Goal: Task Accomplishment & Management: Manage account settings

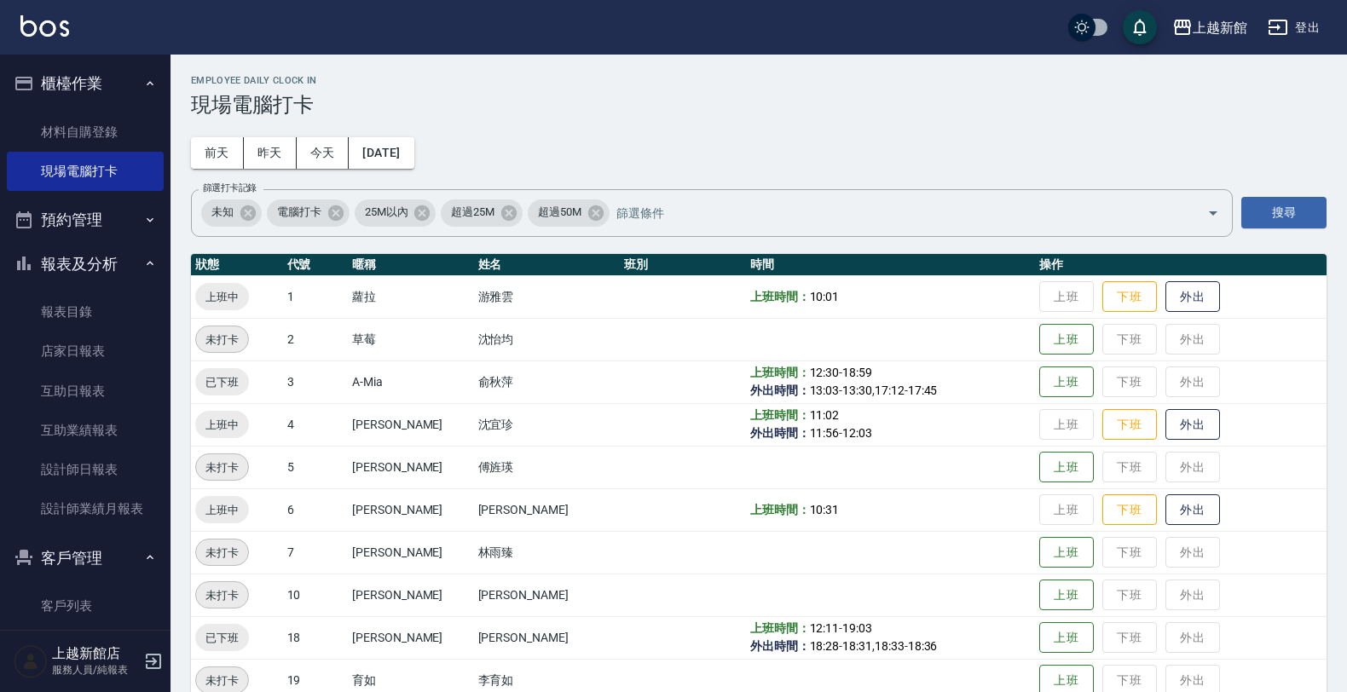
scroll to position [158, 0]
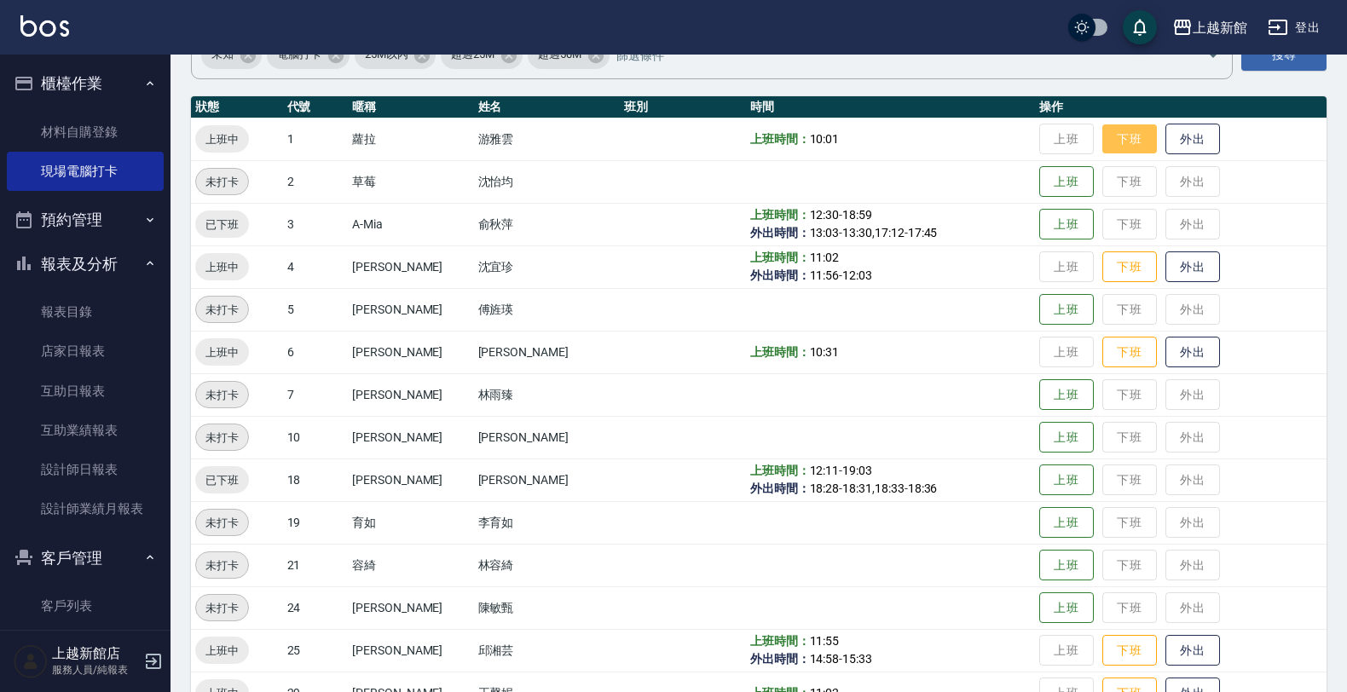
click at [1128, 143] on button "下班" at bounding box center [1129, 139] width 55 height 30
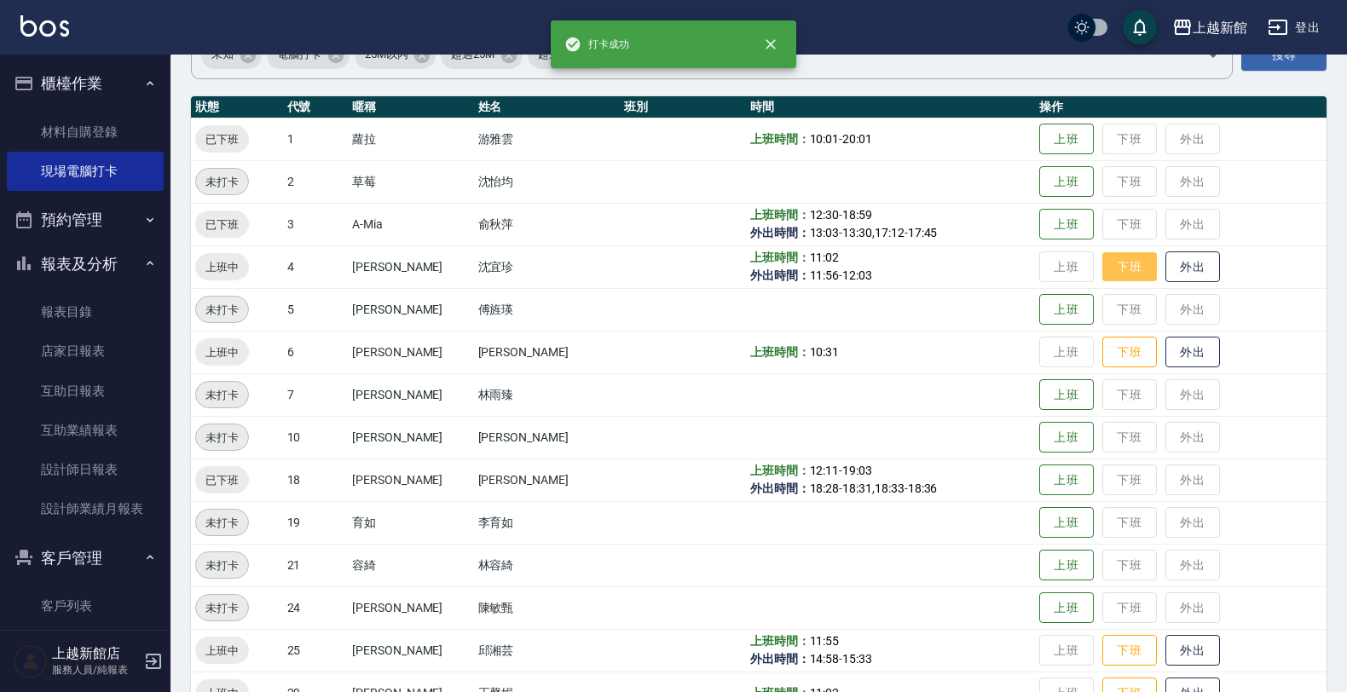
click at [1108, 274] on button "下班" at bounding box center [1129, 267] width 55 height 30
click at [1112, 355] on button "下班" at bounding box center [1129, 353] width 55 height 30
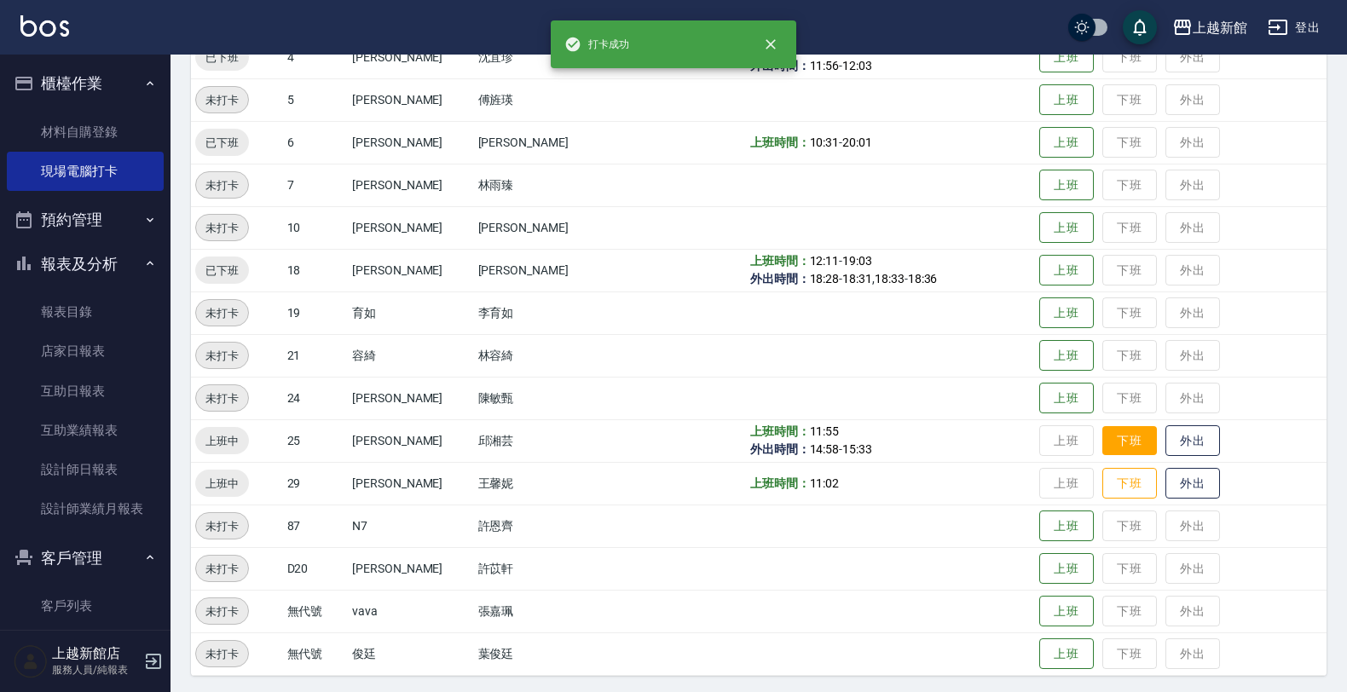
scroll to position [371, 0]
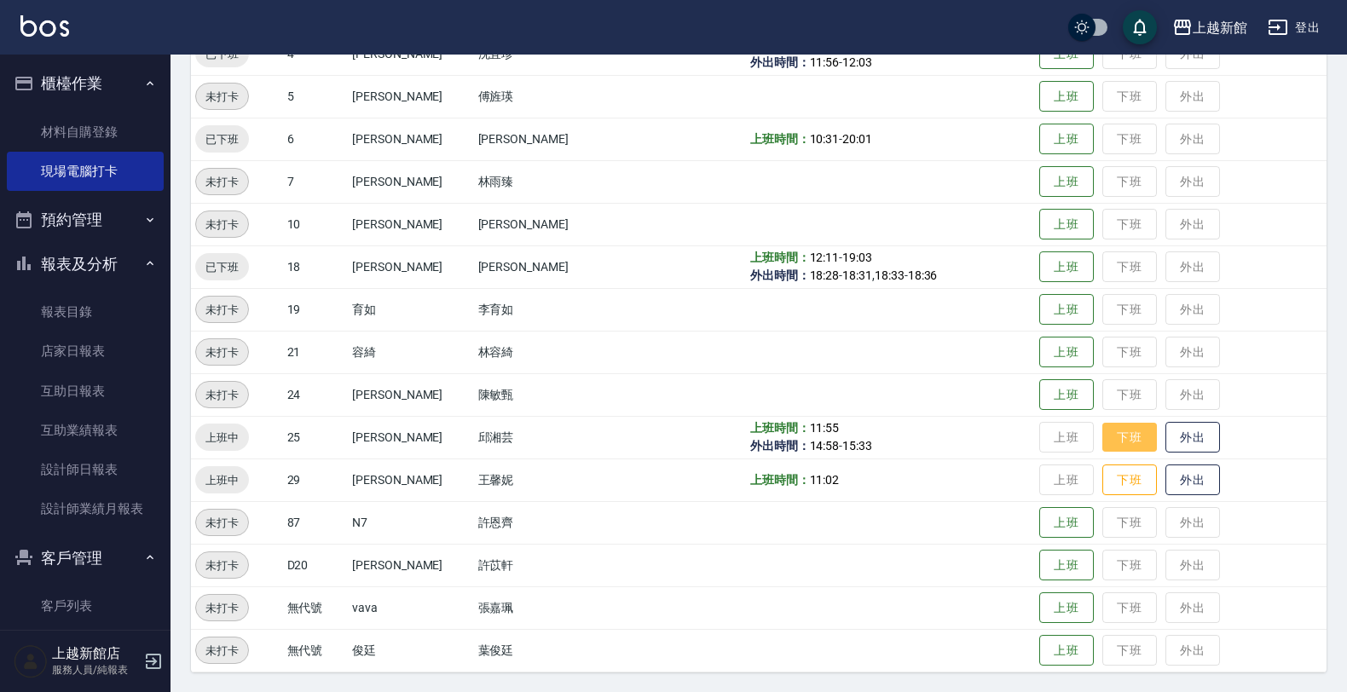
click at [1102, 449] on button "下班" at bounding box center [1129, 438] width 55 height 30
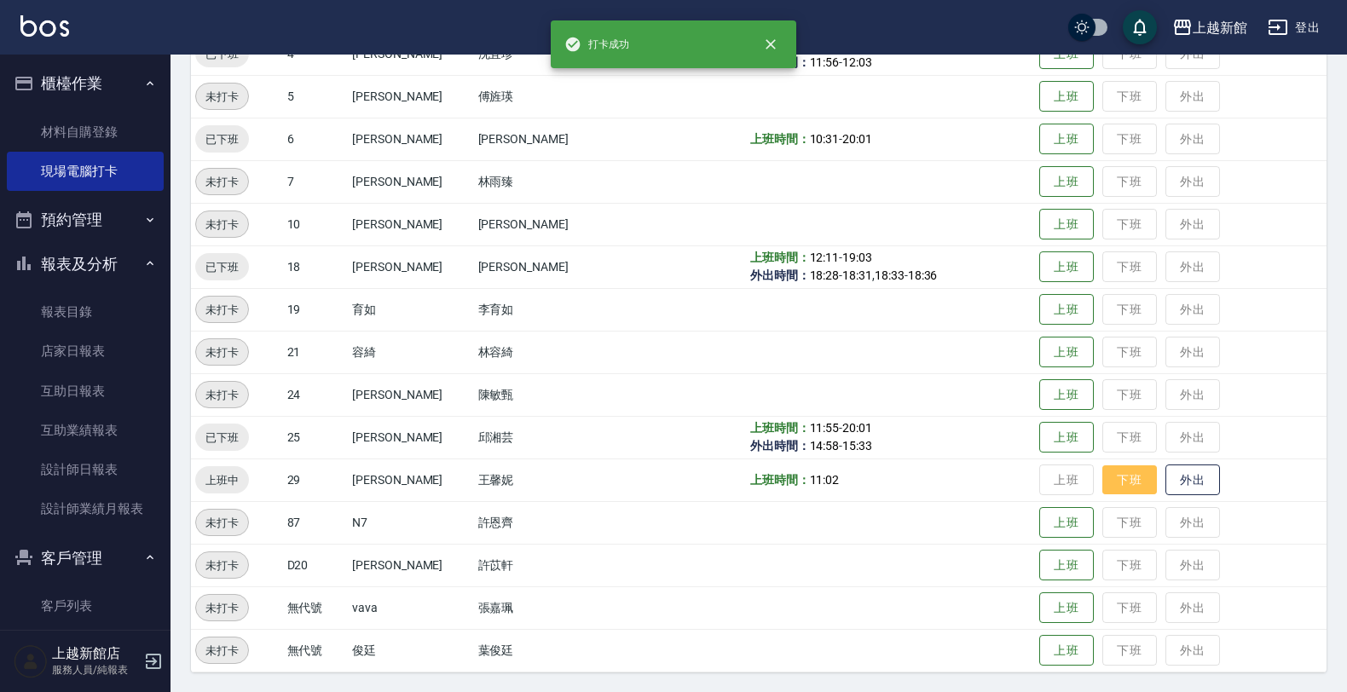
click at [1102, 483] on button "下班" at bounding box center [1129, 480] width 55 height 30
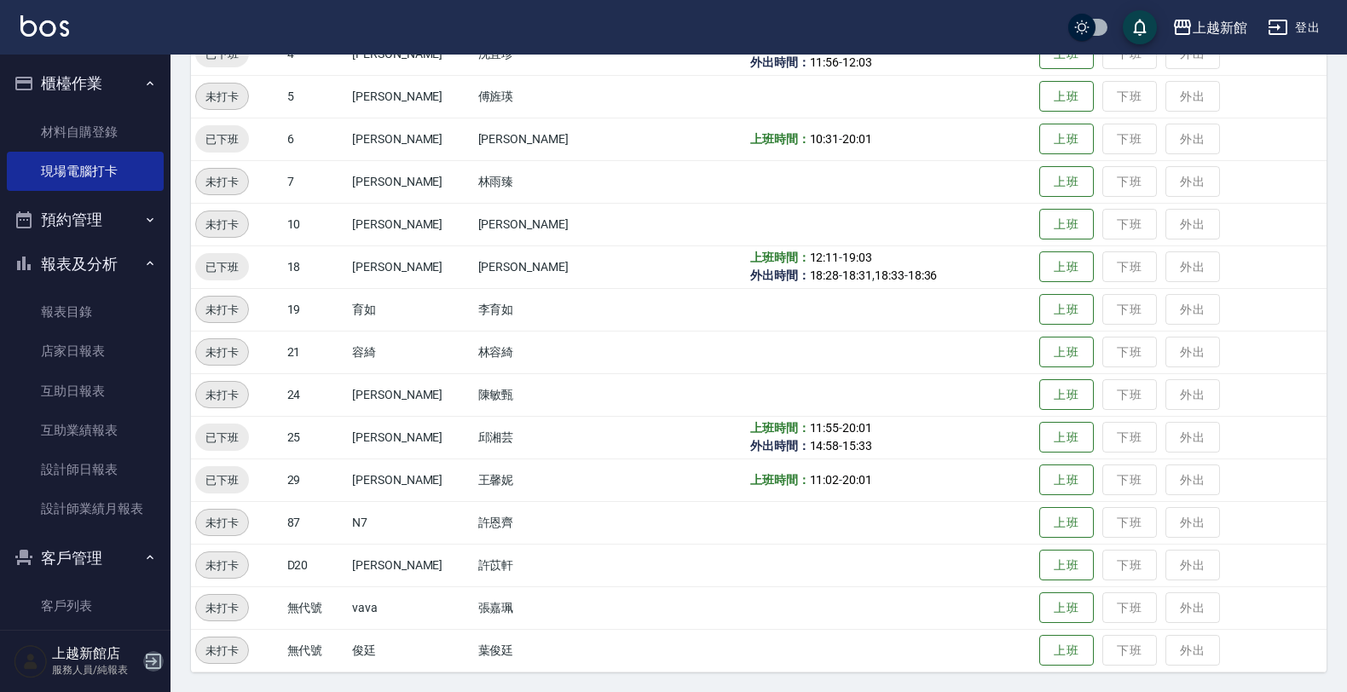
click at [147, 662] on icon "button" at bounding box center [153, 661] width 20 height 20
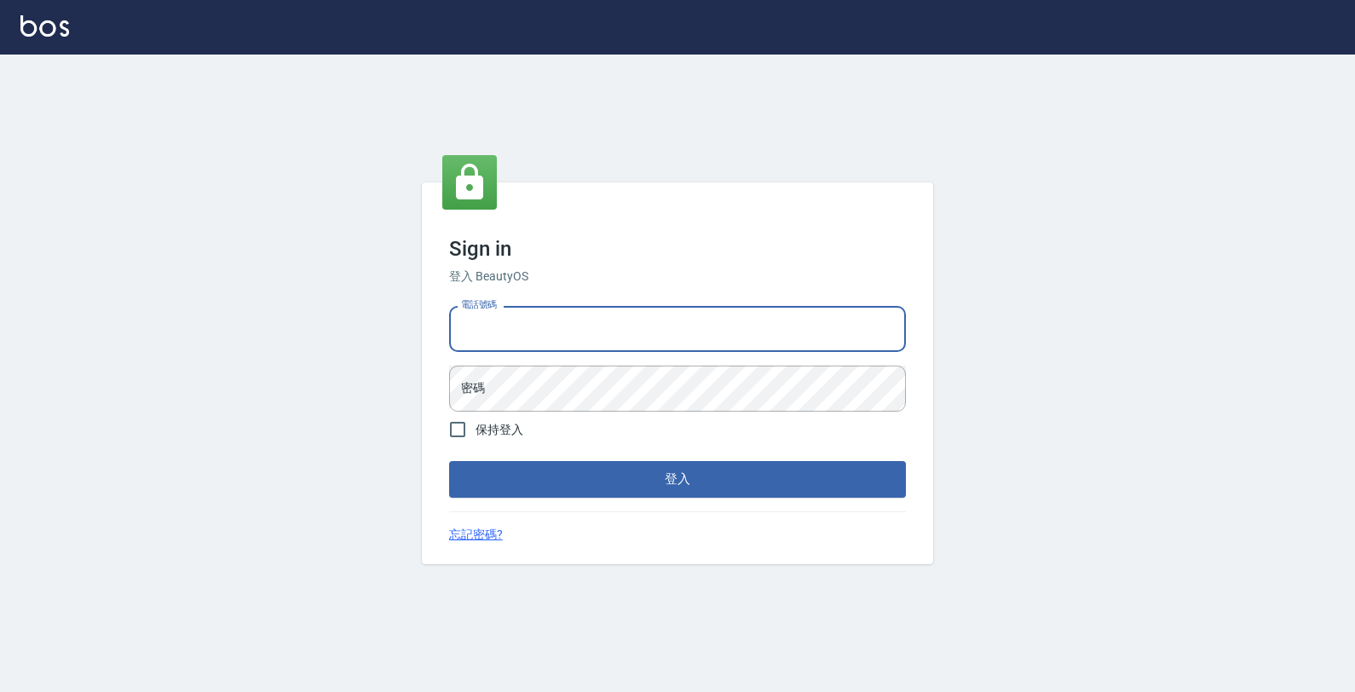
click at [571, 326] on input "電話號碼" at bounding box center [677, 329] width 457 height 46
type input "0989043922"
click at [449, 461] on button "登入" at bounding box center [677, 479] width 457 height 36
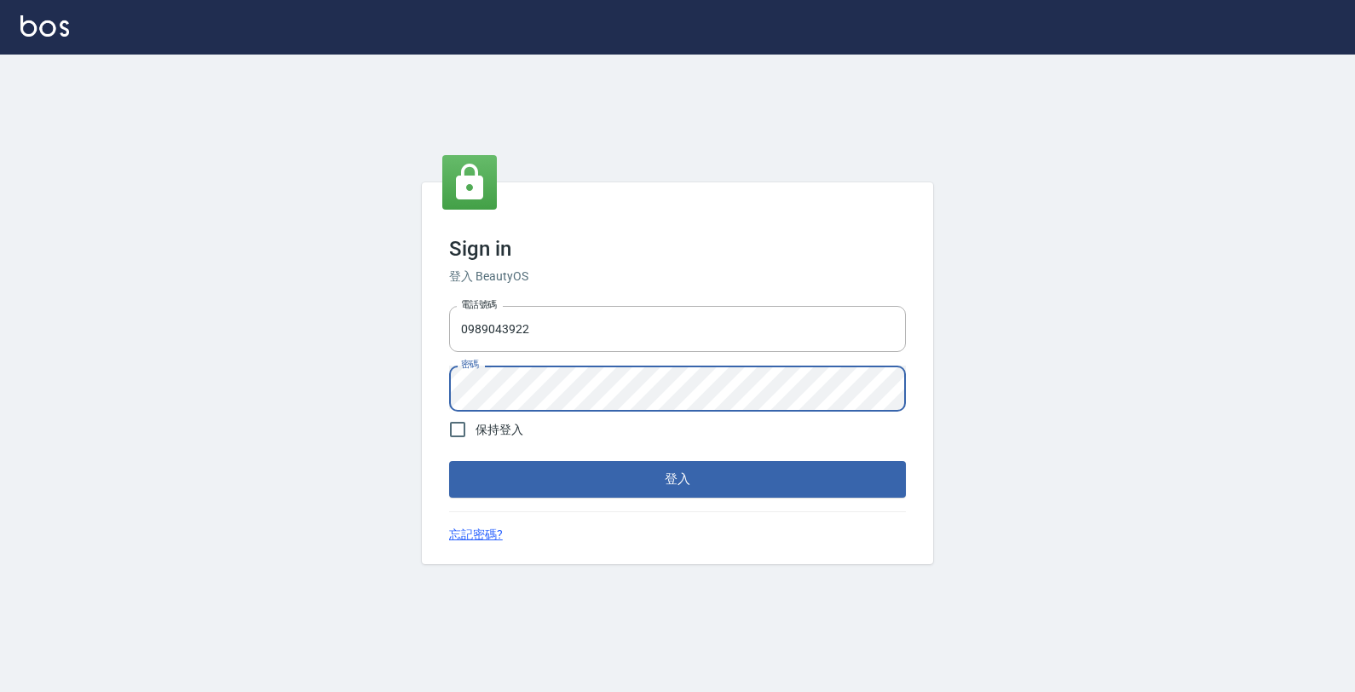
click at [449, 461] on button "登入" at bounding box center [677, 479] width 457 height 36
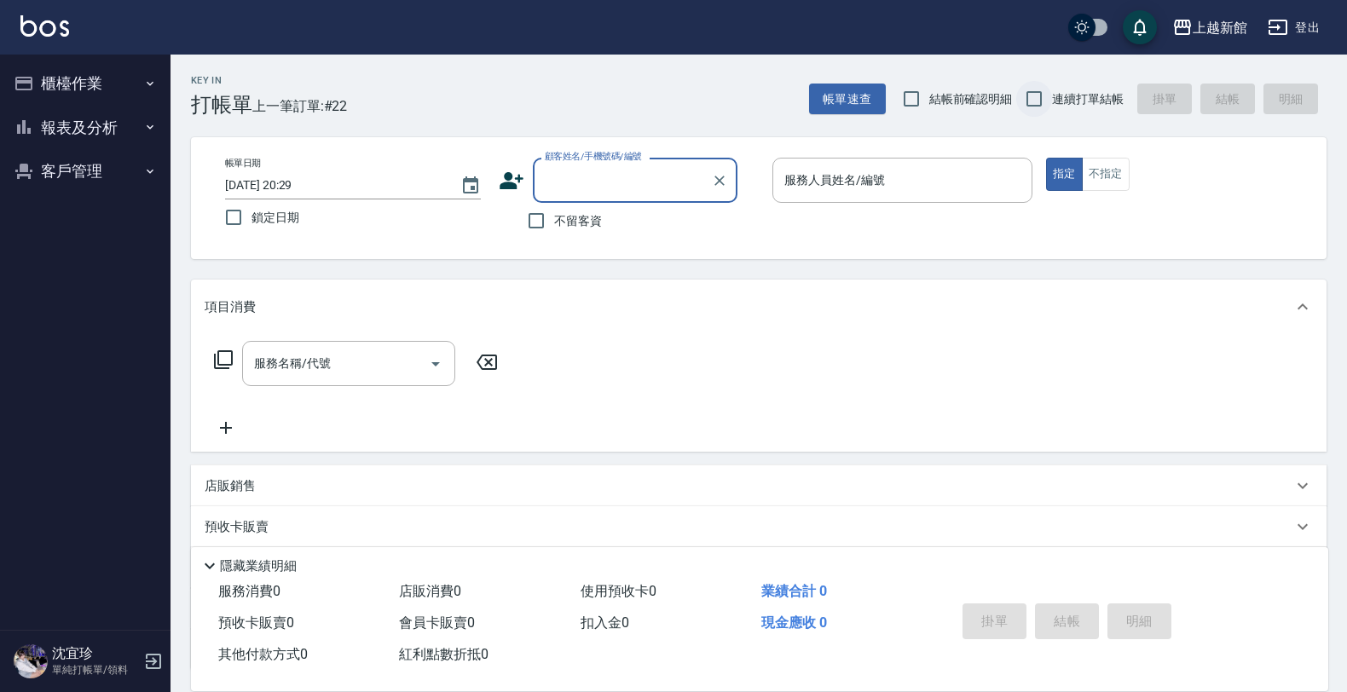
click at [1029, 101] on input "連續打單結帳" at bounding box center [1034, 99] width 36 height 36
checkbox input "true"
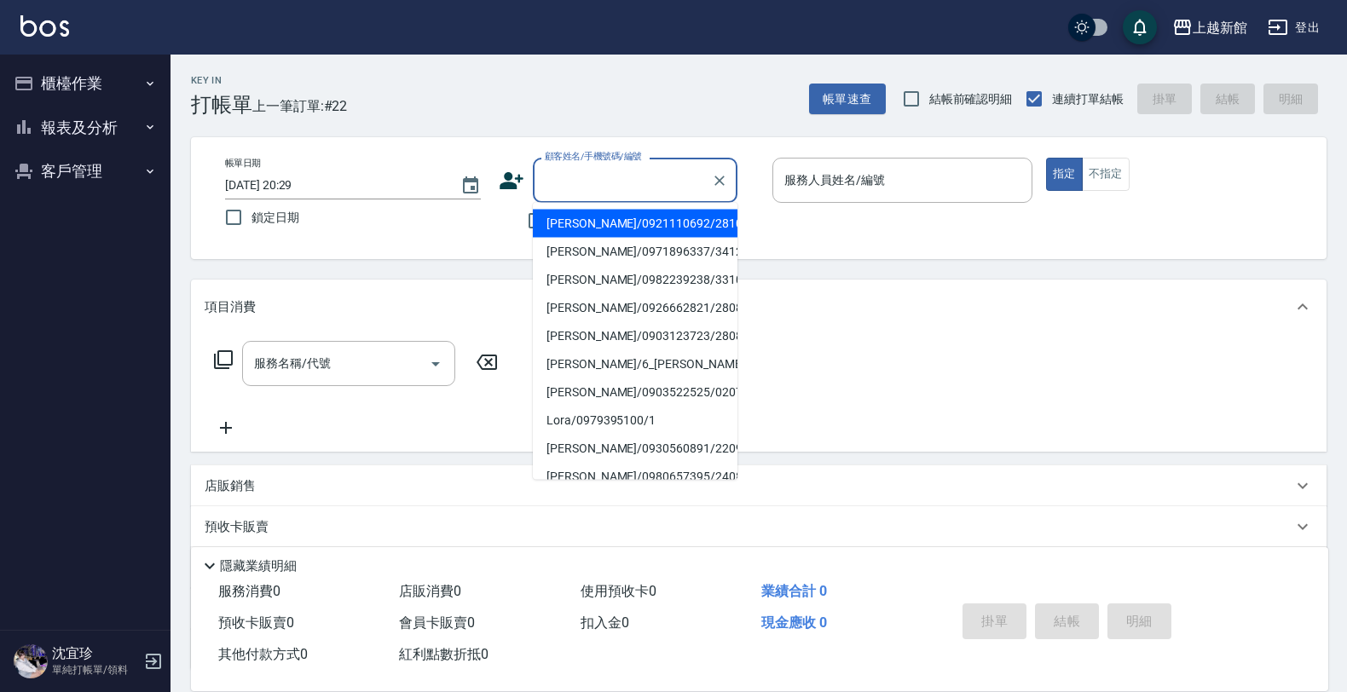
click at [542, 176] on input "顧客姓名/手機號碼/編號" at bounding box center [622, 180] width 164 height 30
type input "張維辰/0971896337/341209"
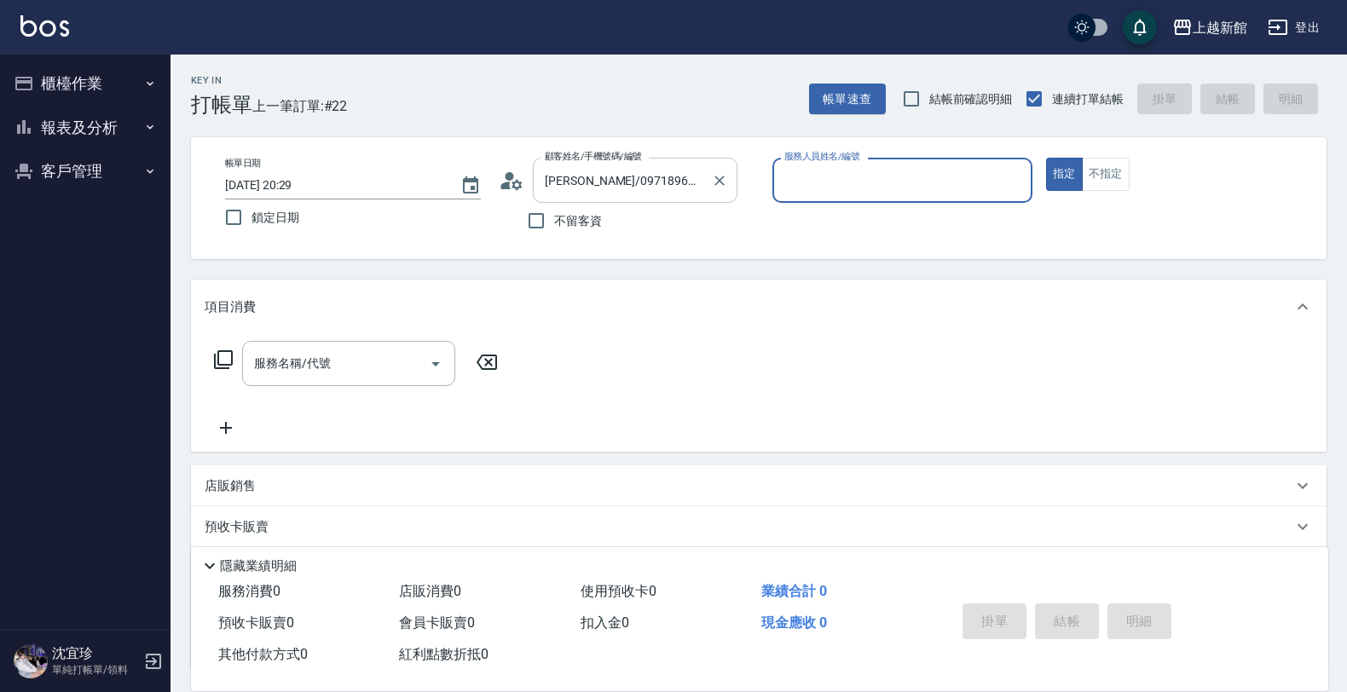
type input "草莓-2"
type input "宜珍/0968463806/4"
type input "宜珍-4"
click at [1046, 158] on button "指定" at bounding box center [1064, 174] width 37 height 33
type button "true"
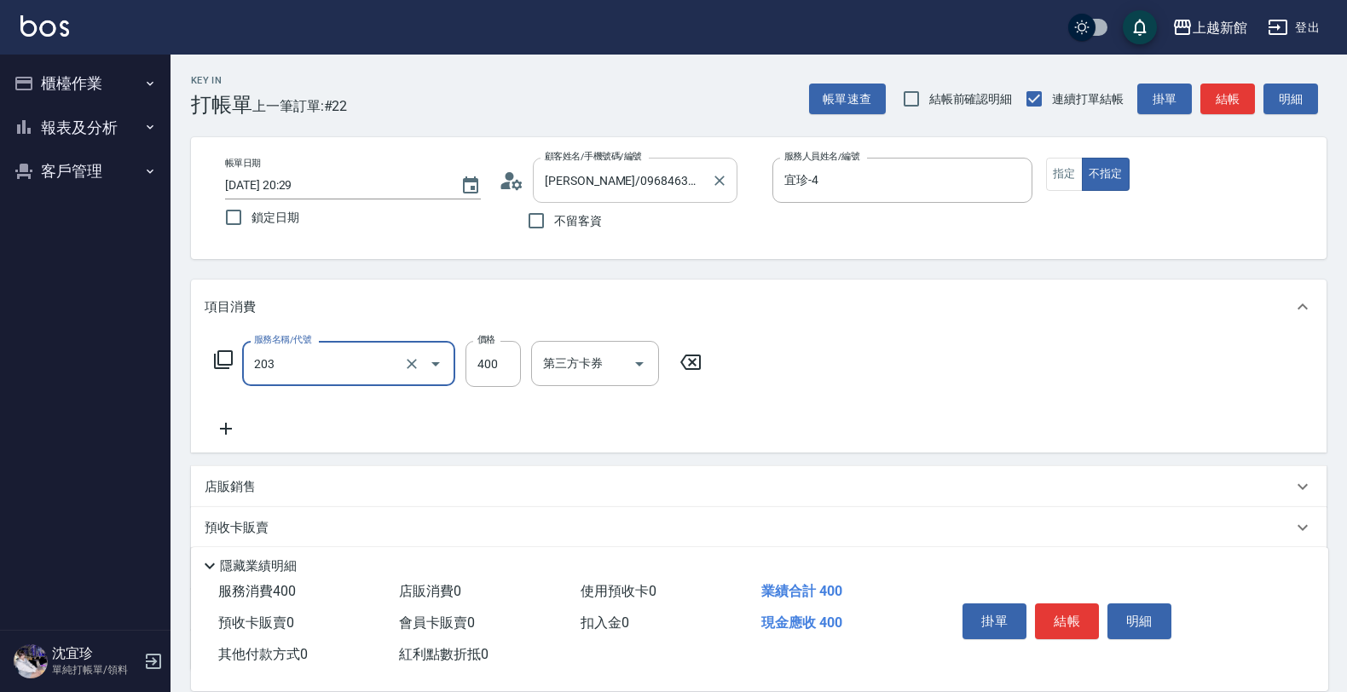
type input "指定單剪(203)"
type input "200"
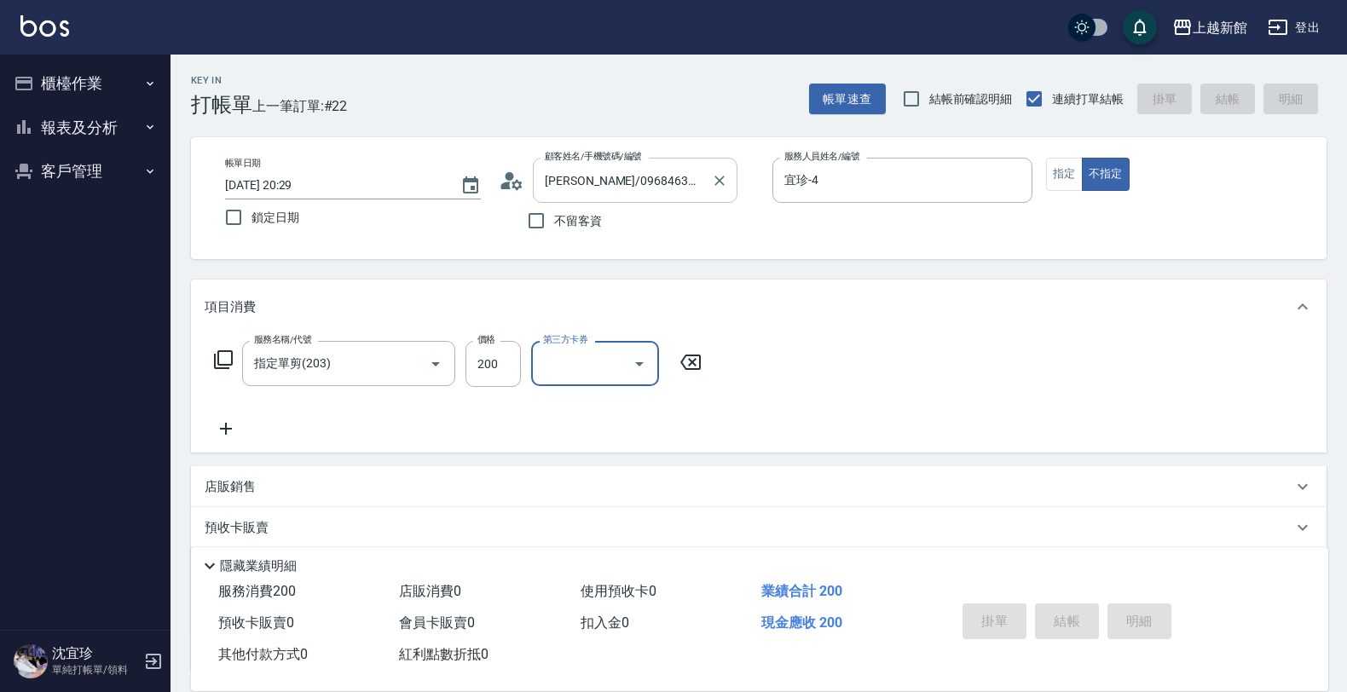
type input "2025/09/11 20:30"
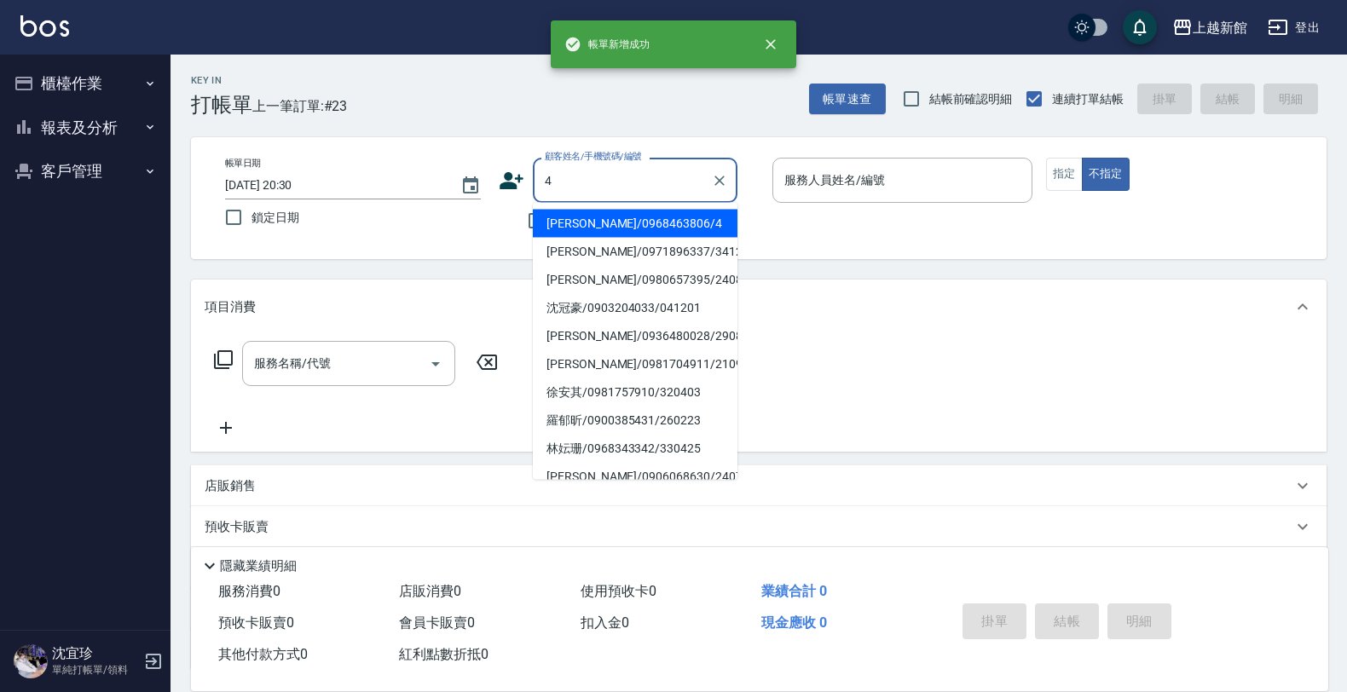
type input "宜珍/0968463806/4"
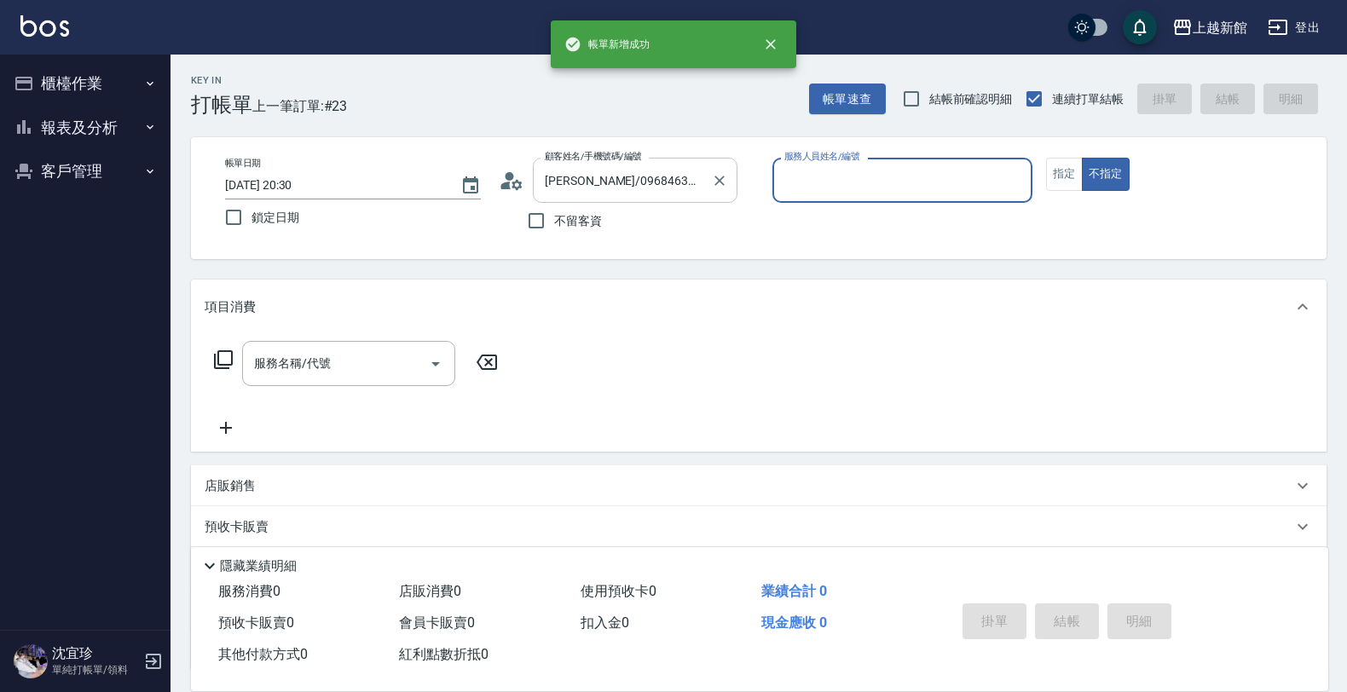
type input "宜珍-4"
click at [1082, 158] on button "不指定" at bounding box center [1106, 174] width 48 height 33
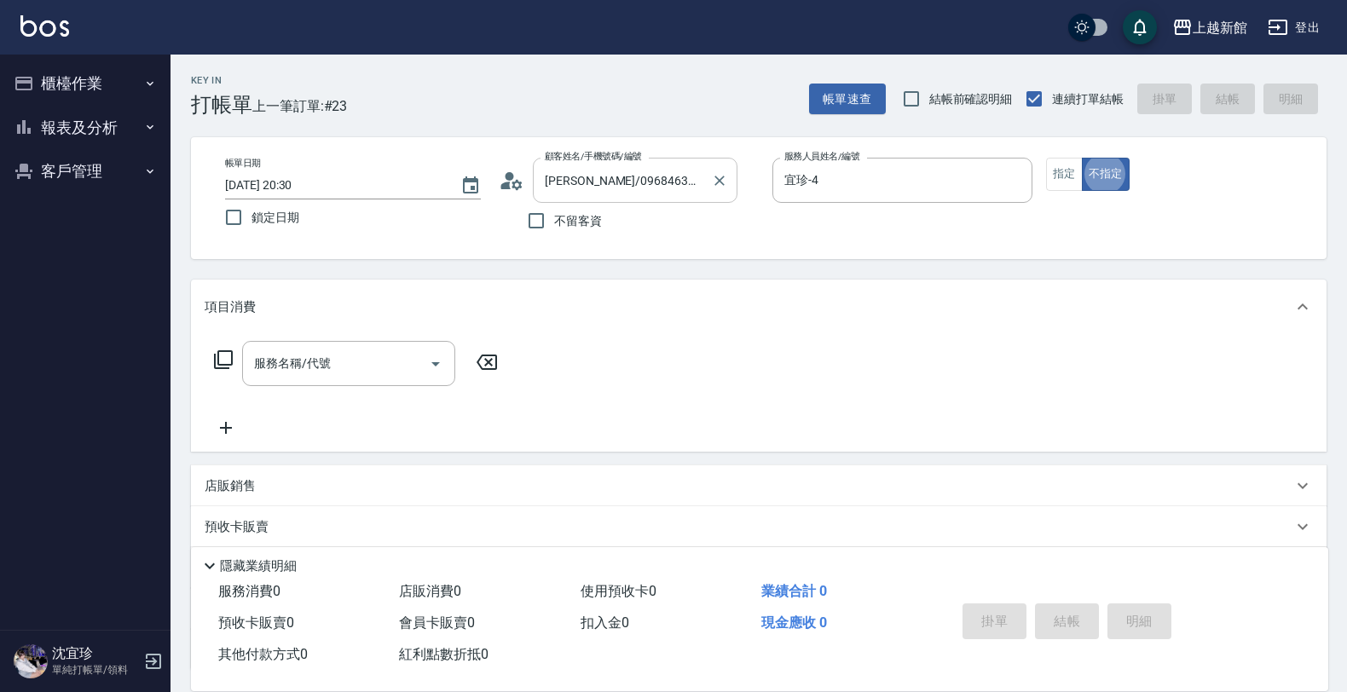
type button "false"
type input "2"
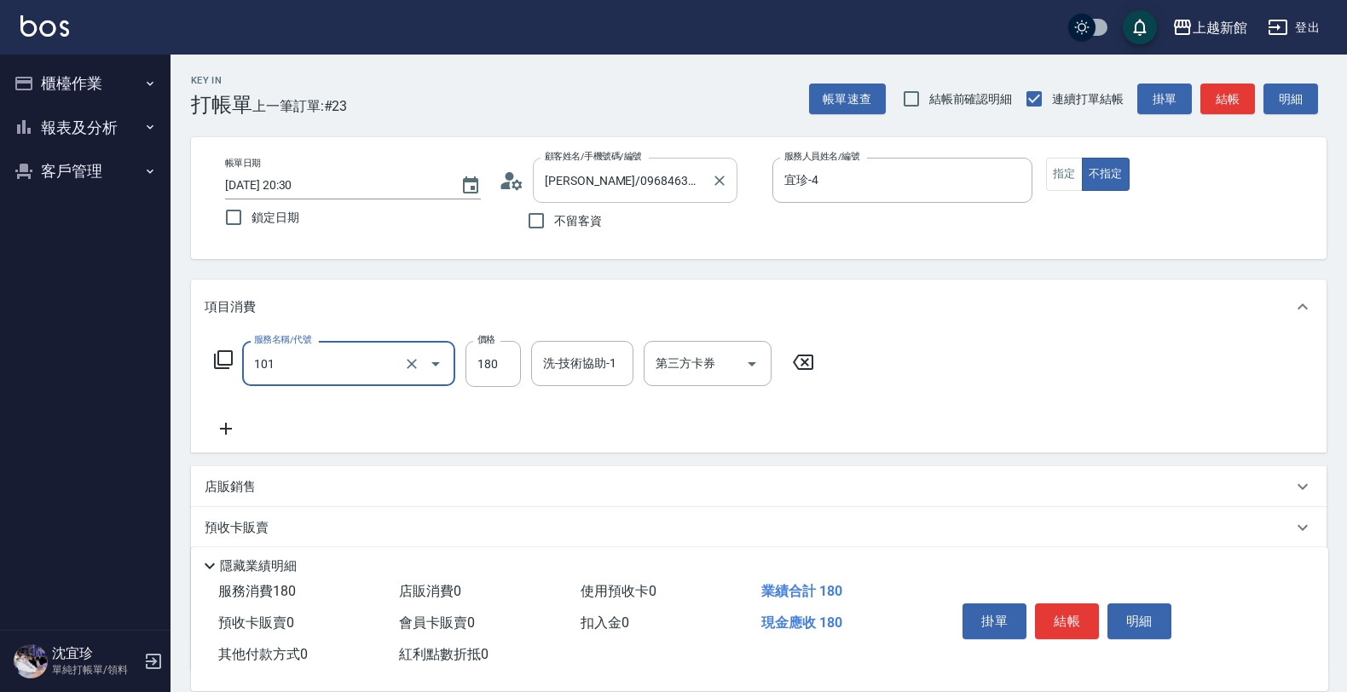
type input "洗髮250(101)"
type input "200"
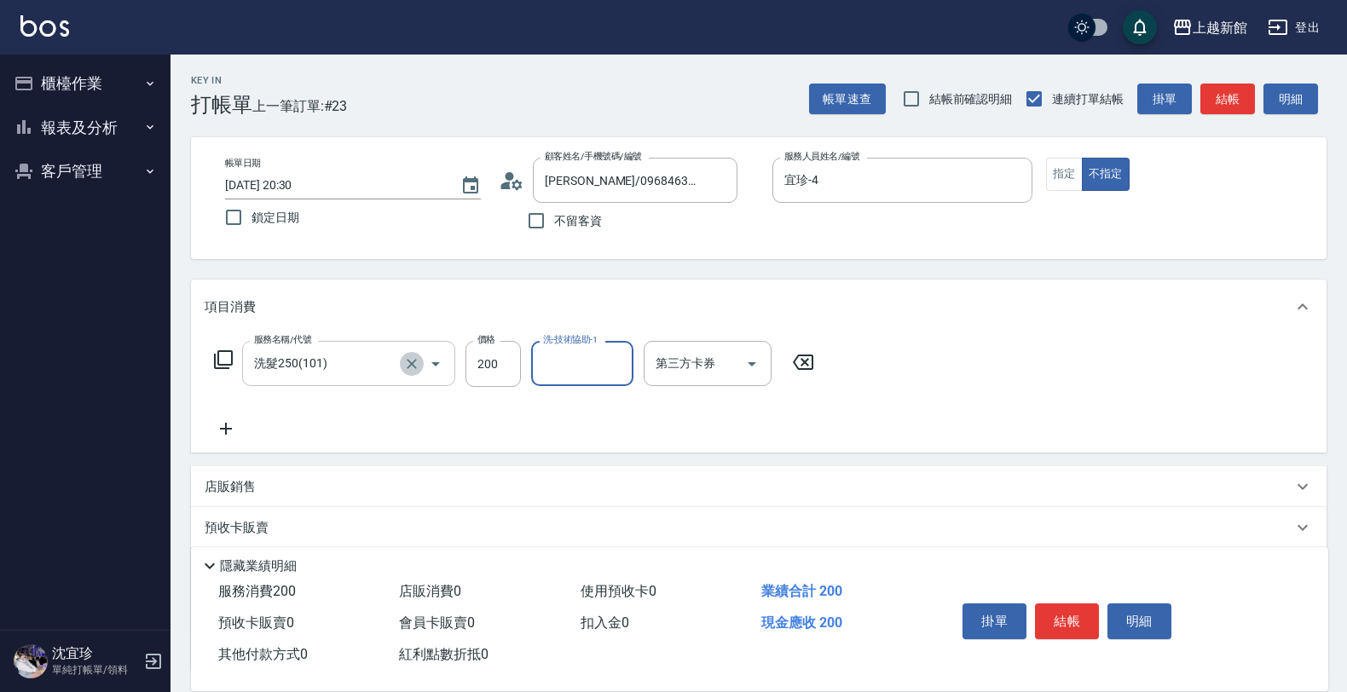
click at [414, 360] on icon "Clear" at bounding box center [411, 363] width 17 height 17
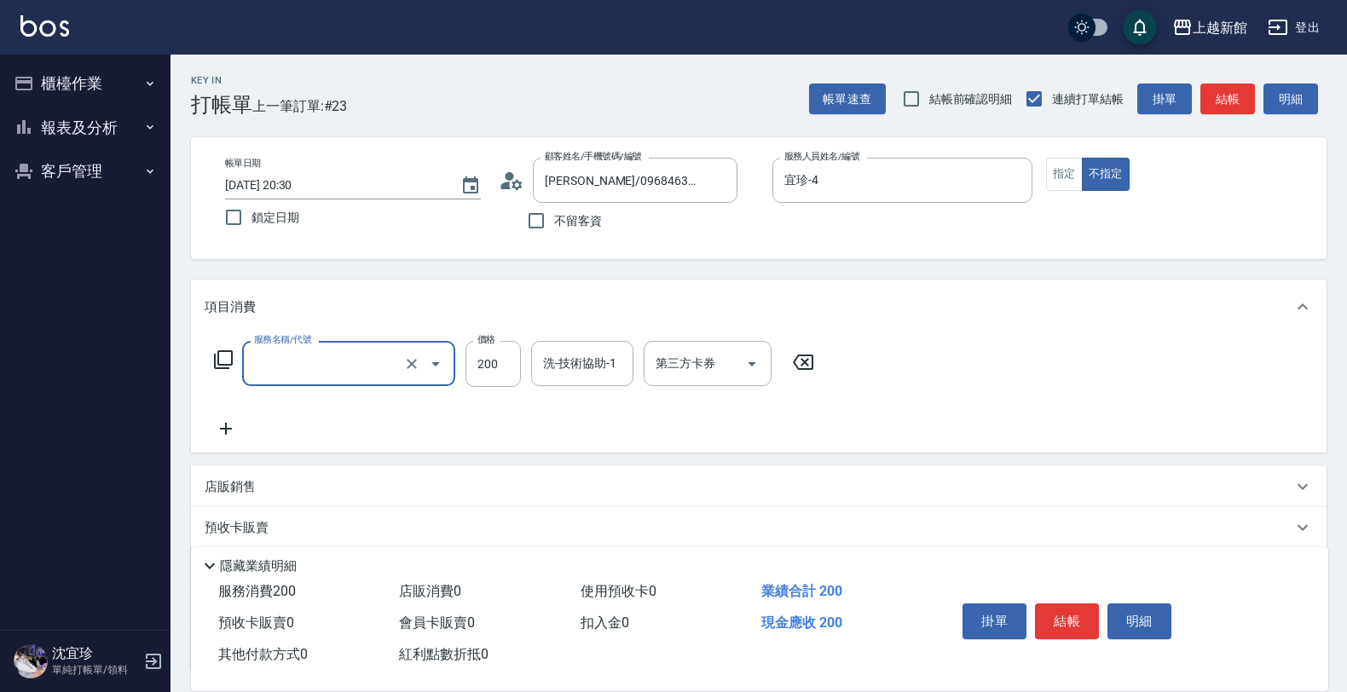
click at [379, 368] on input "服務名稱/代號" at bounding box center [325, 364] width 150 height 30
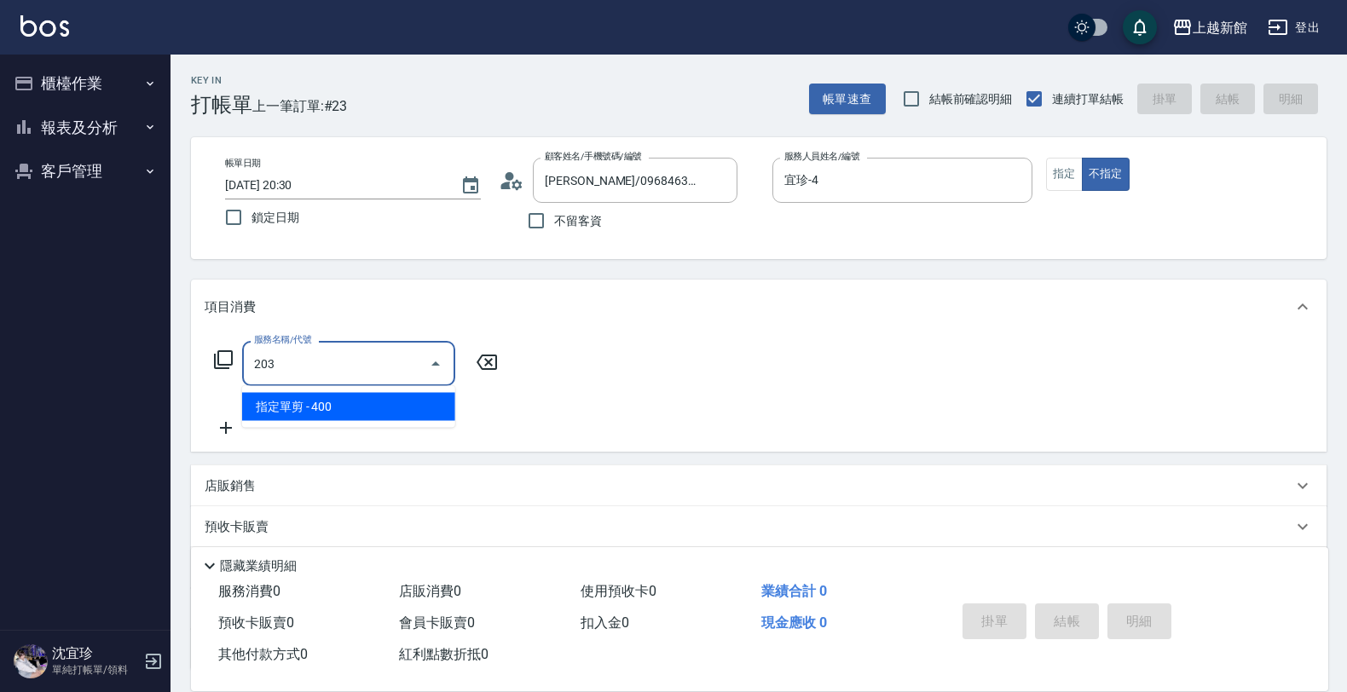
type input "指定單剪(203)"
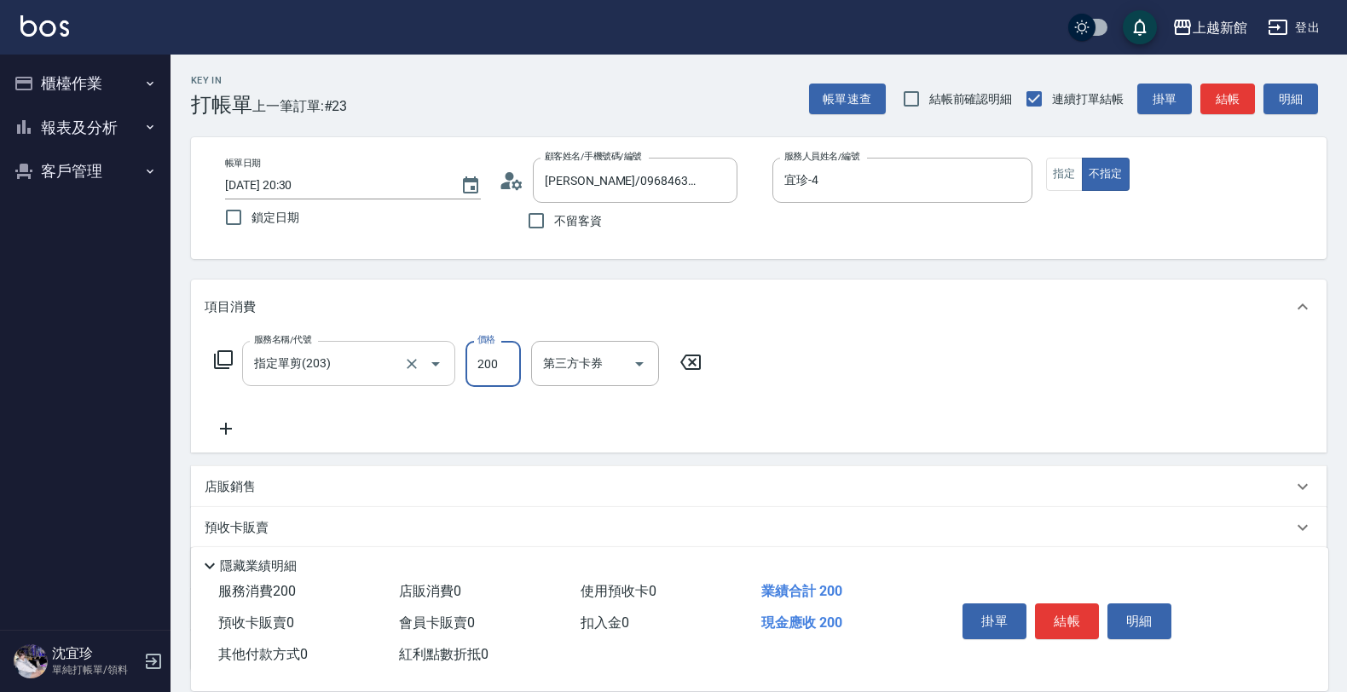
type input "200"
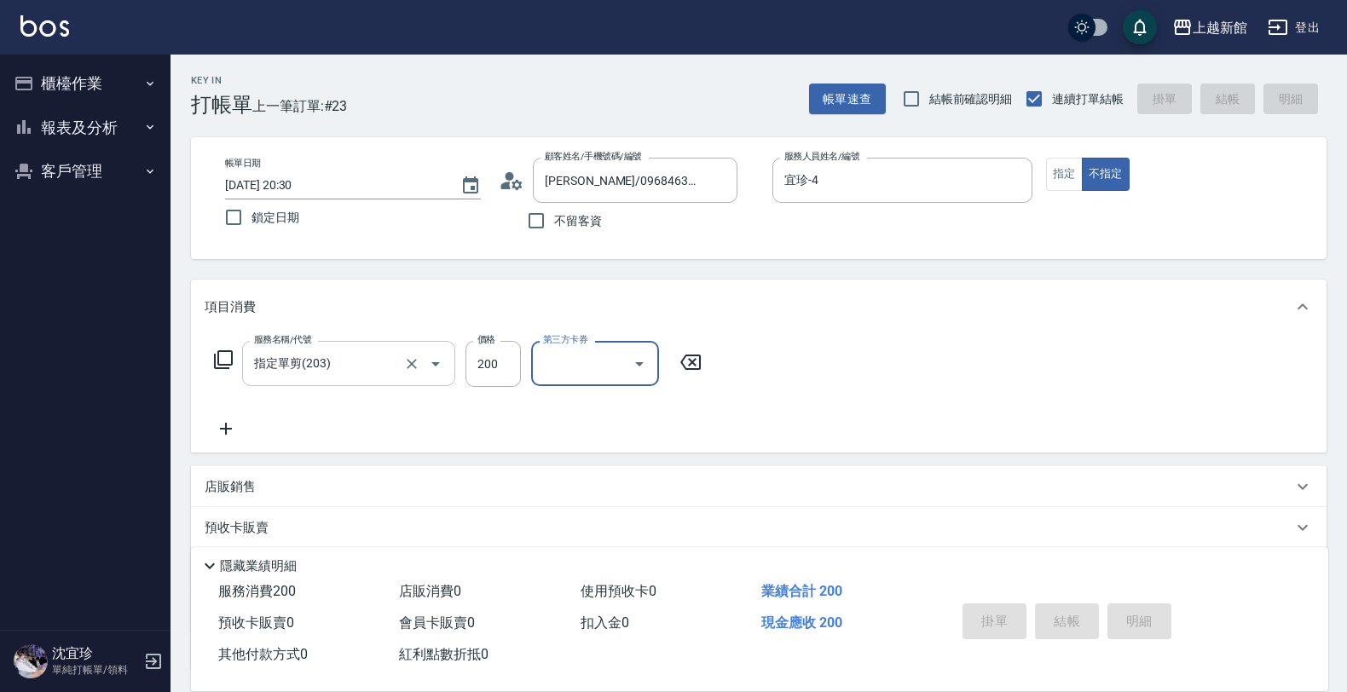
type input "2025/09/11 20:31"
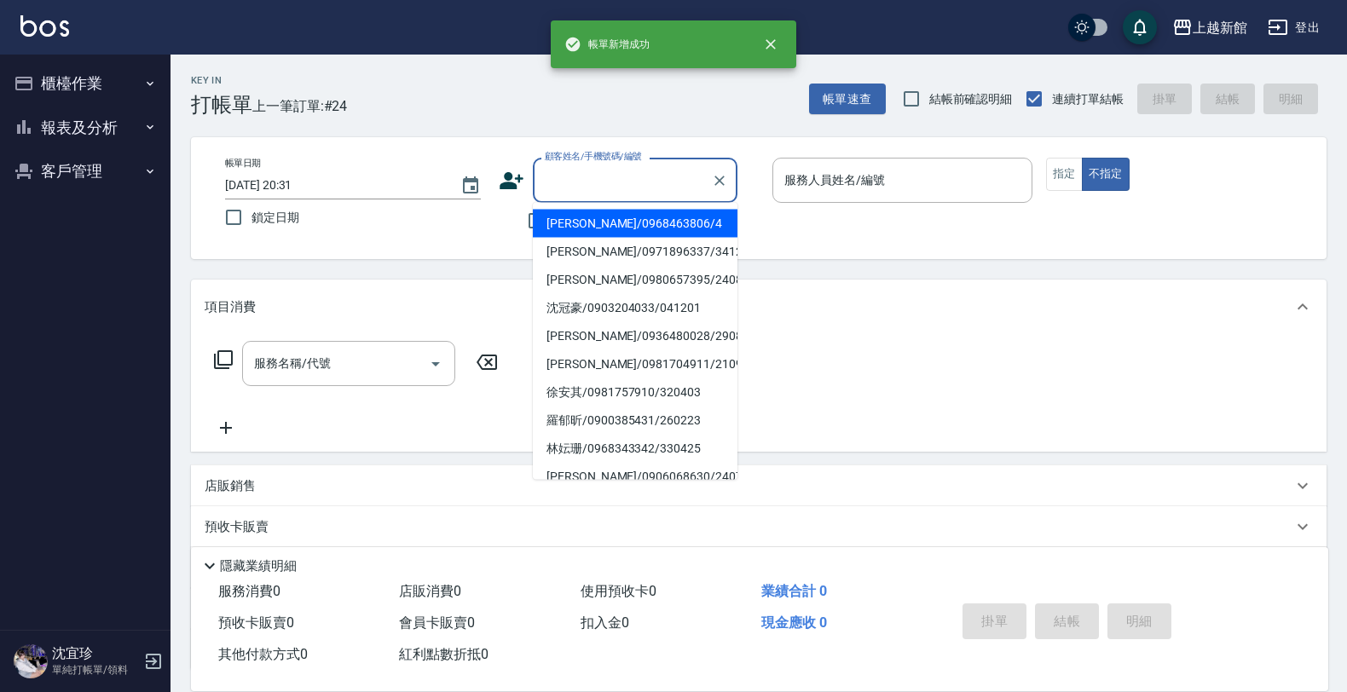
click at [585, 193] on input "顧客姓名/手機號碼/編號" at bounding box center [622, 180] width 164 height 30
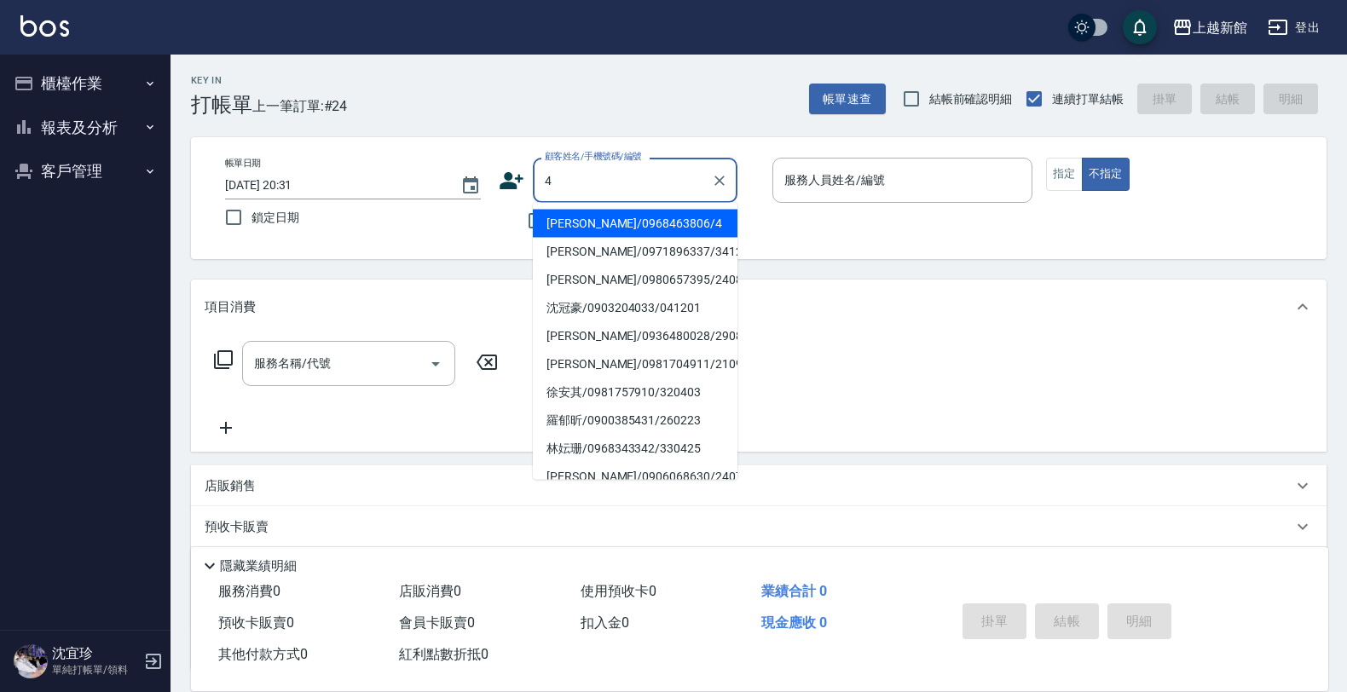
type input "宜珍/0968463806/4"
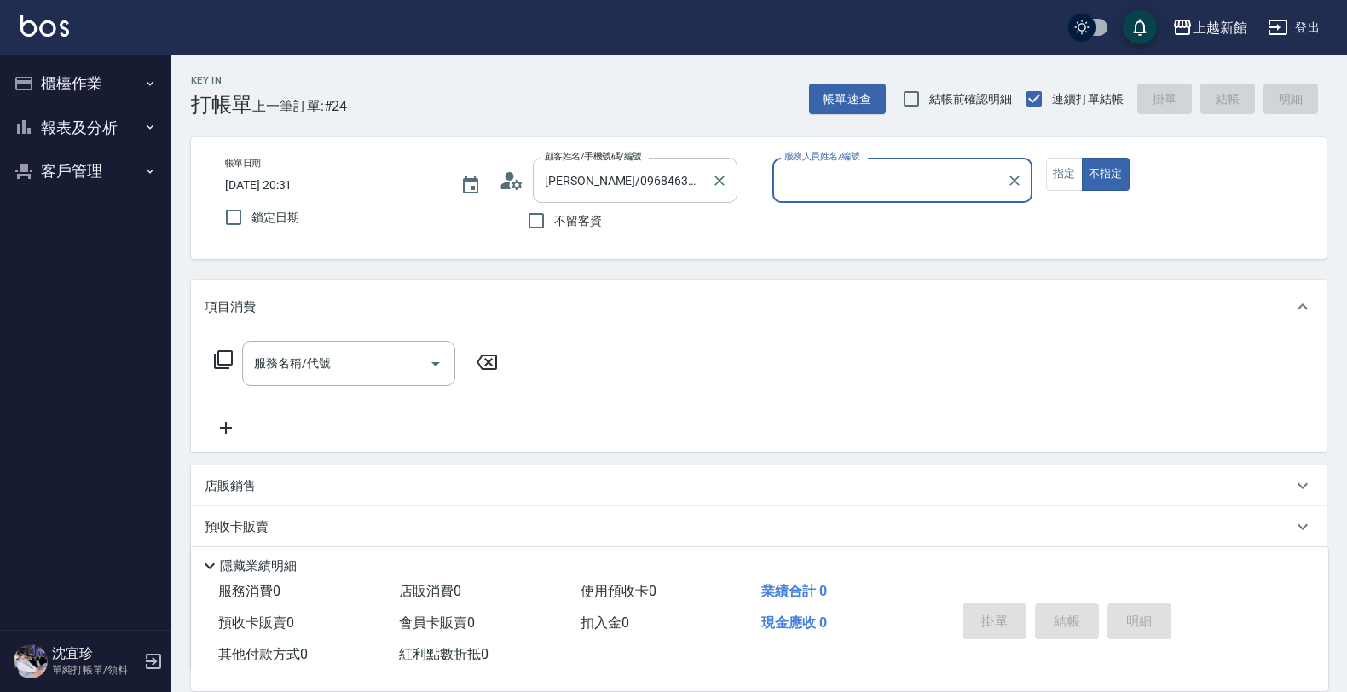
type input "宜珍-4"
click at [1082, 158] on button "不指定" at bounding box center [1106, 174] width 48 height 33
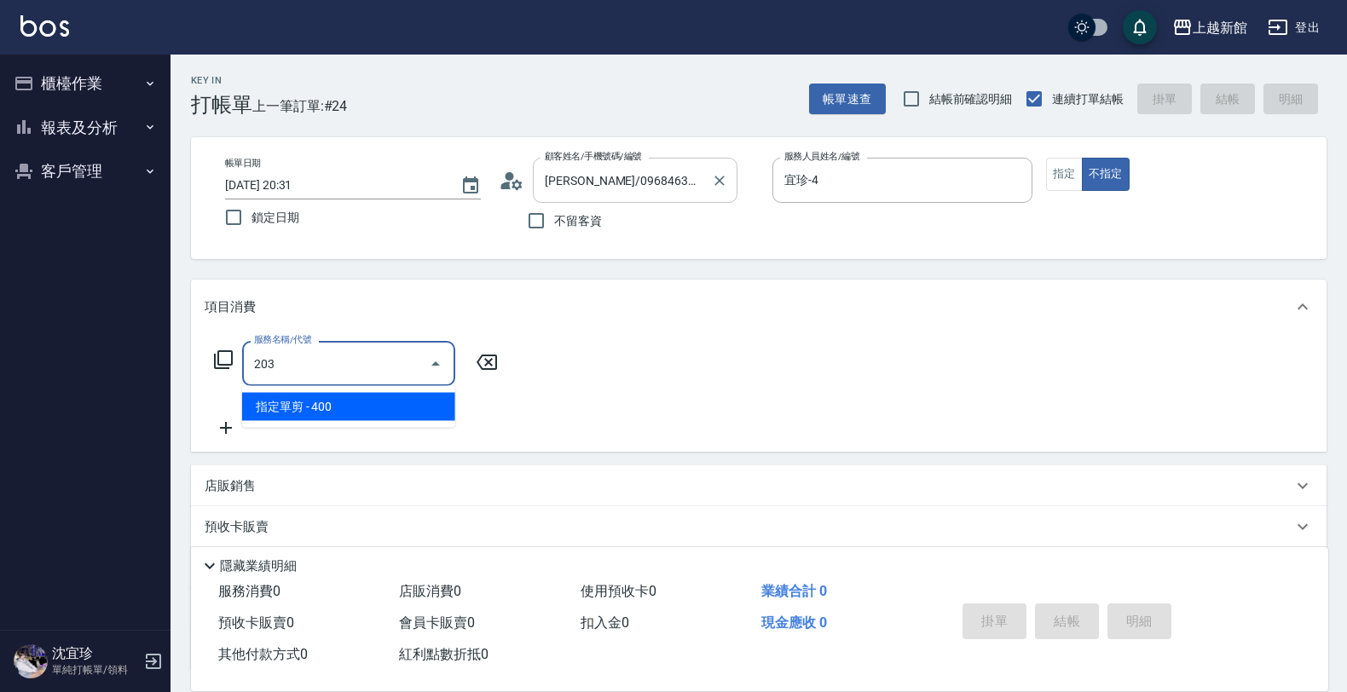
type input "指定單剪(203)"
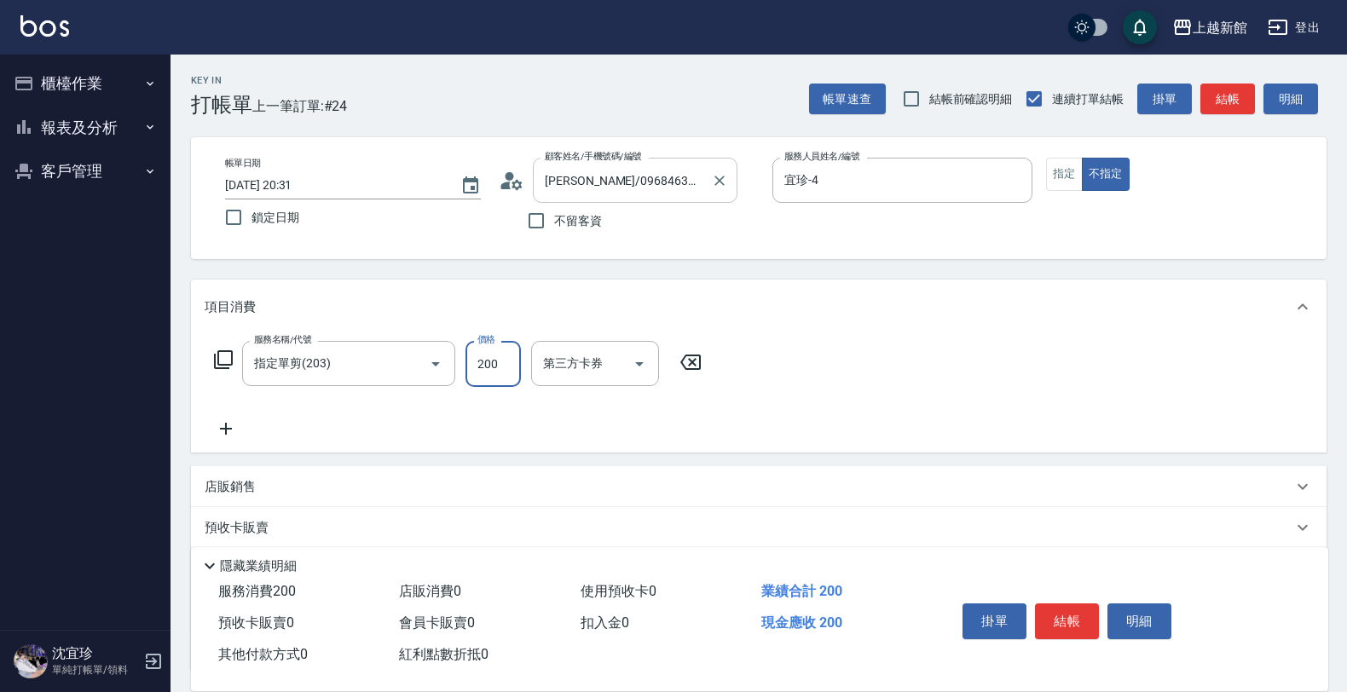
type input "200"
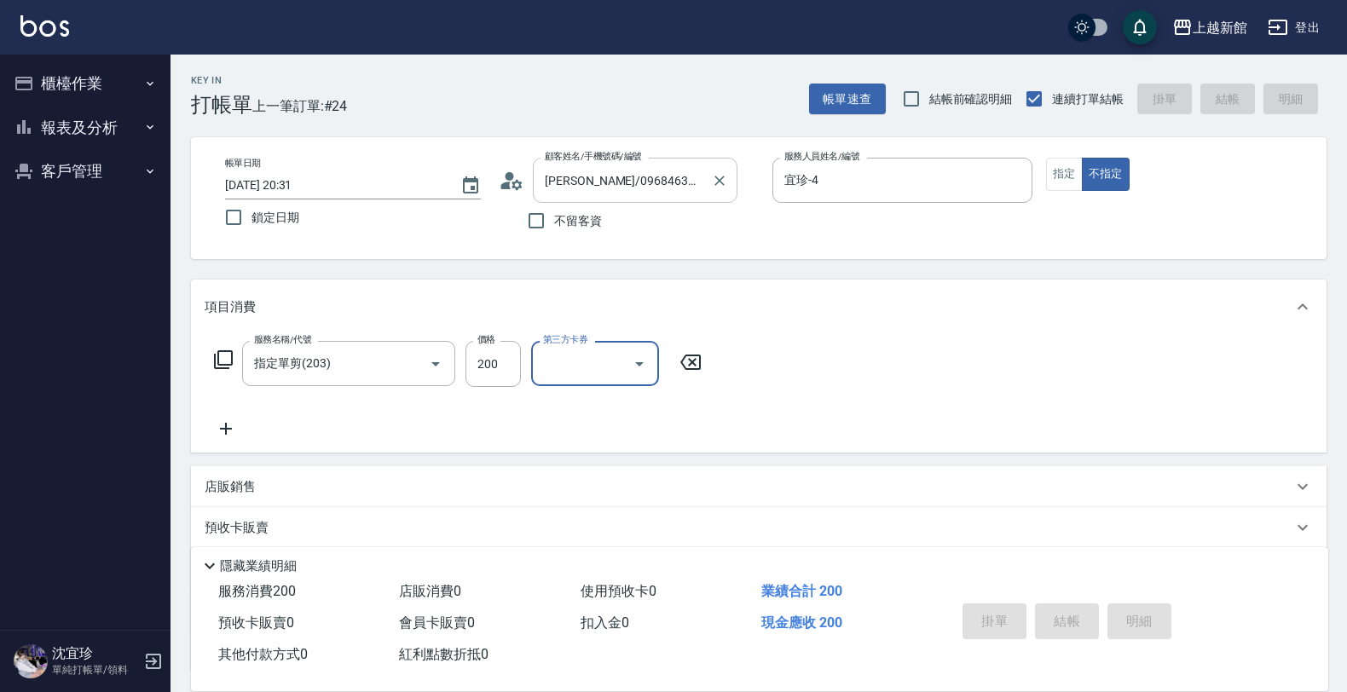
type input "2025/09/11 20:32"
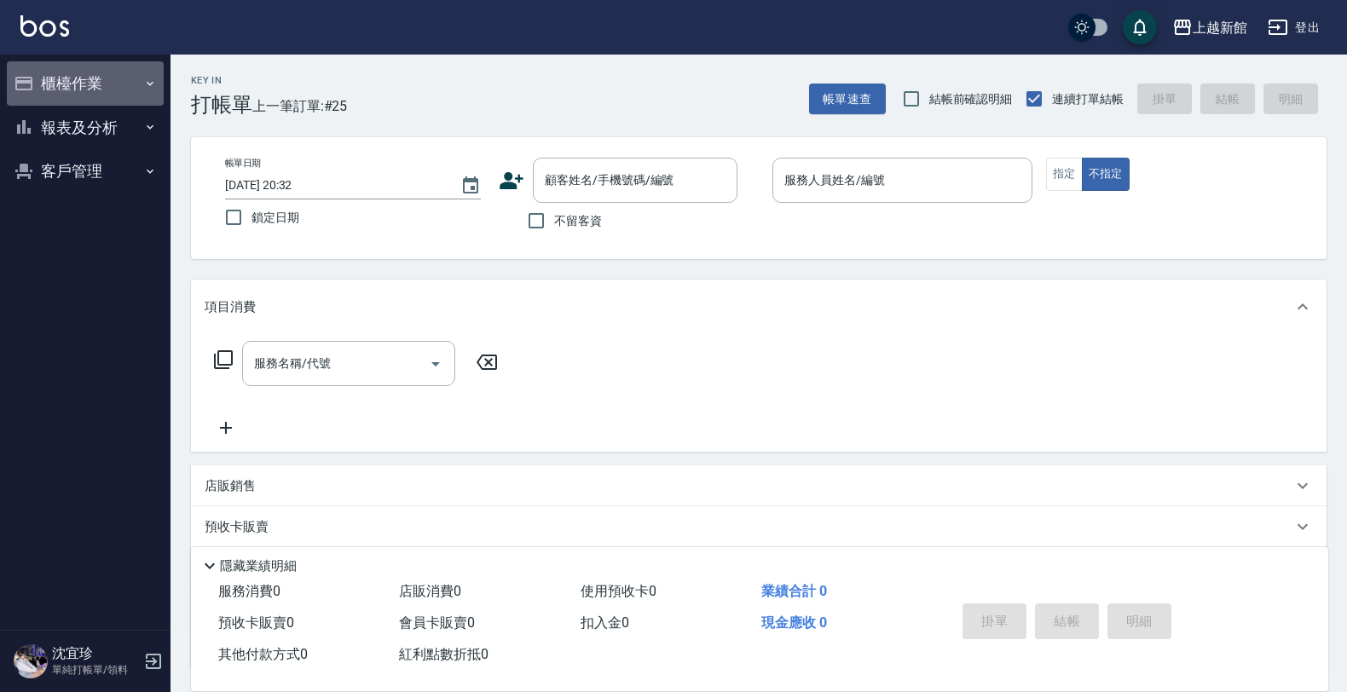
drag, startPoint x: 86, startPoint y: 71, endPoint x: 87, endPoint y: 116, distance: 45.2
click at [86, 72] on button "櫃檯作業" at bounding box center [85, 83] width 157 height 44
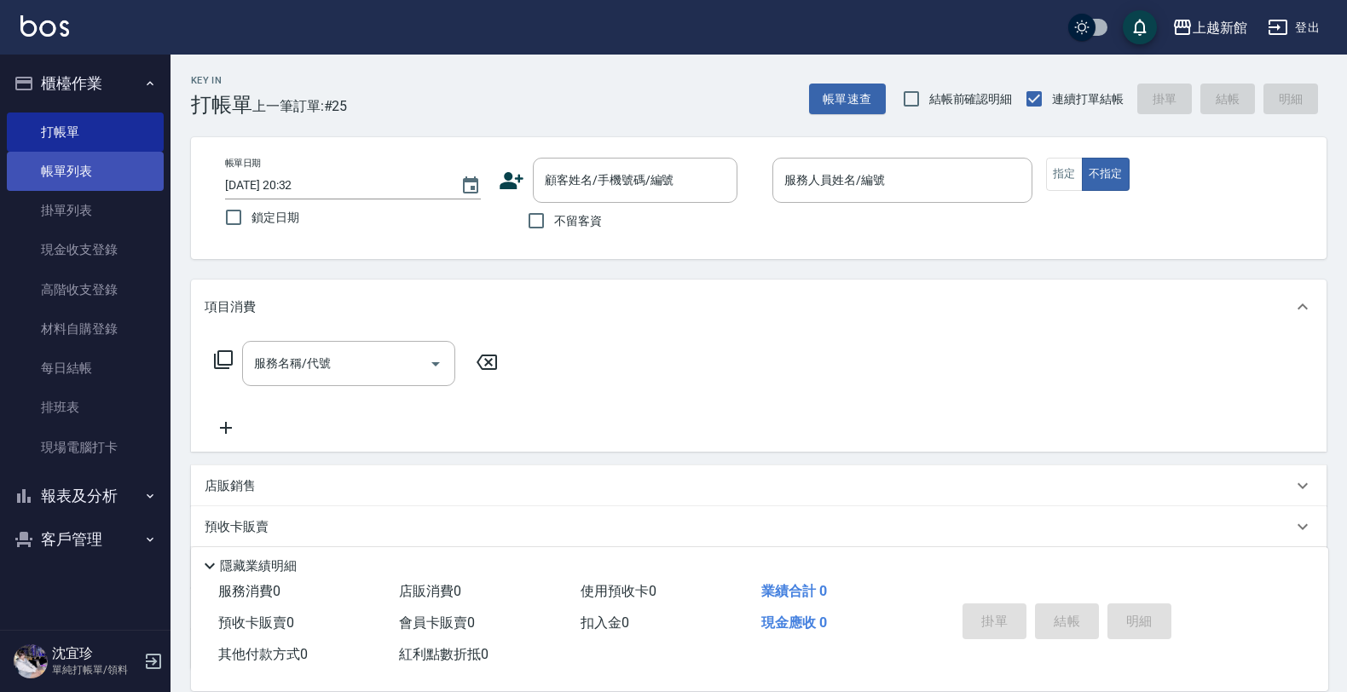
click at [95, 176] on link "帳單列表" at bounding box center [85, 171] width 157 height 39
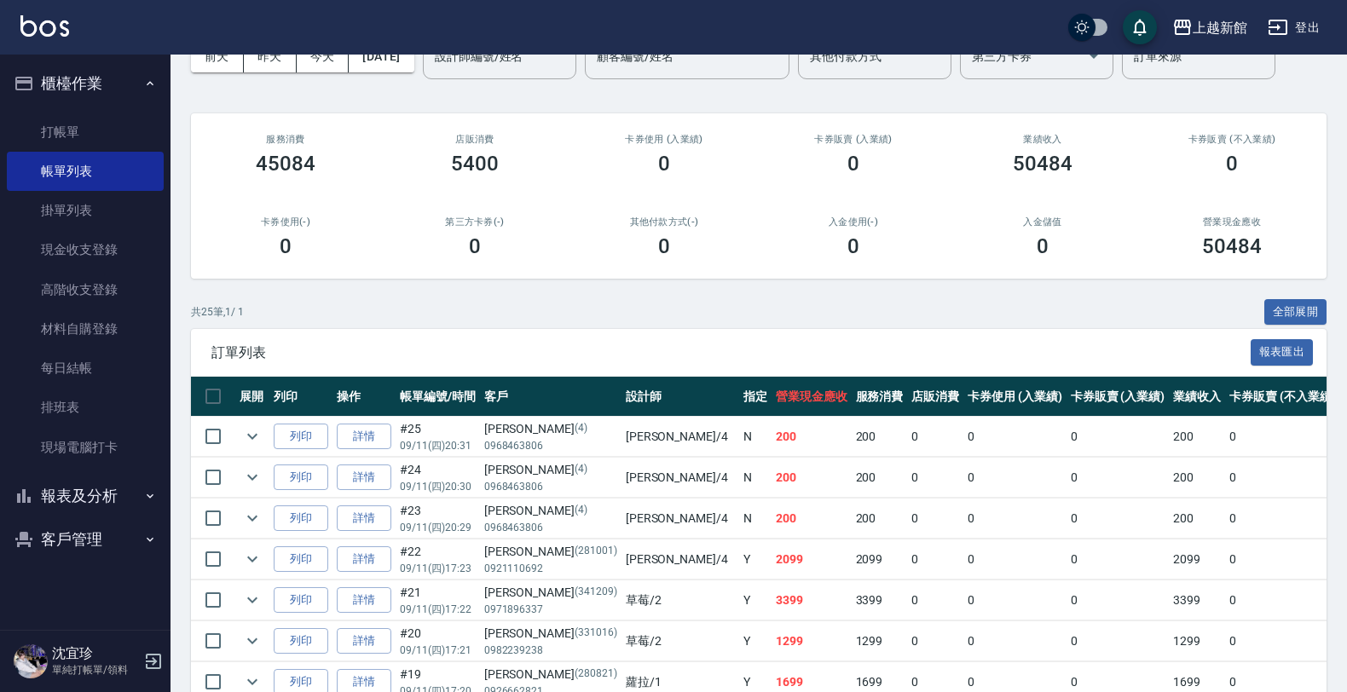
scroll to position [320, 0]
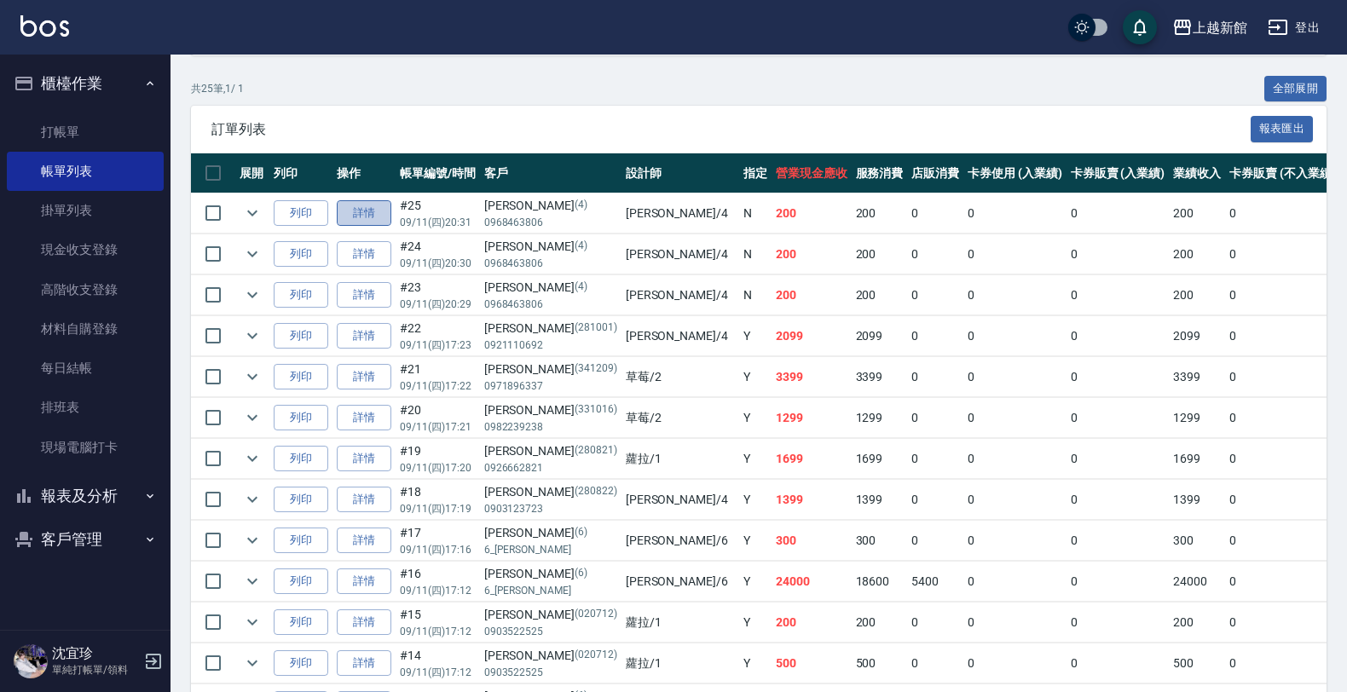
click at [359, 216] on link "詳情" at bounding box center [364, 213] width 55 height 26
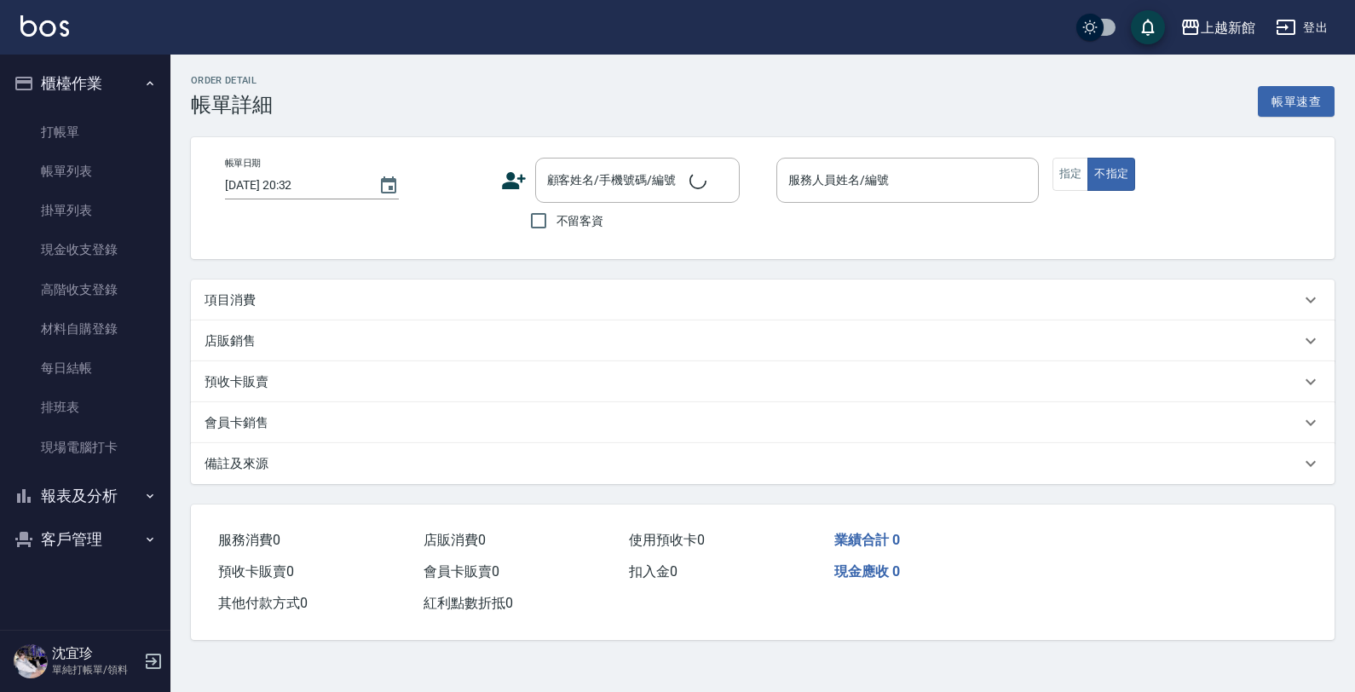
type input "2025/09/11 20:31"
type input "宜珍-4"
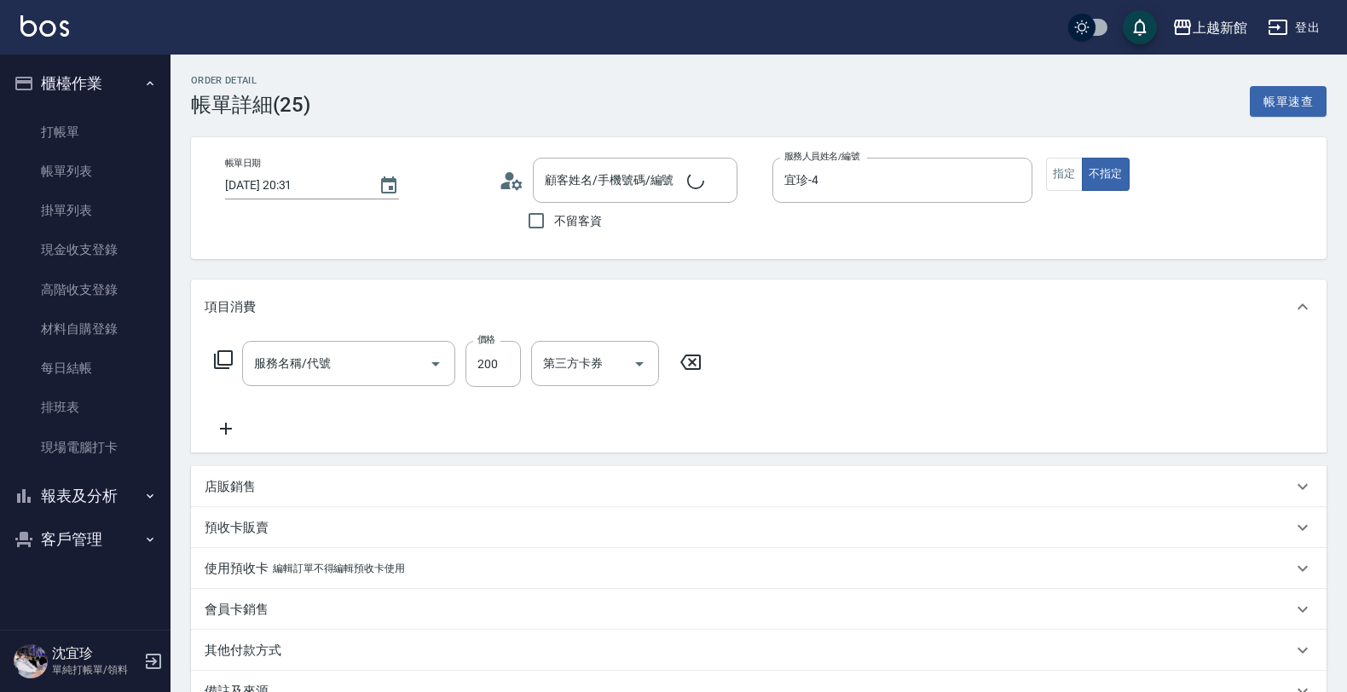
type input "宜珍/0968463806/4"
type input "指定單剪(203)"
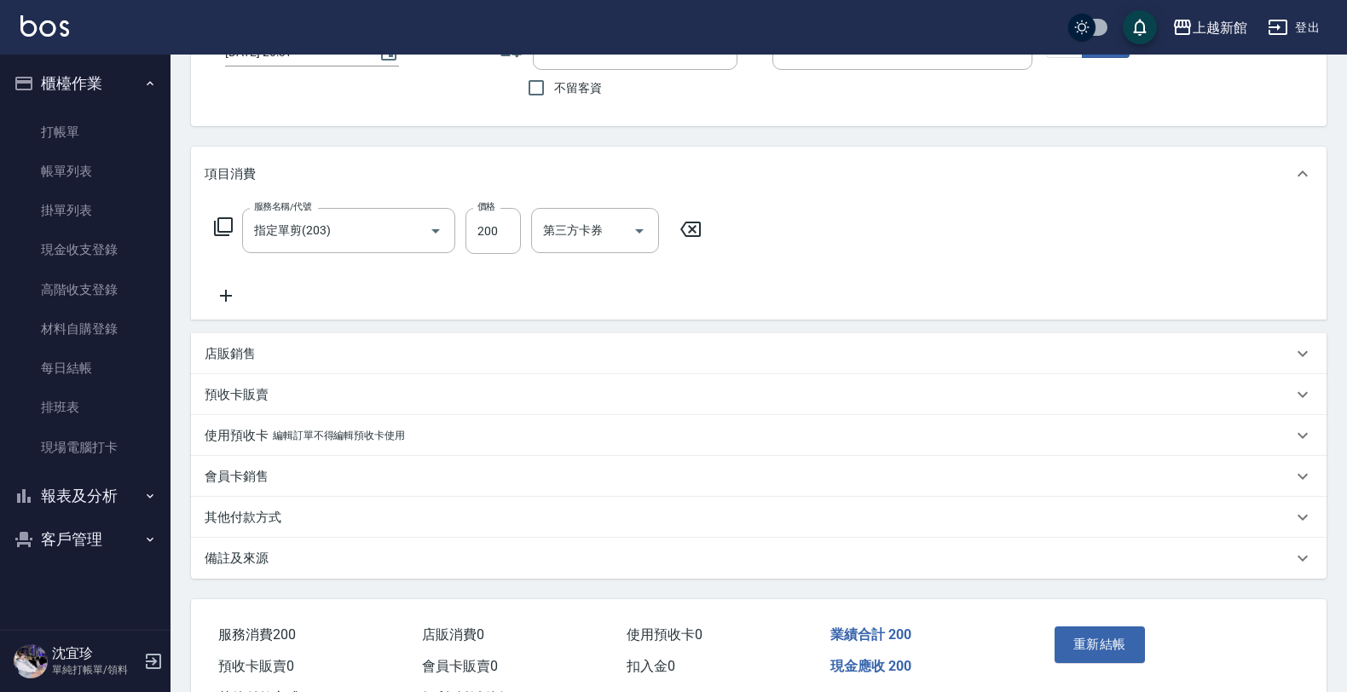
scroll to position [95, 0]
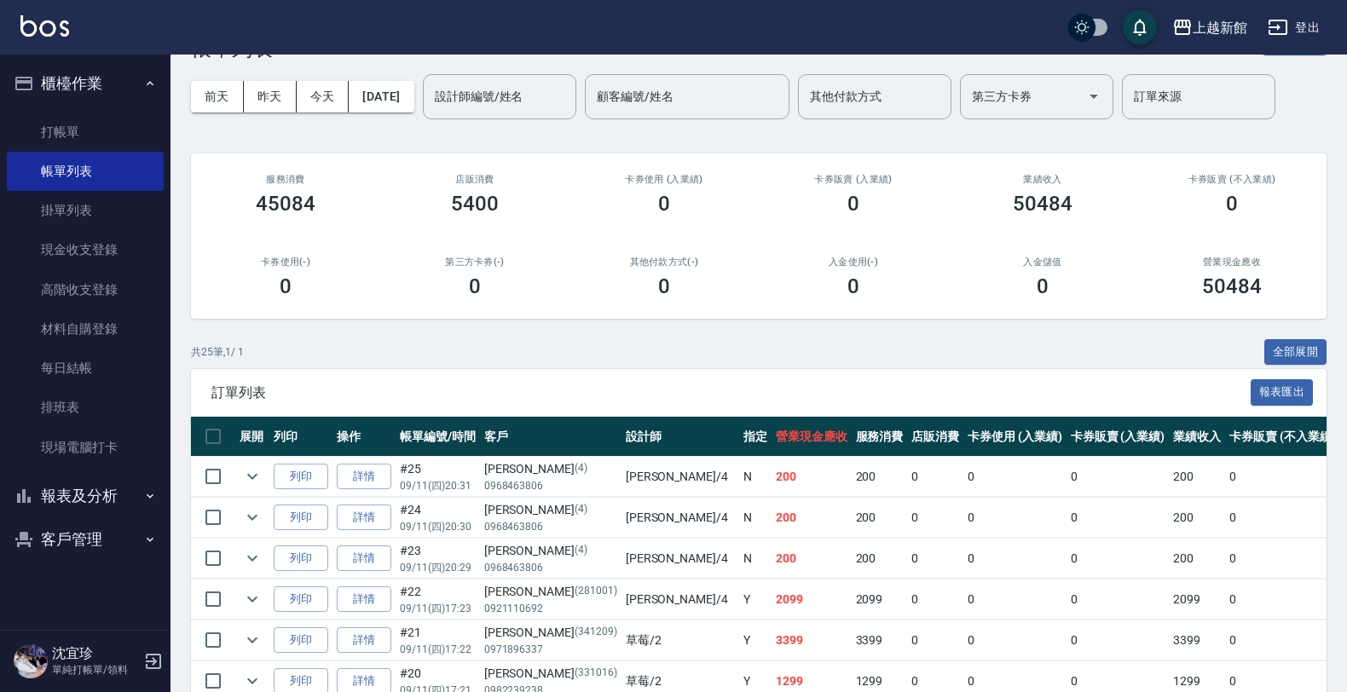
scroll to position [107, 0]
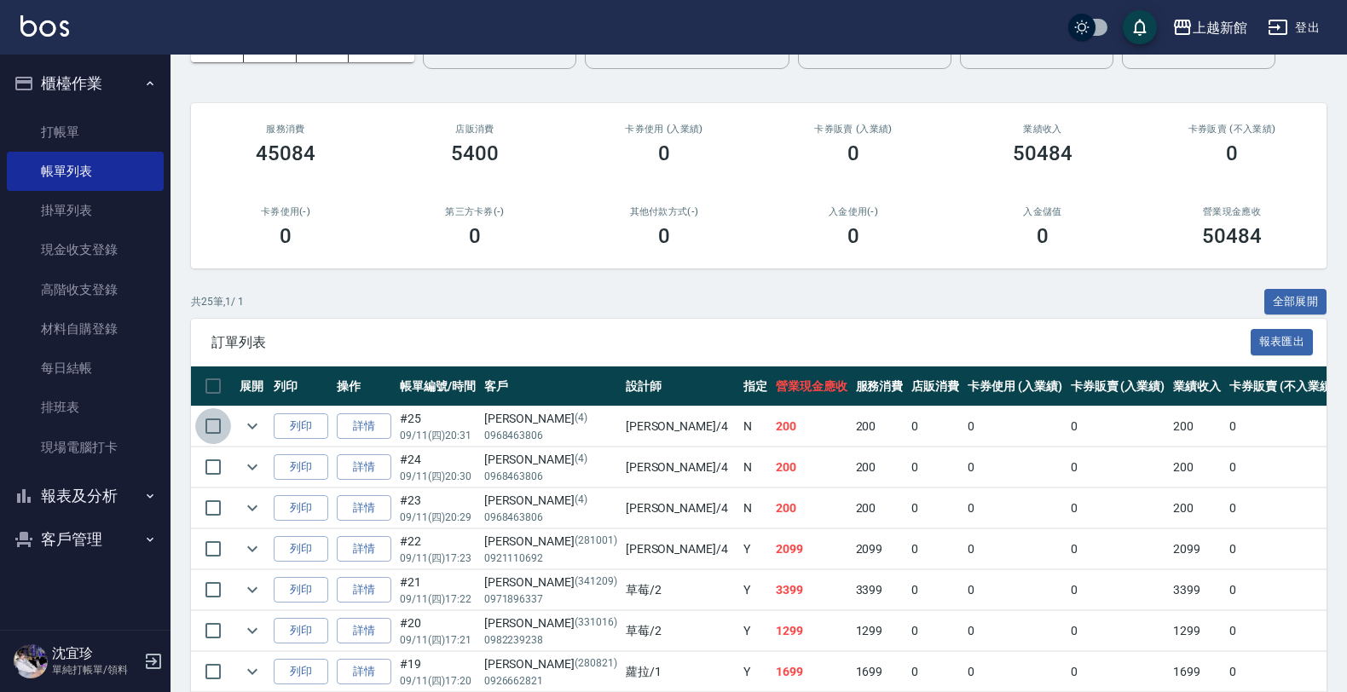
click at [215, 429] on input "checkbox" at bounding box center [213, 426] width 36 height 36
checkbox input "true"
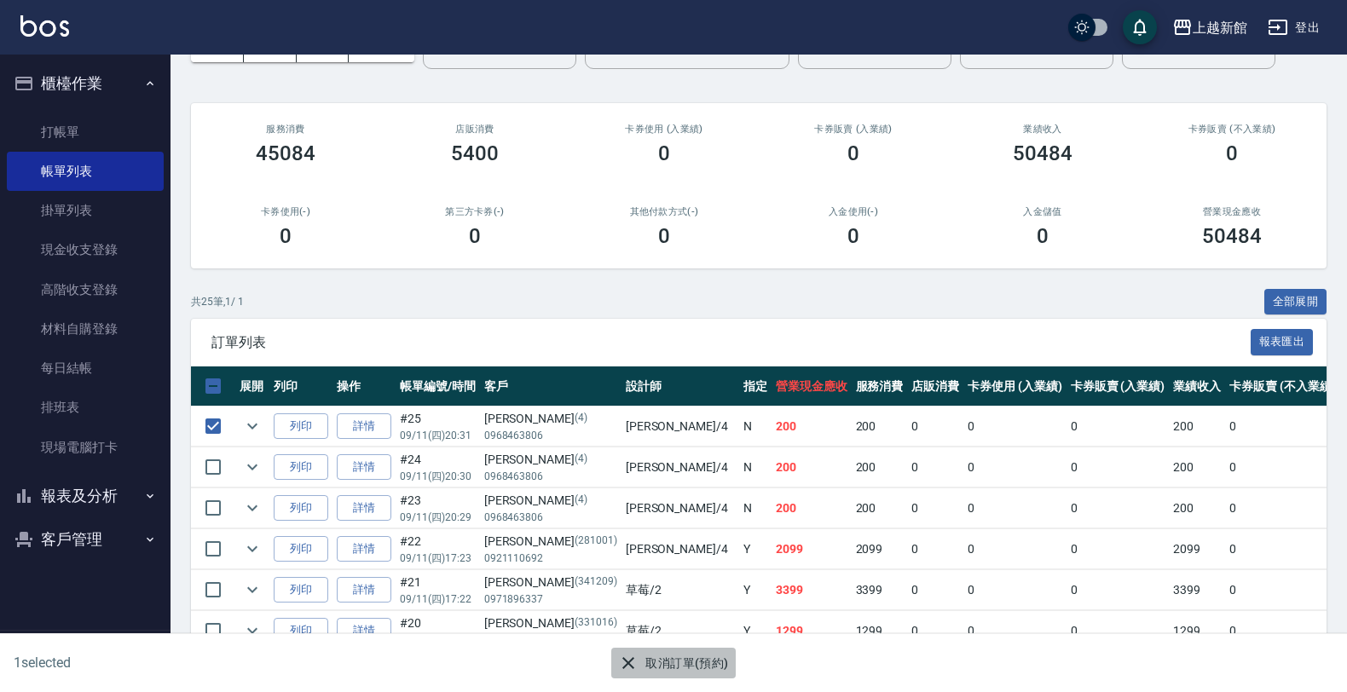
click at [652, 675] on button "取消訂單(預約)" at bounding box center [673, 664] width 124 height 32
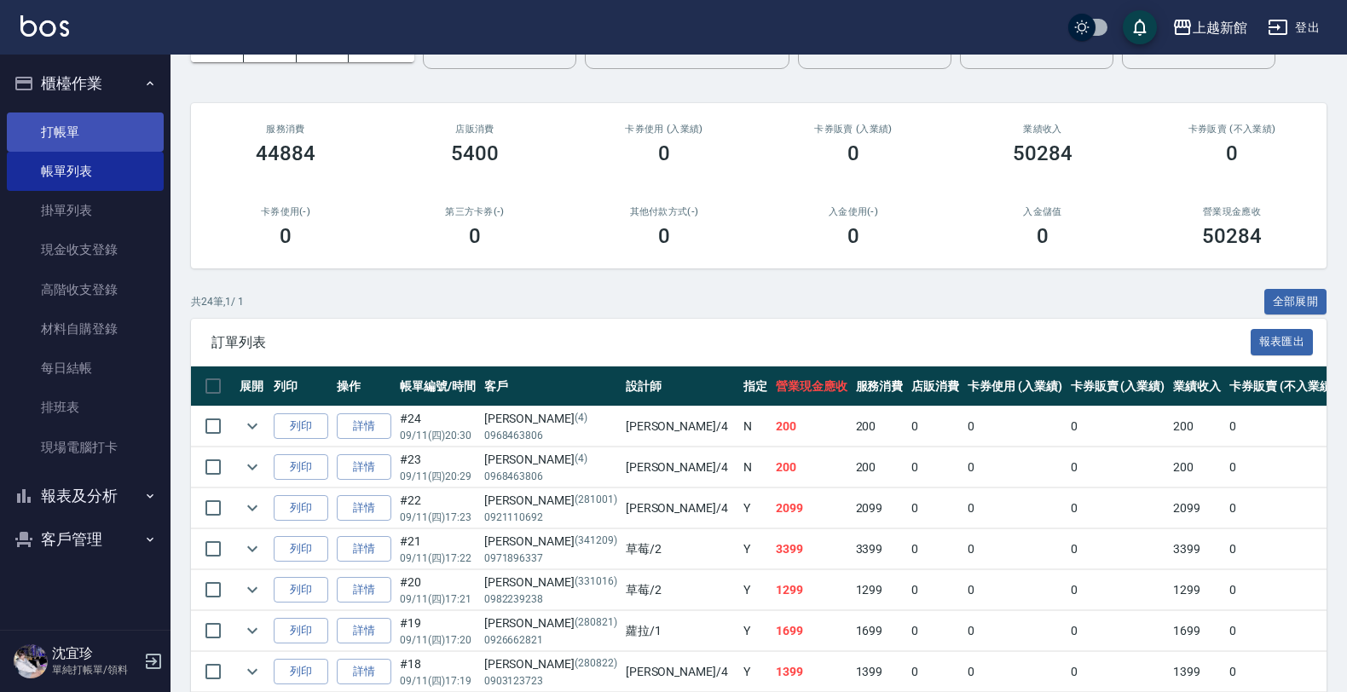
click at [133, 130] on link "打帳單" at bounding box center [85, 132] width 157 height 39
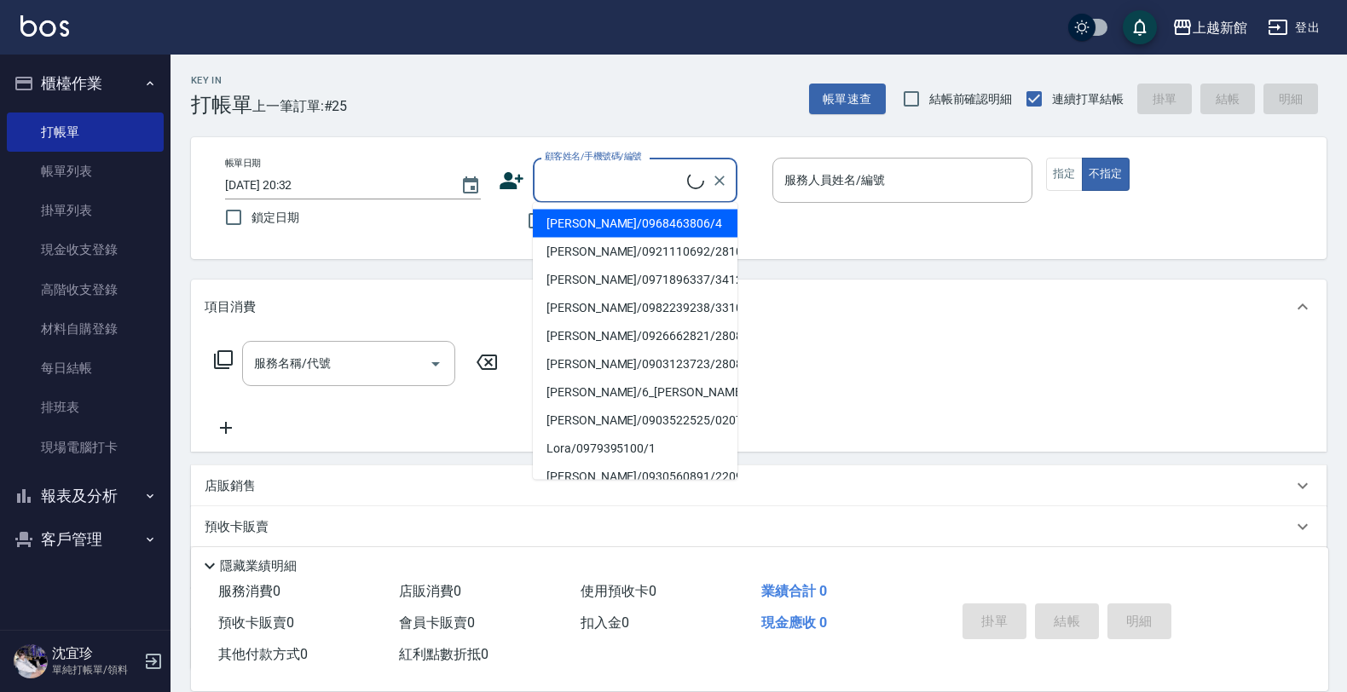
click at [615, 179] on input "顧客姓名/手機號碼/編號" at bounding box center [613, 180] width 147 height 30
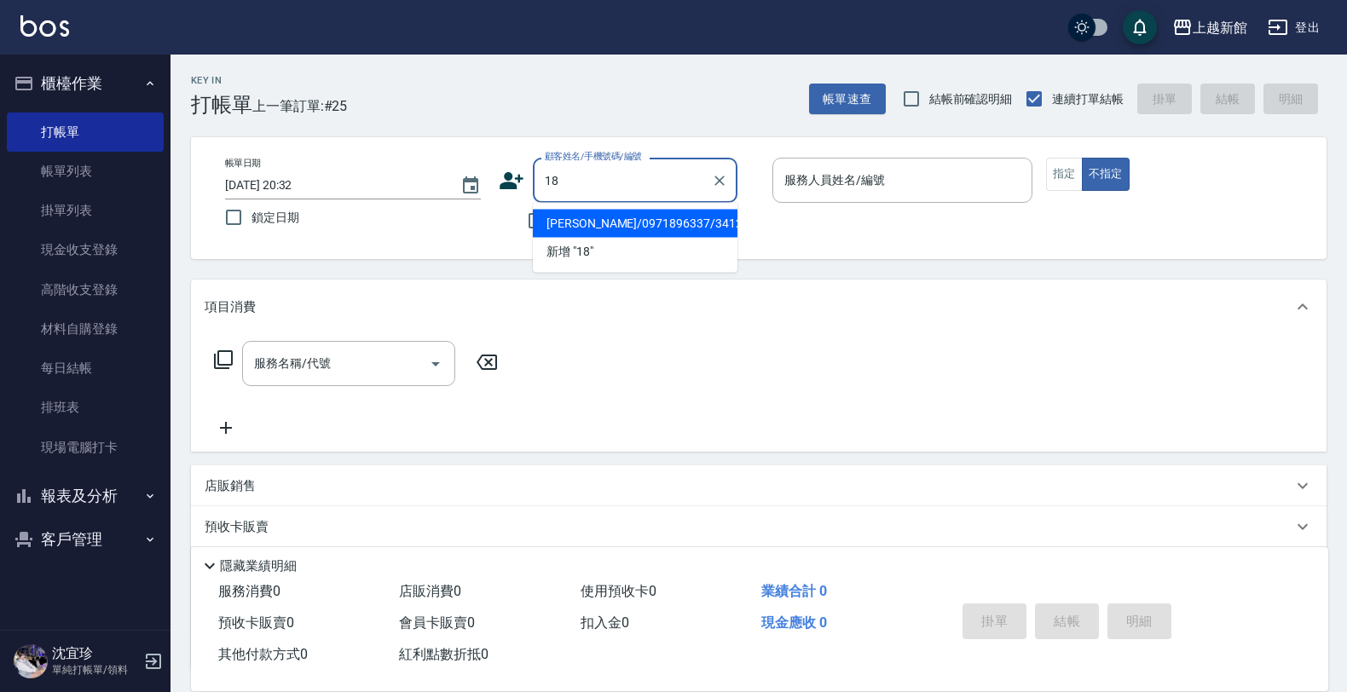
type input "張維辰/0971896337/341209"
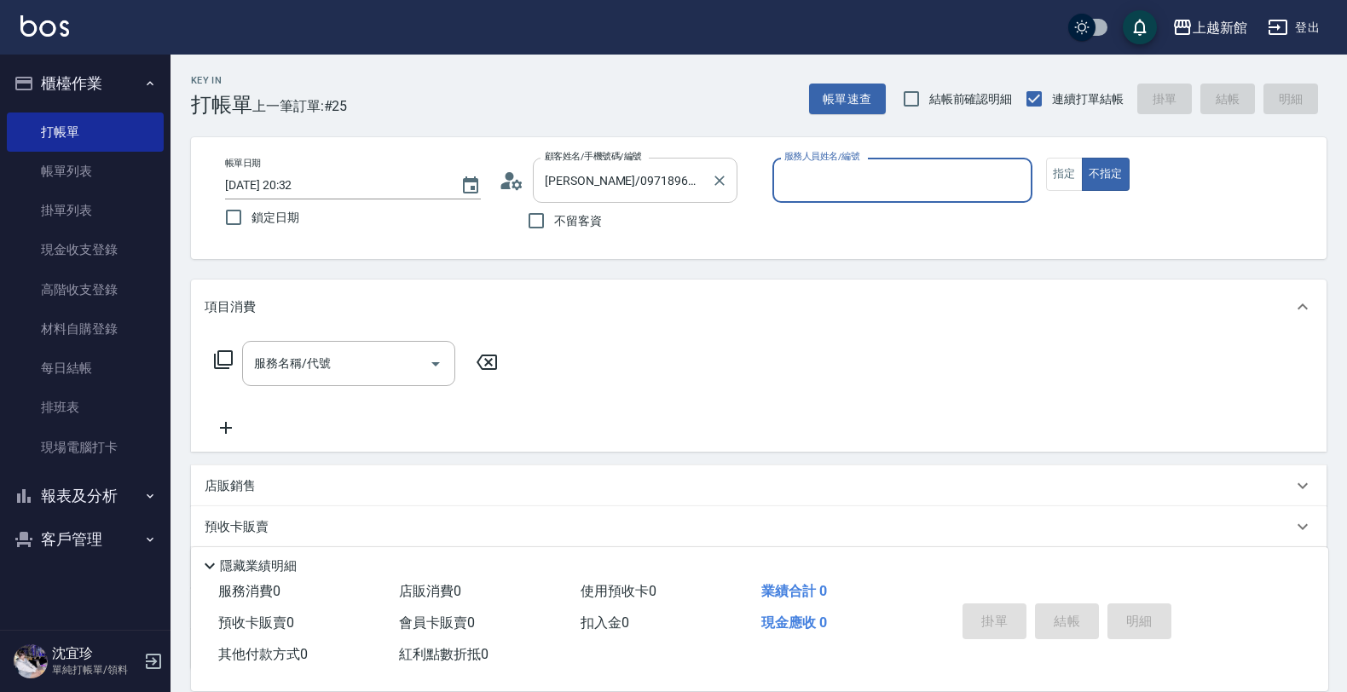
type input "草莓-2"
click at [1082, 158] on button "不指定" at bounding box center [1106, 174] width 48 height 33
type button "false"
type input "ksen/095165468/18"
type input "黃柏森-18"
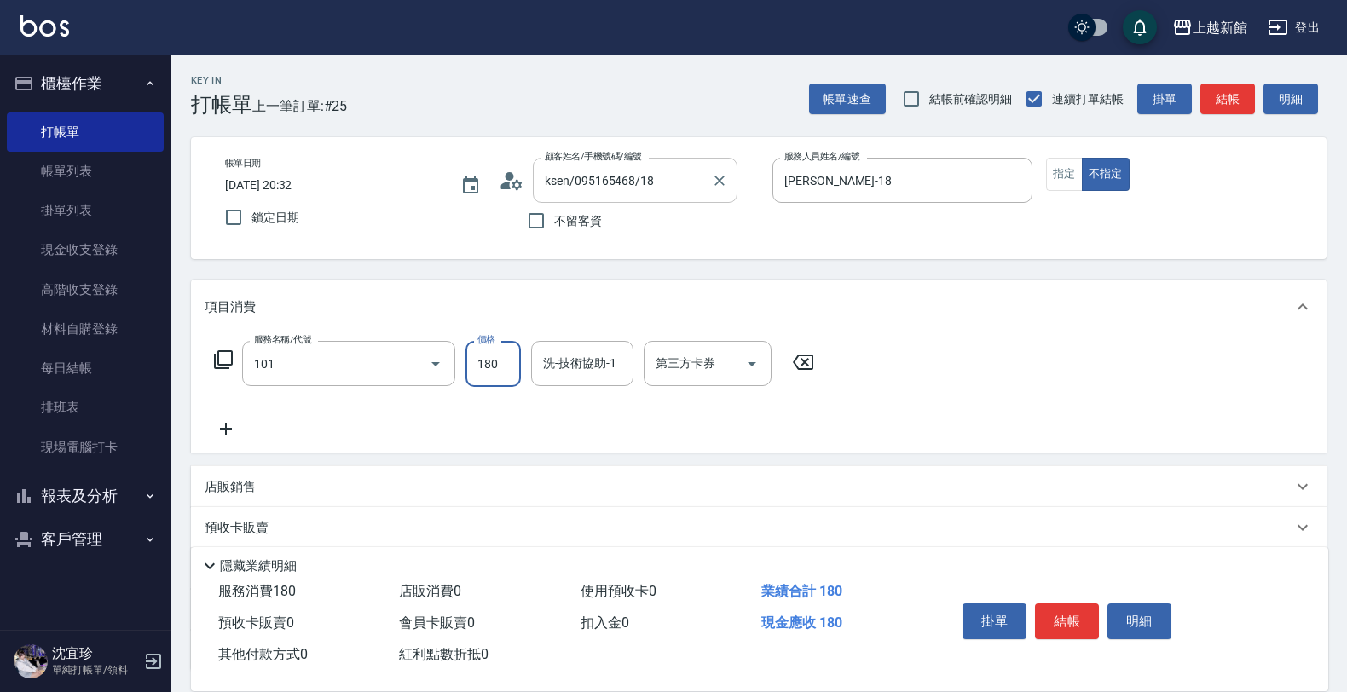
type input "洗髮250(101)"
type input "200"
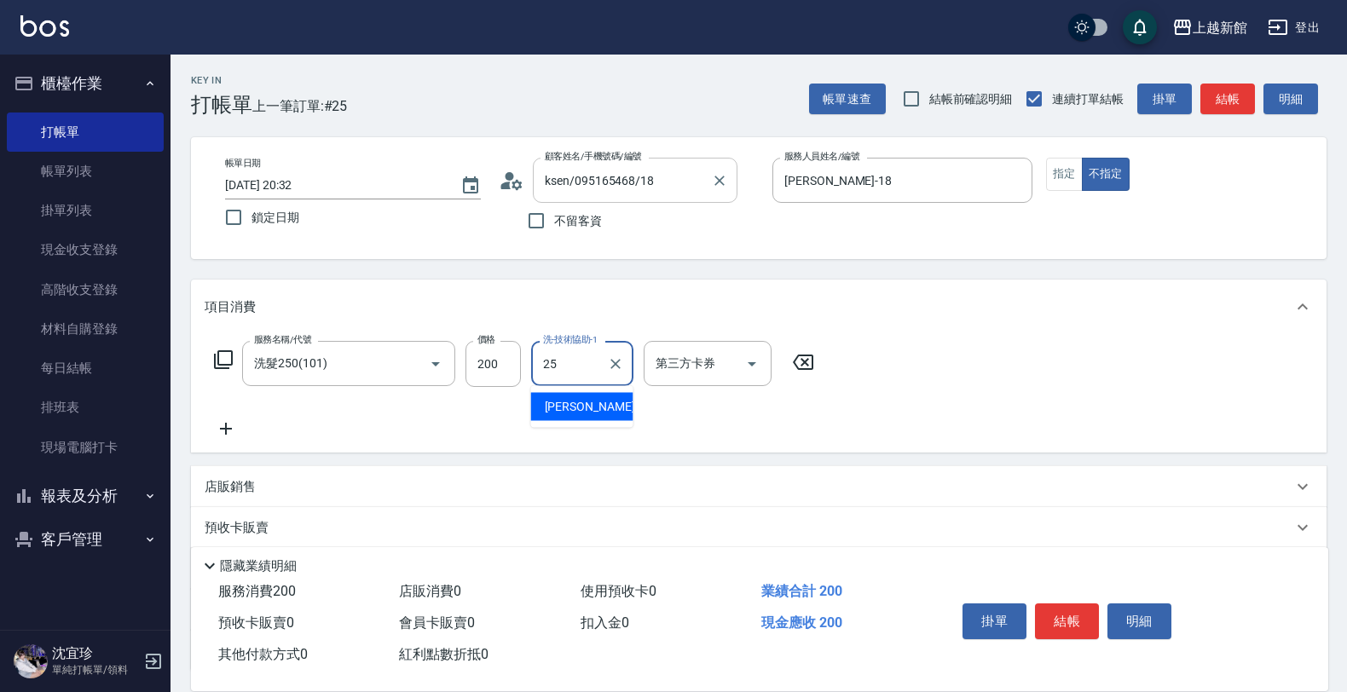
type input "小邱-25"
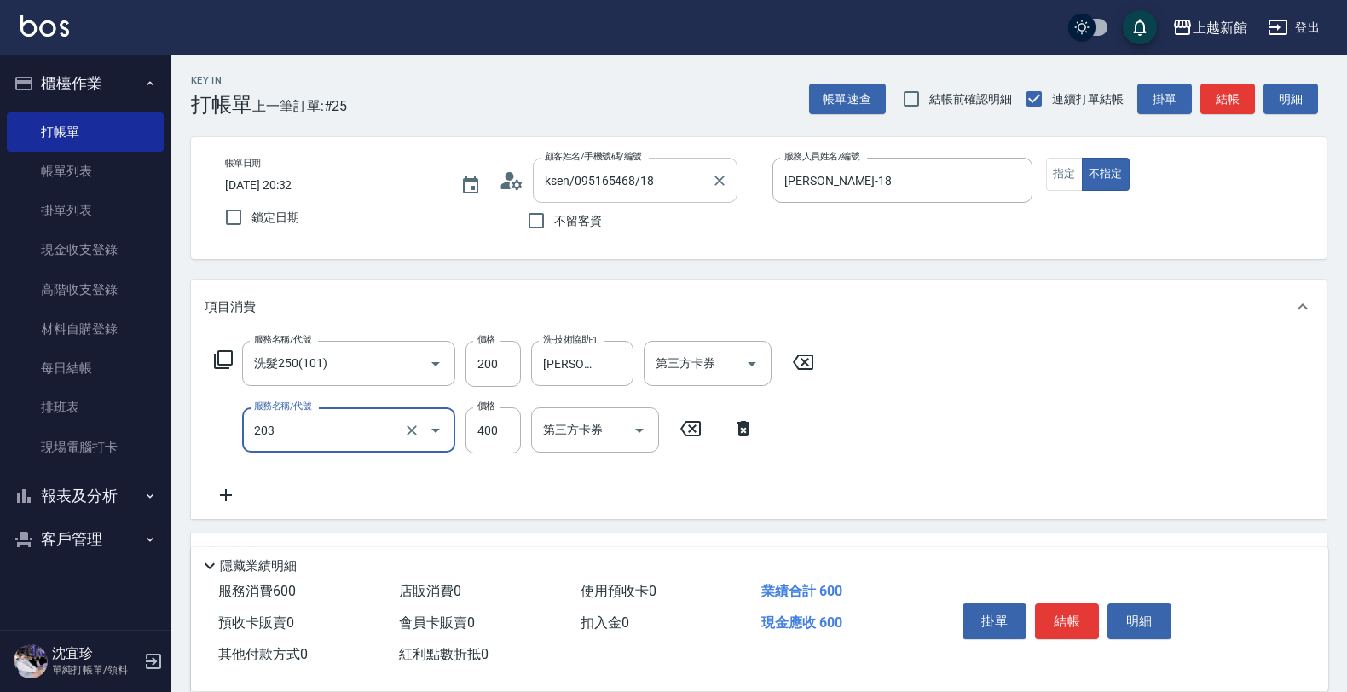
type input "指定單剪(203)"
type input "199"
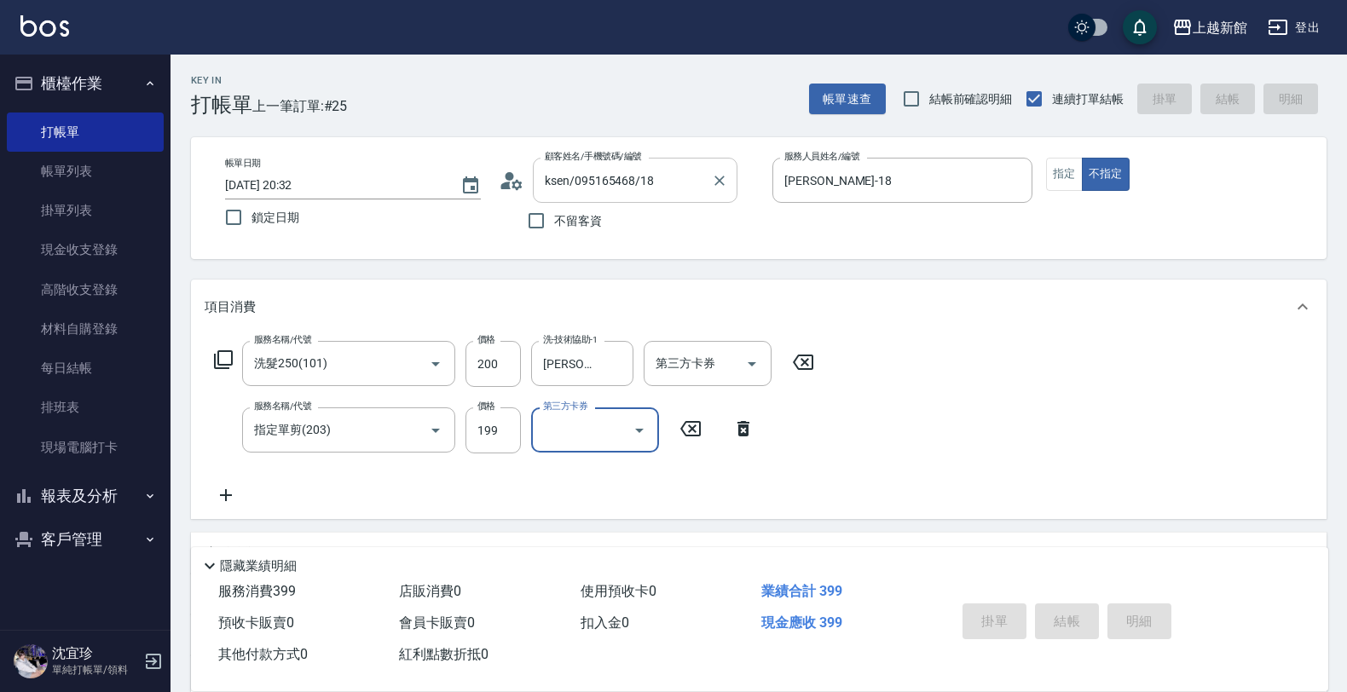
type input "2025/09/11 20:33"
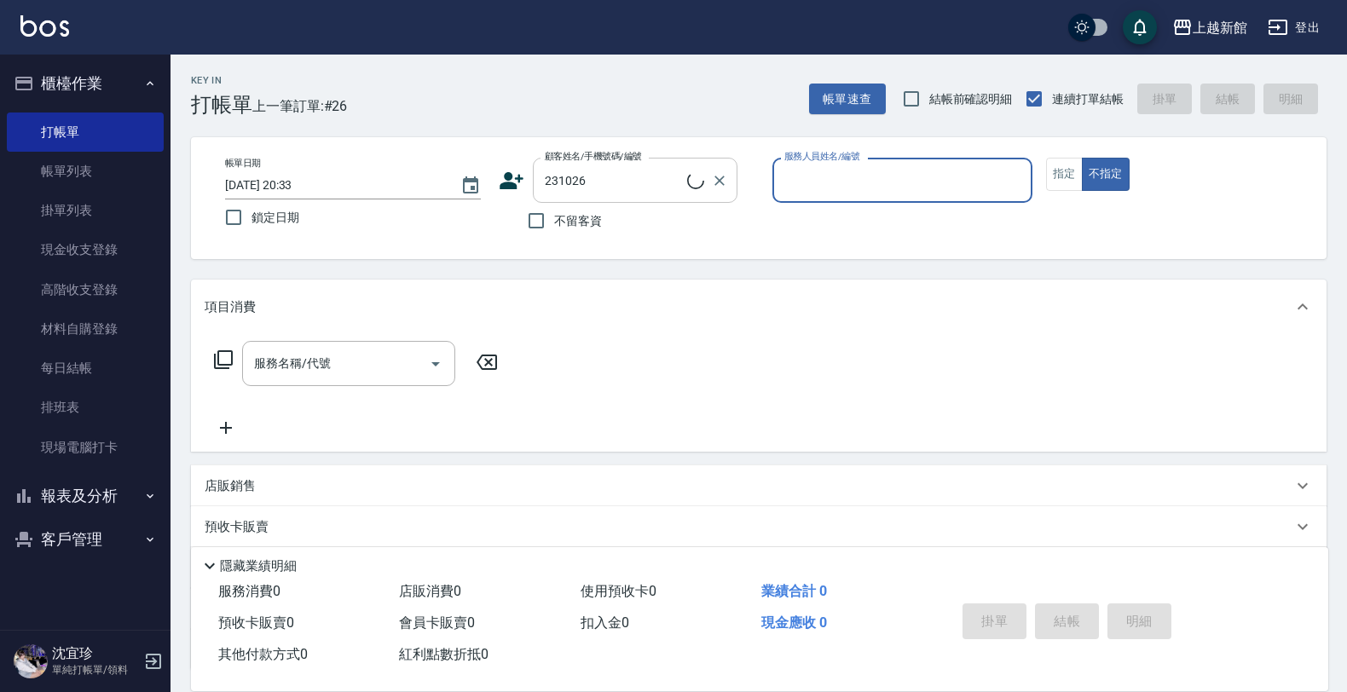
type input "陳竹恩/0987544495/231026"
type input "黃柏森-18"
click at [1082, 158] on button "不指定" at bounding box center [1106, 174] width 48 height 33
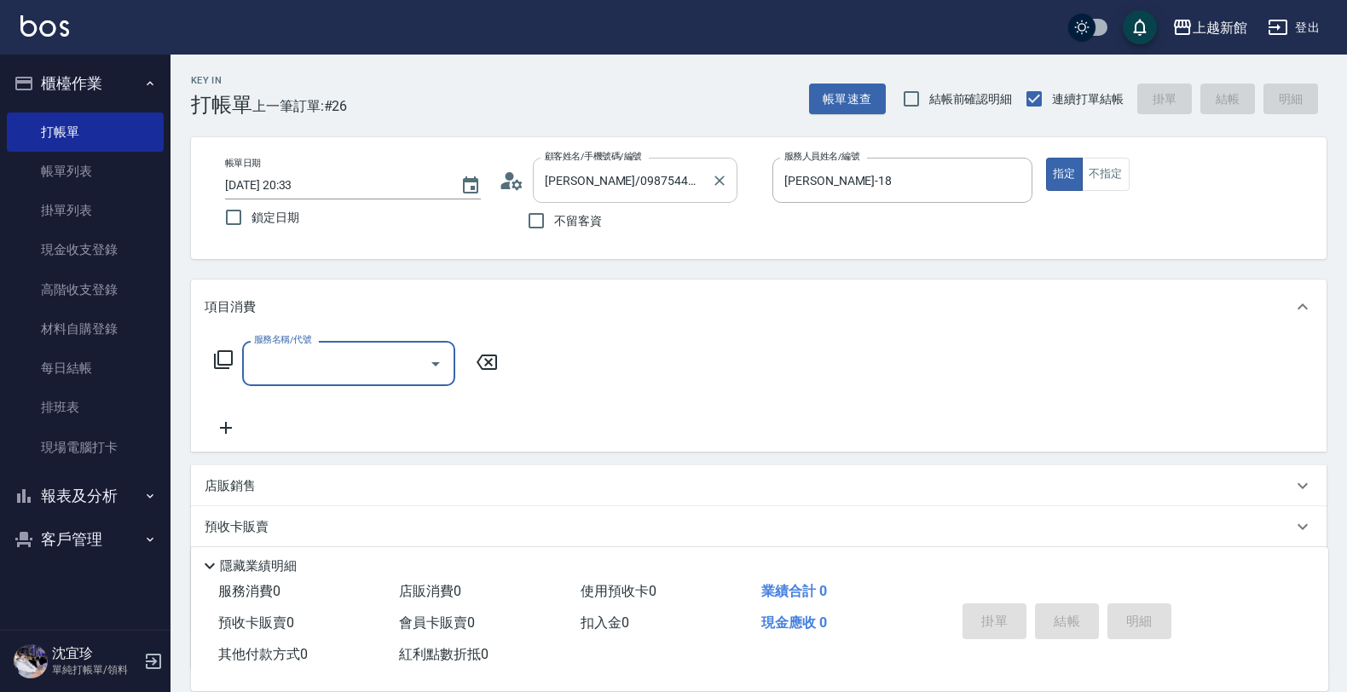
type input "7"
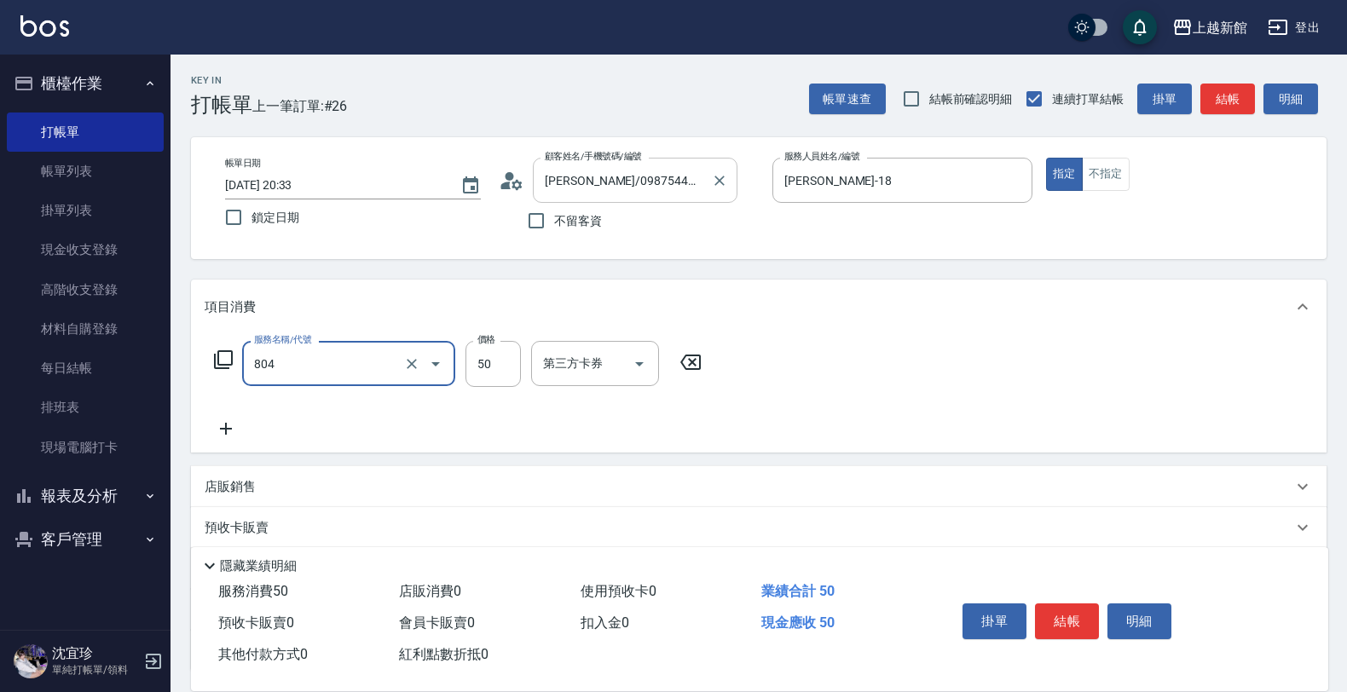
type input "吹捲/夾直/青捲/電棒/夾玉米鬚(804)"
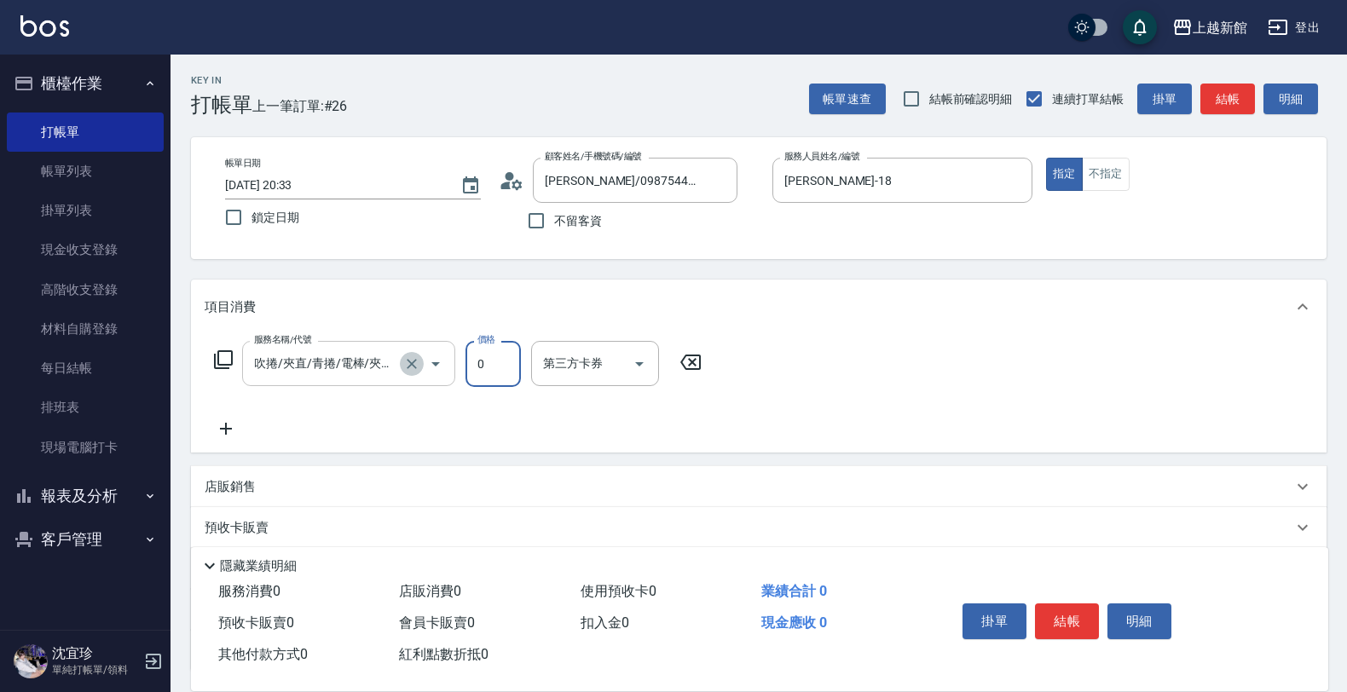
drag, startPoint x: 412, startPoint y: 359, endPoint x: 388, endPoint y: 365, distance: 24.6
click at [411, 358] on icon "Clear" at bounding box center [411, 363] width 17 height 17
type input "0"
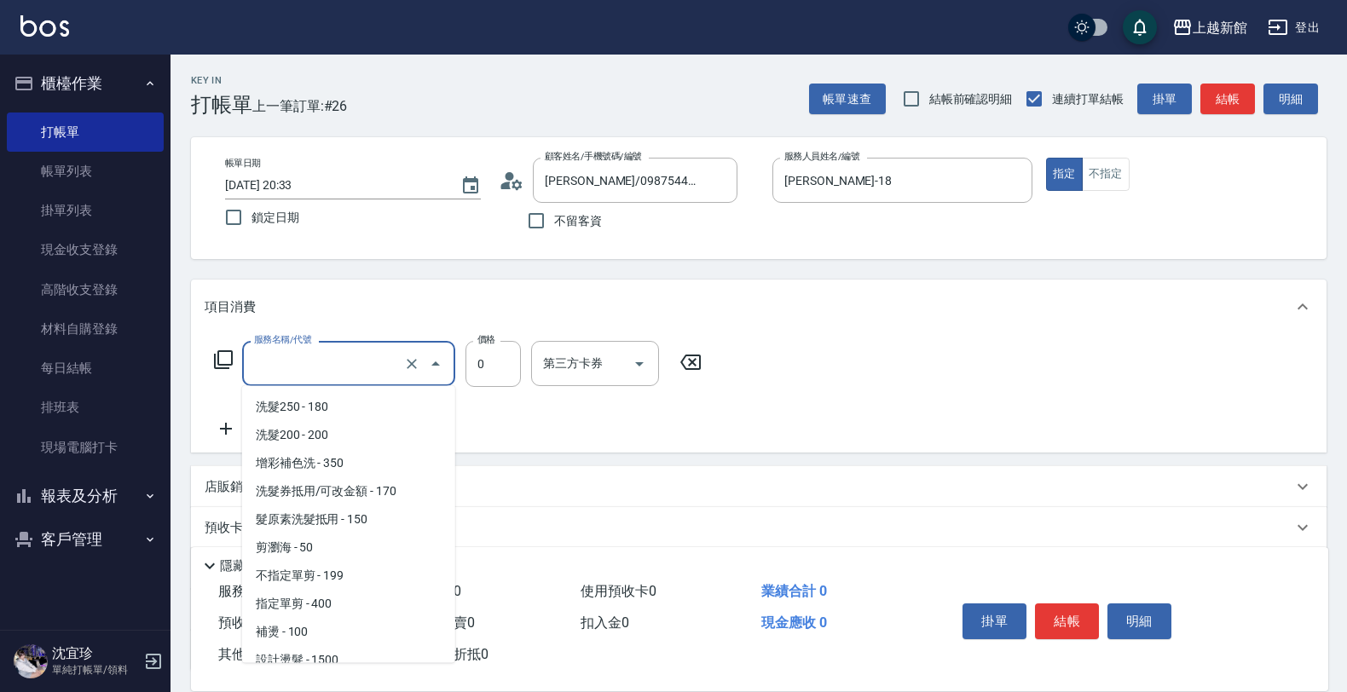
click at [352, 372] on input "服務名稱/代號" at bounding box center [325, 364] width 150 height 30
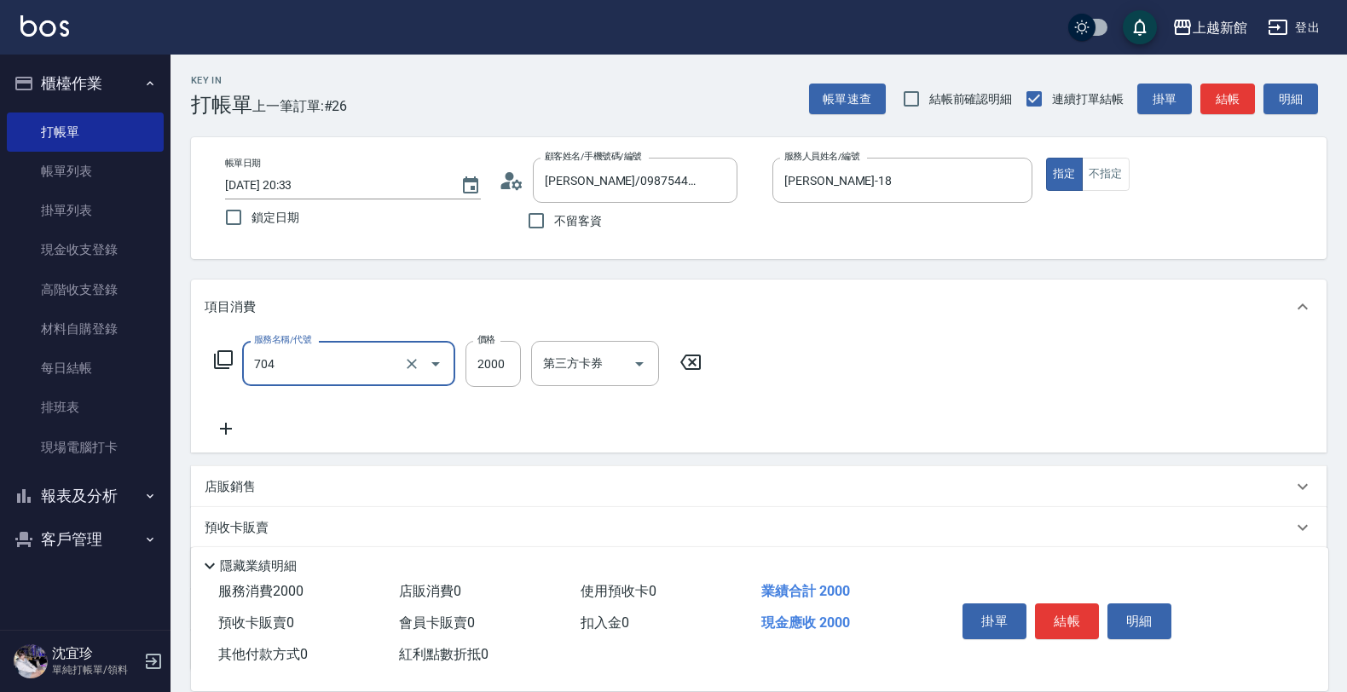
type input "髮片重整(704)"
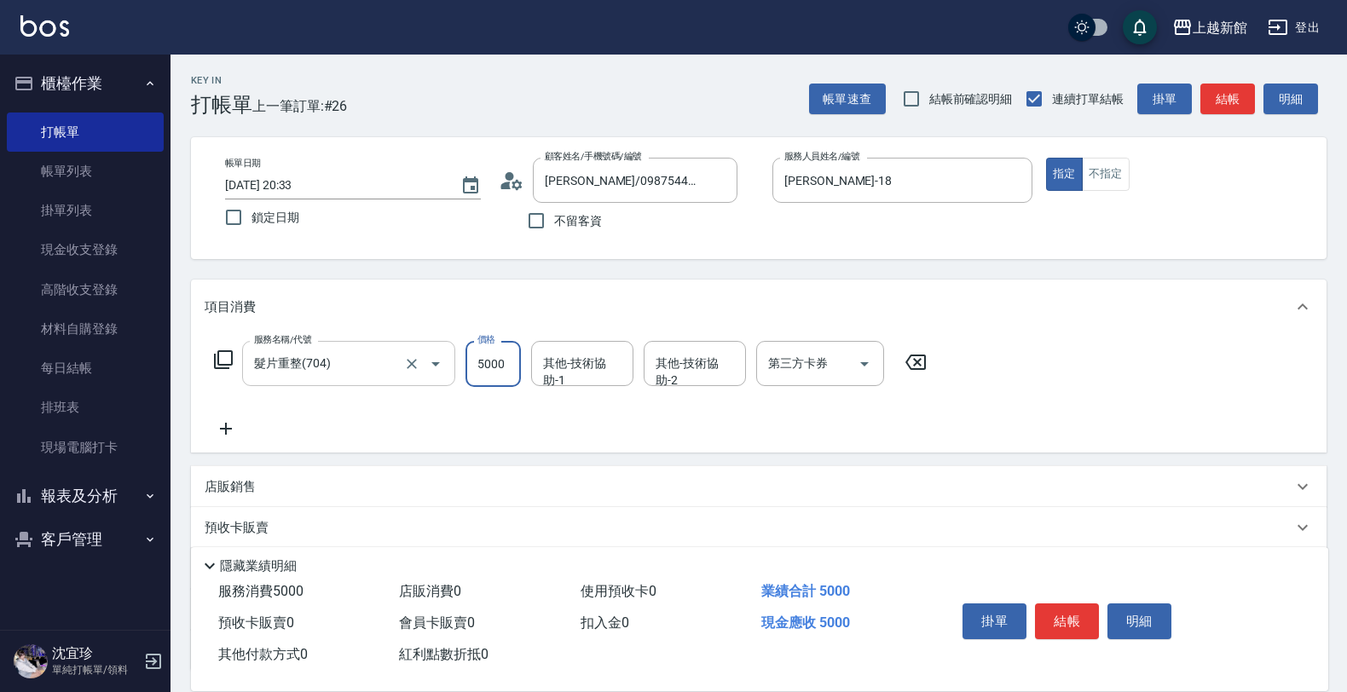
type input "5000"
type input "馨妮-29"
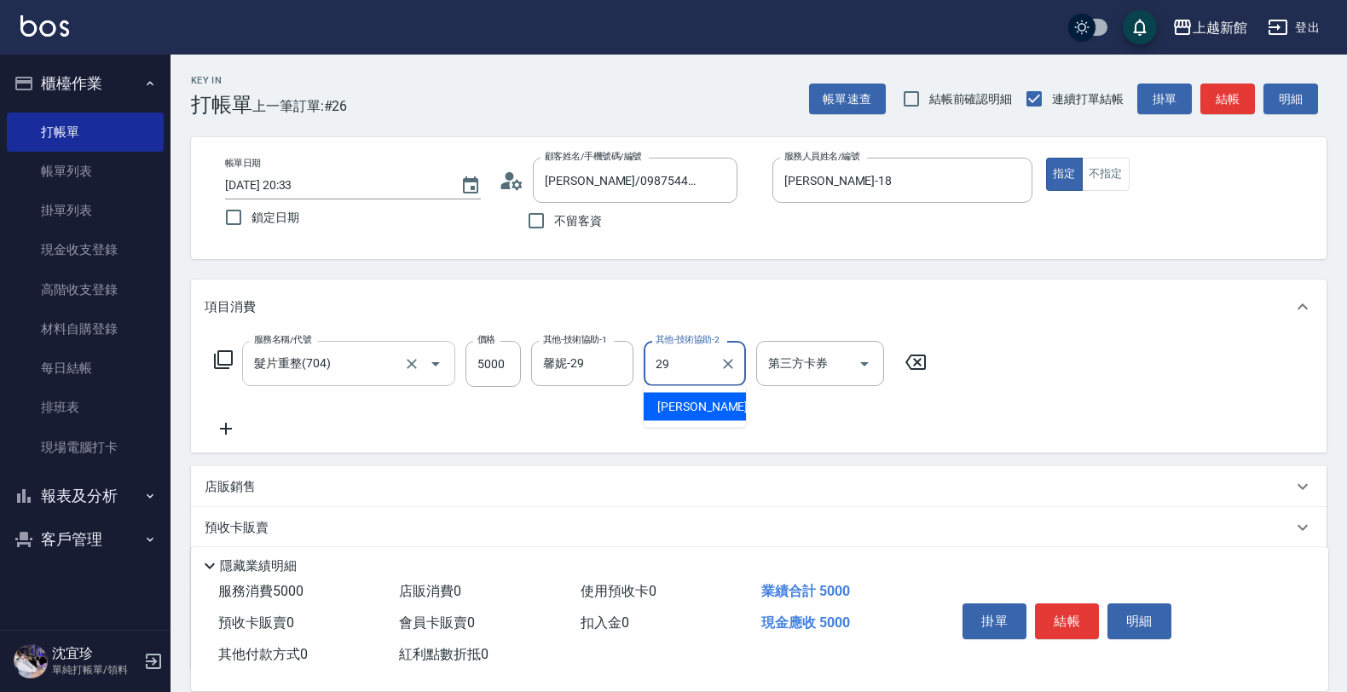
type input "馨妮-29"
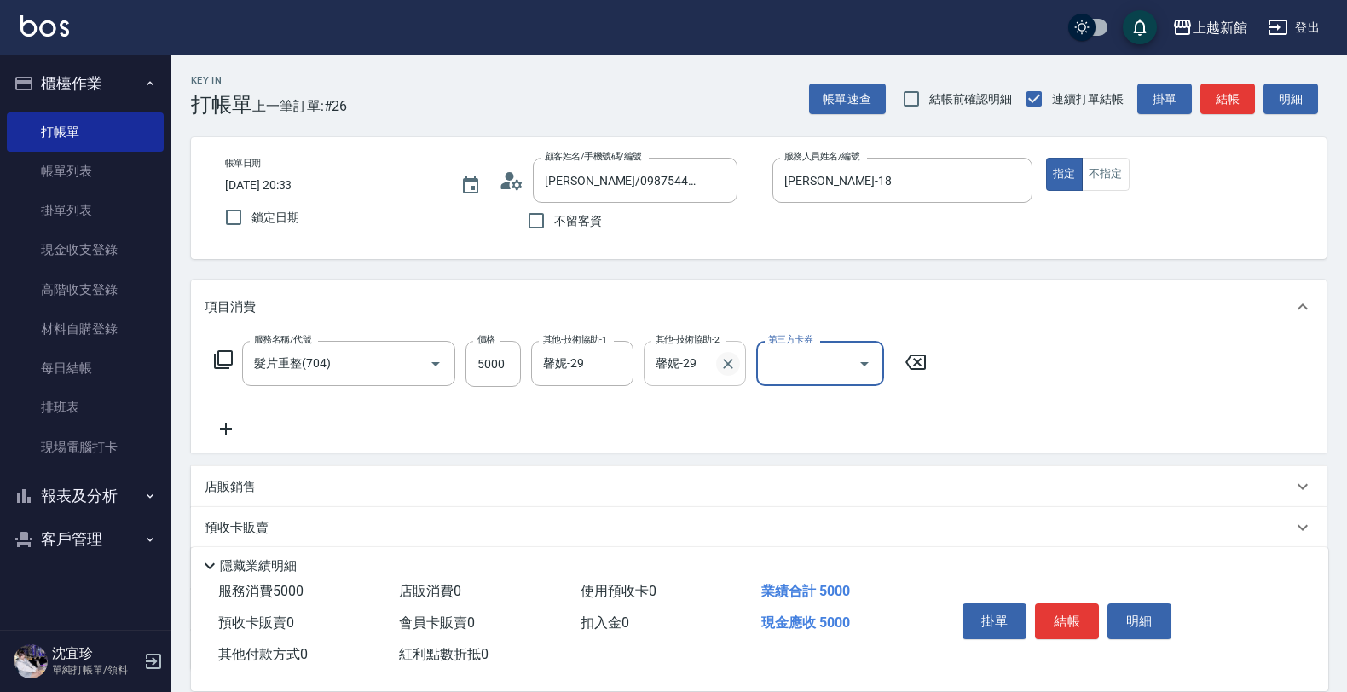
click at [727, 372] on button "Clear" at bounding box center [728, 364] width 24 height 24
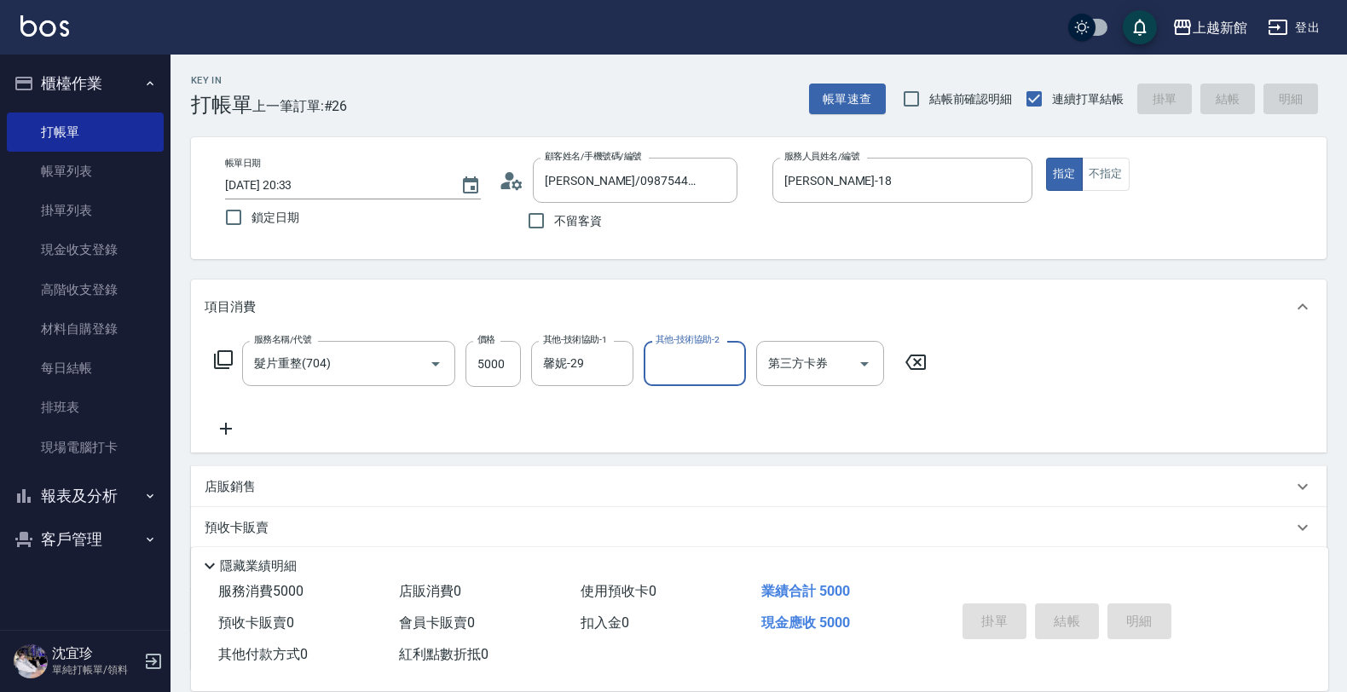
type input "2025/09/11 20:34"
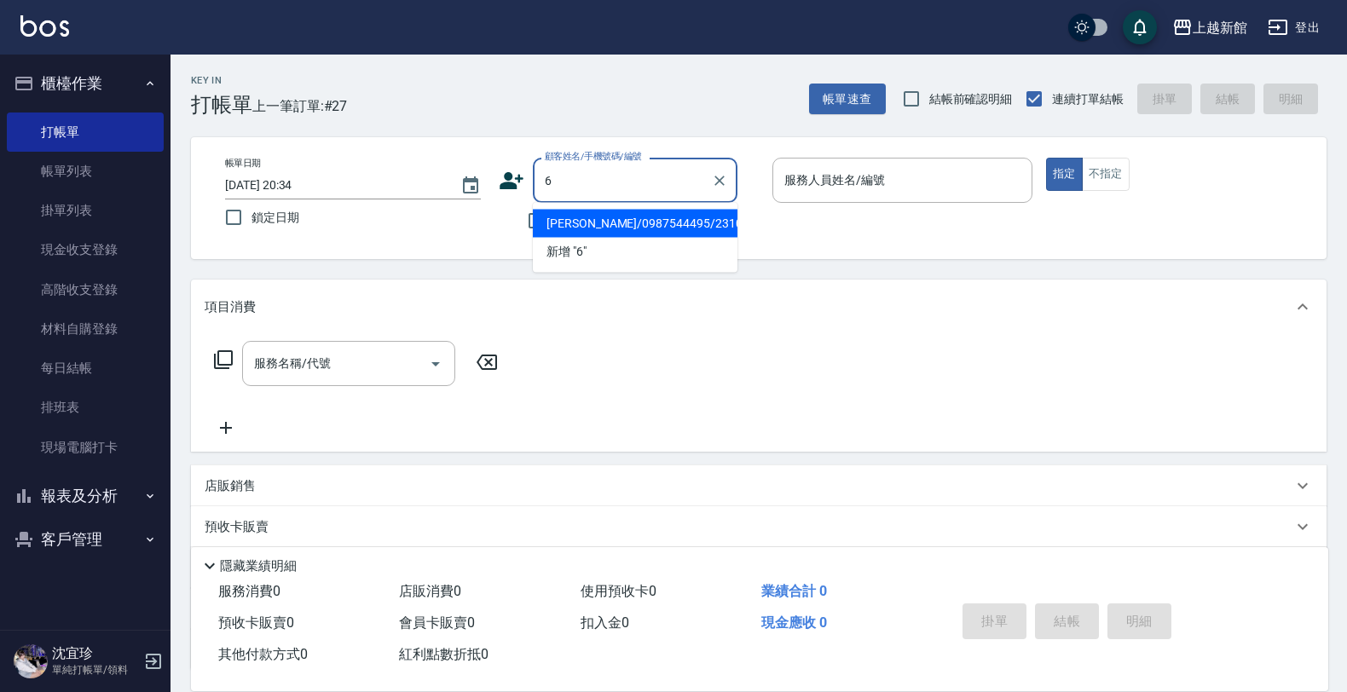
type input "陳竹恩/0987544495/231026"
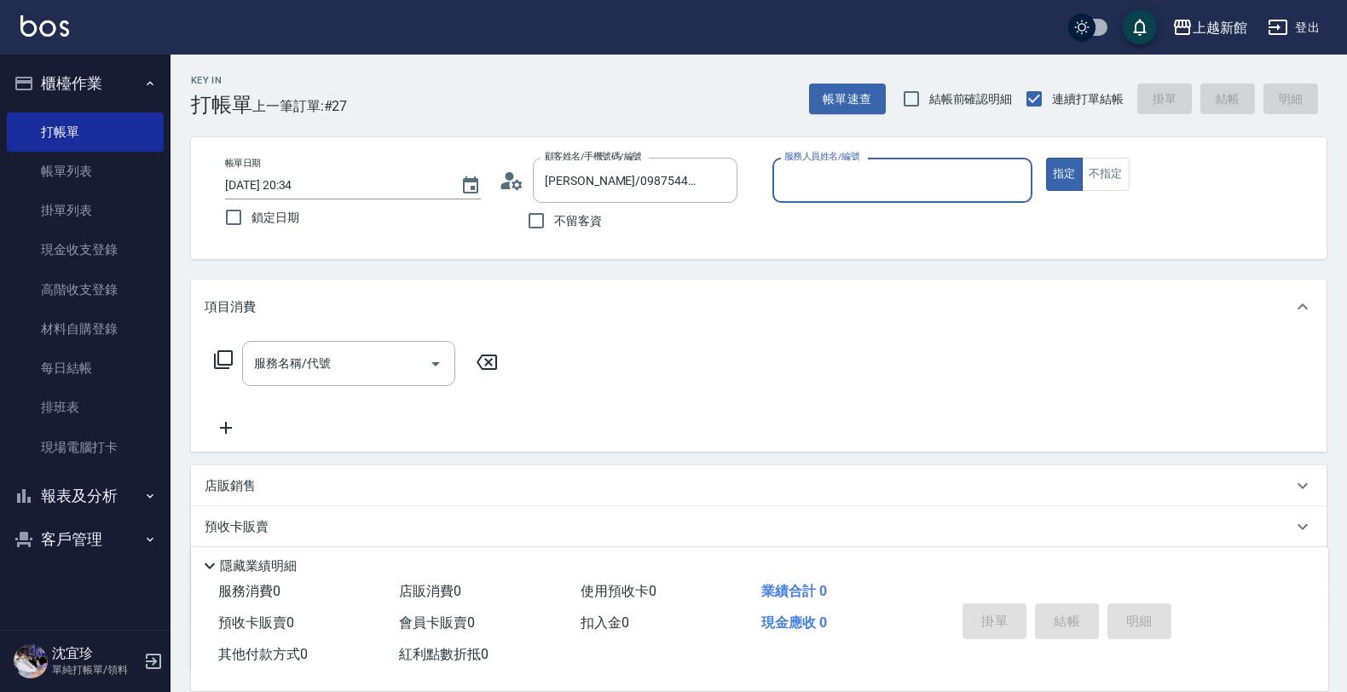
type input "黃柏森-18"
click at [1046, 158] on button "指定" at bounding box center [1064, 174] width 37 height 33
type button "true"
type input "黃婕寧/6_黃婕寧/6"
type input "黃婕寧-6"
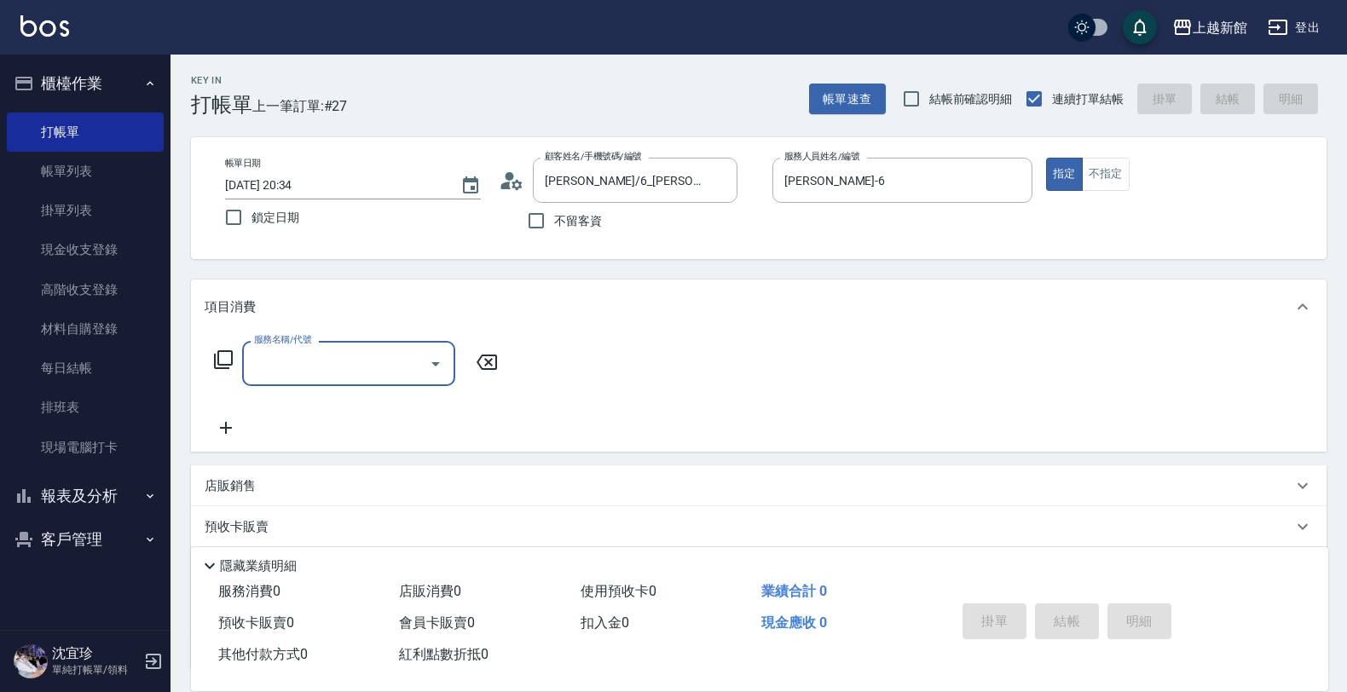
type input "8"
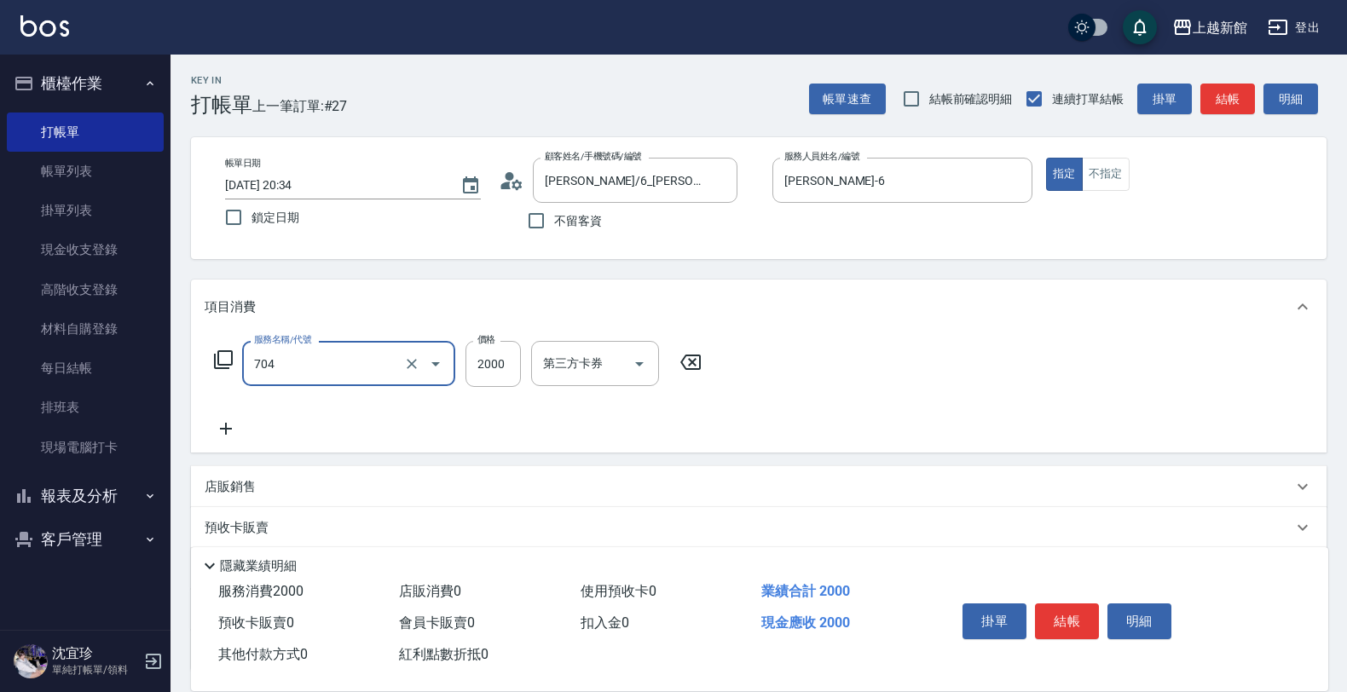
type input "髮片重整(704)"
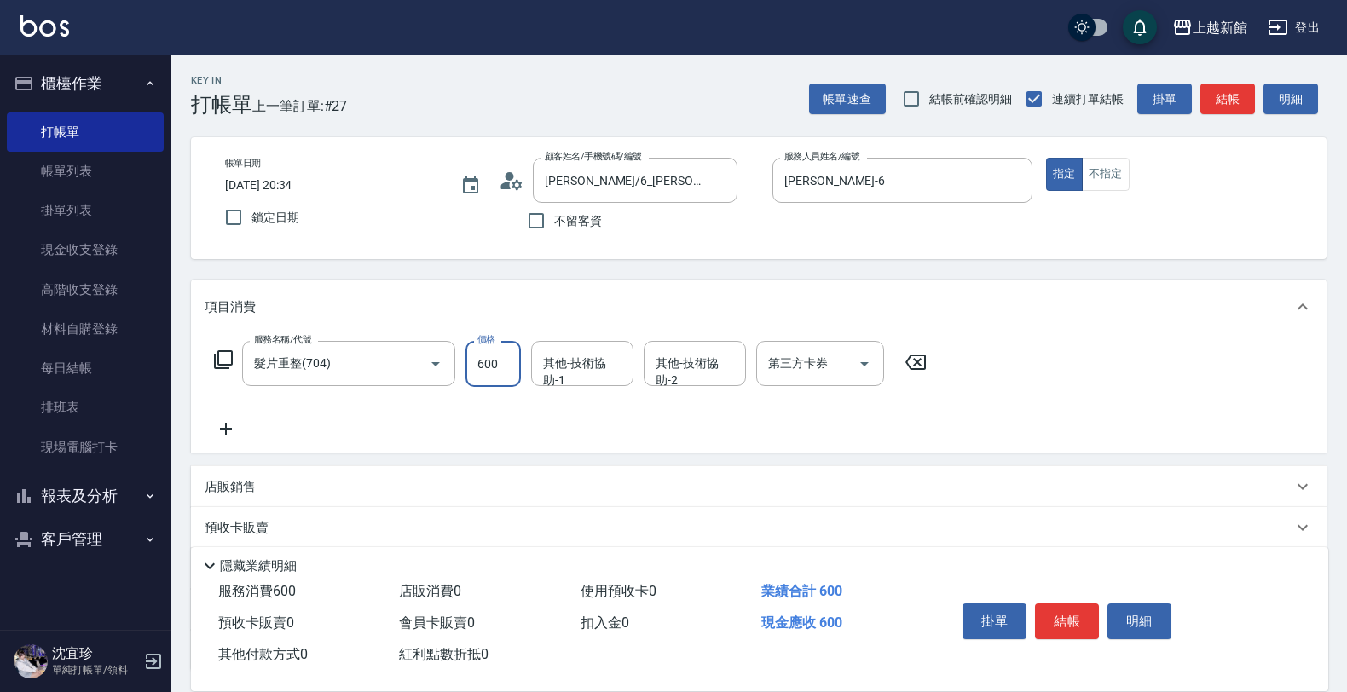
type input "600"
click at [407, 371] on icon "Clear" at bounding box center [411, 363] width 17 height 17
click at [372, 358] on input "服務名稱/代號" at bounding box center [325, 364] width 150 height 30
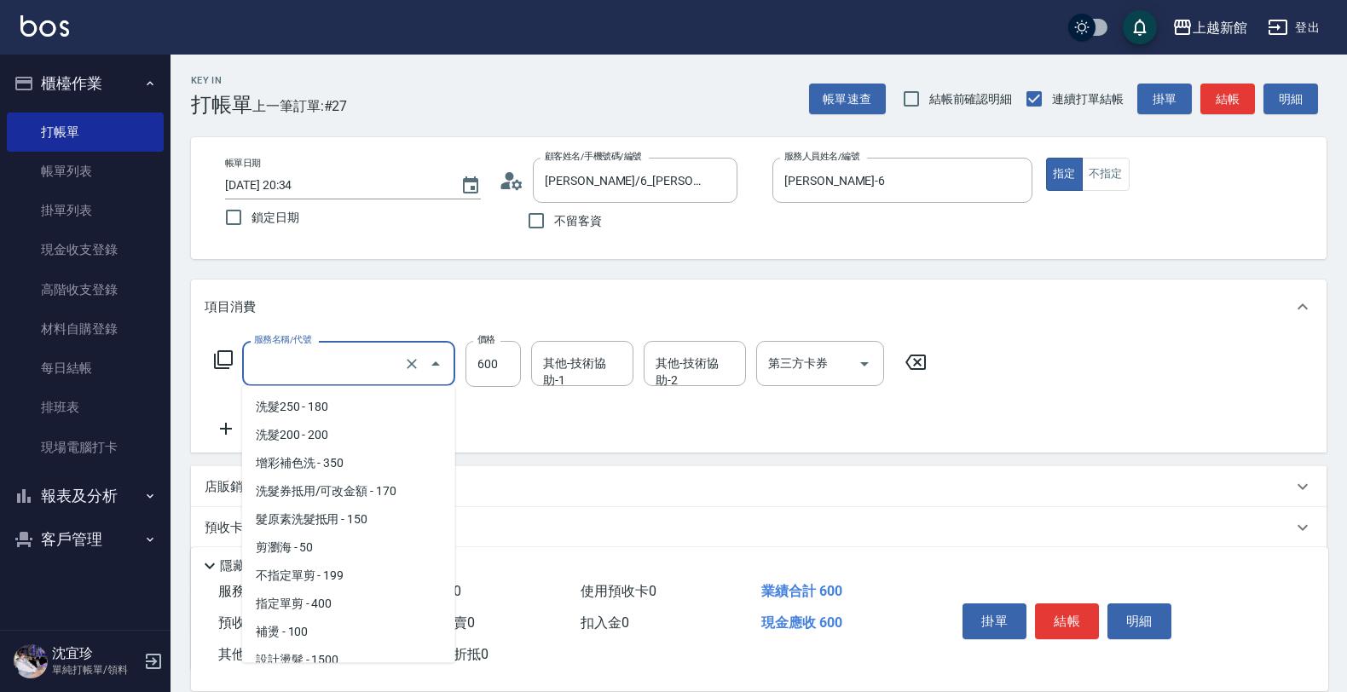
scroll to position [1212, 0]
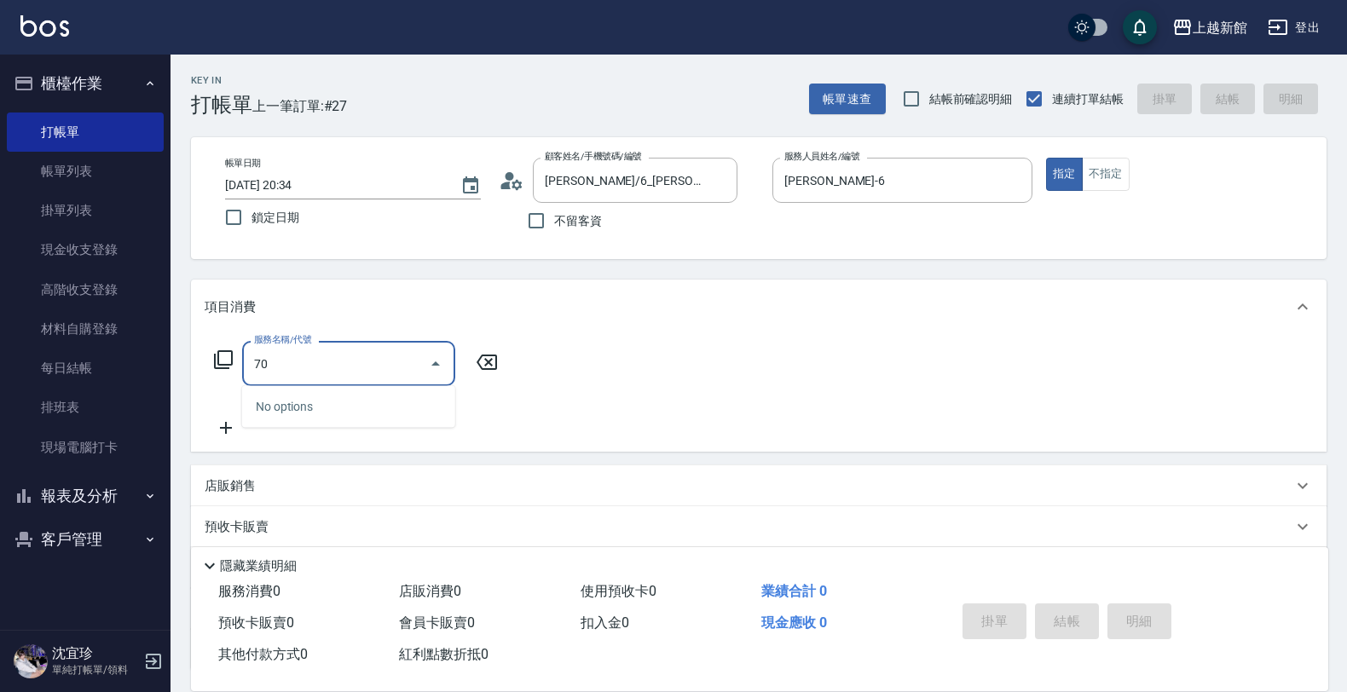
type input "7"
type input "吹捲/夾直/青捲/電棒/夾玉米鬚(804)"
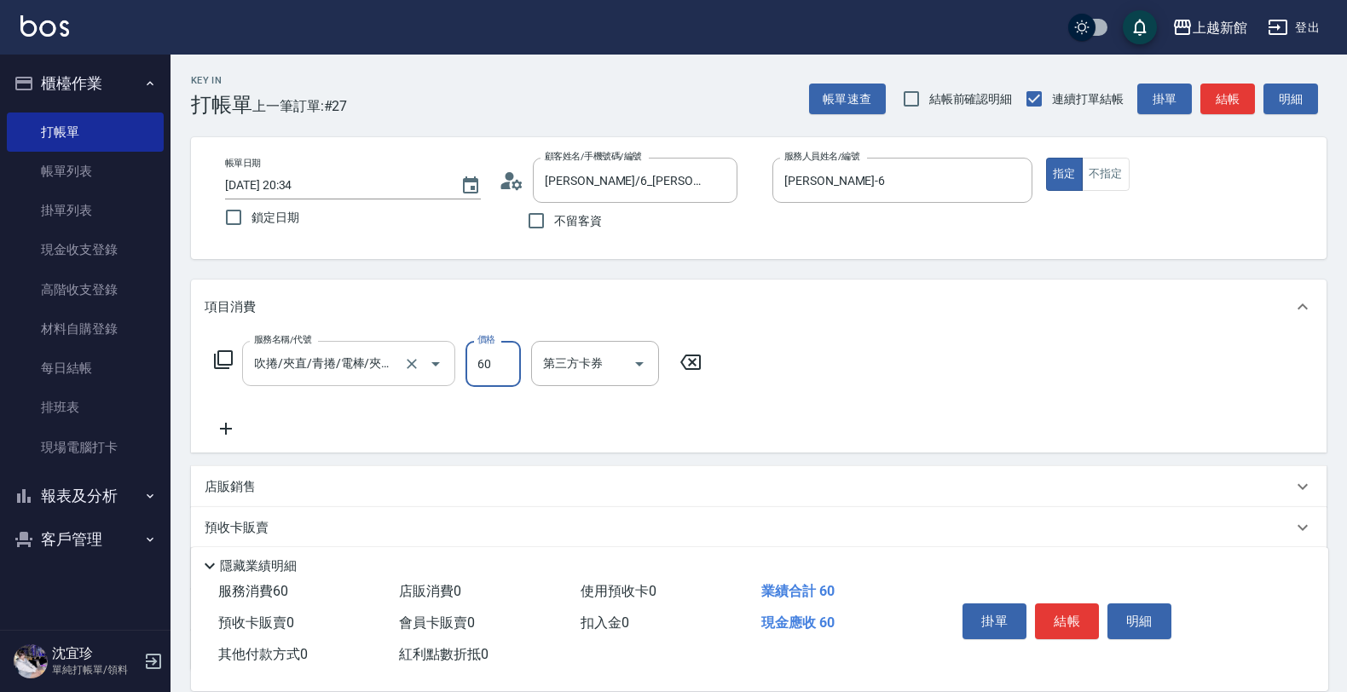
type input "600"
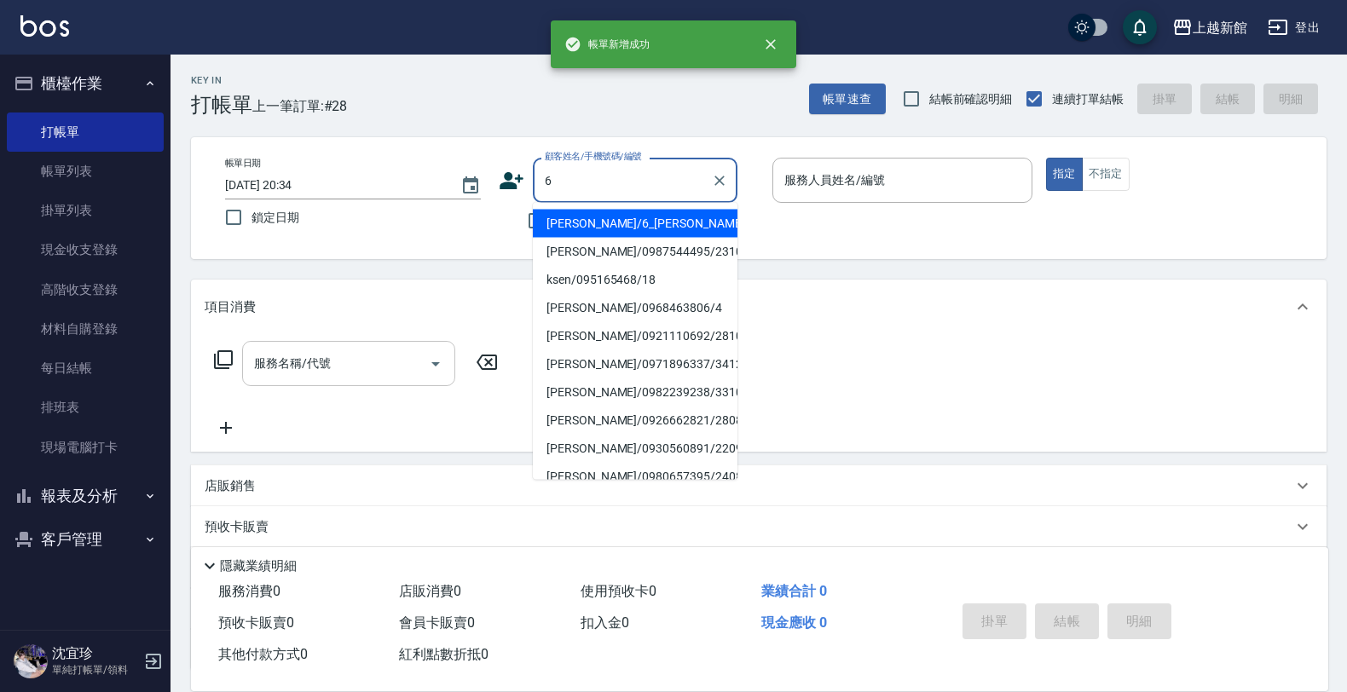
type input "黃婕寧/6_黃婕寧/6"
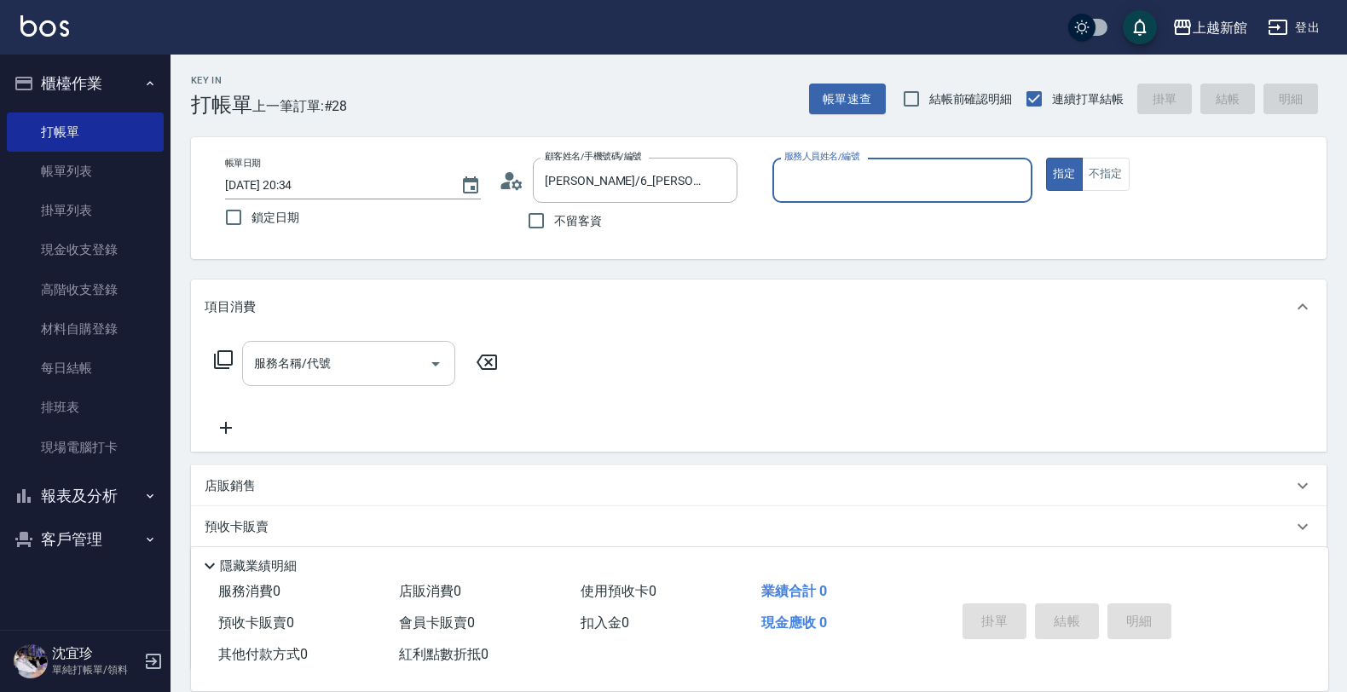
type input "黃婕寧-6"
click at [1046, 158] on button "指定" at bounding box center [1064, 174] width 37 height 33
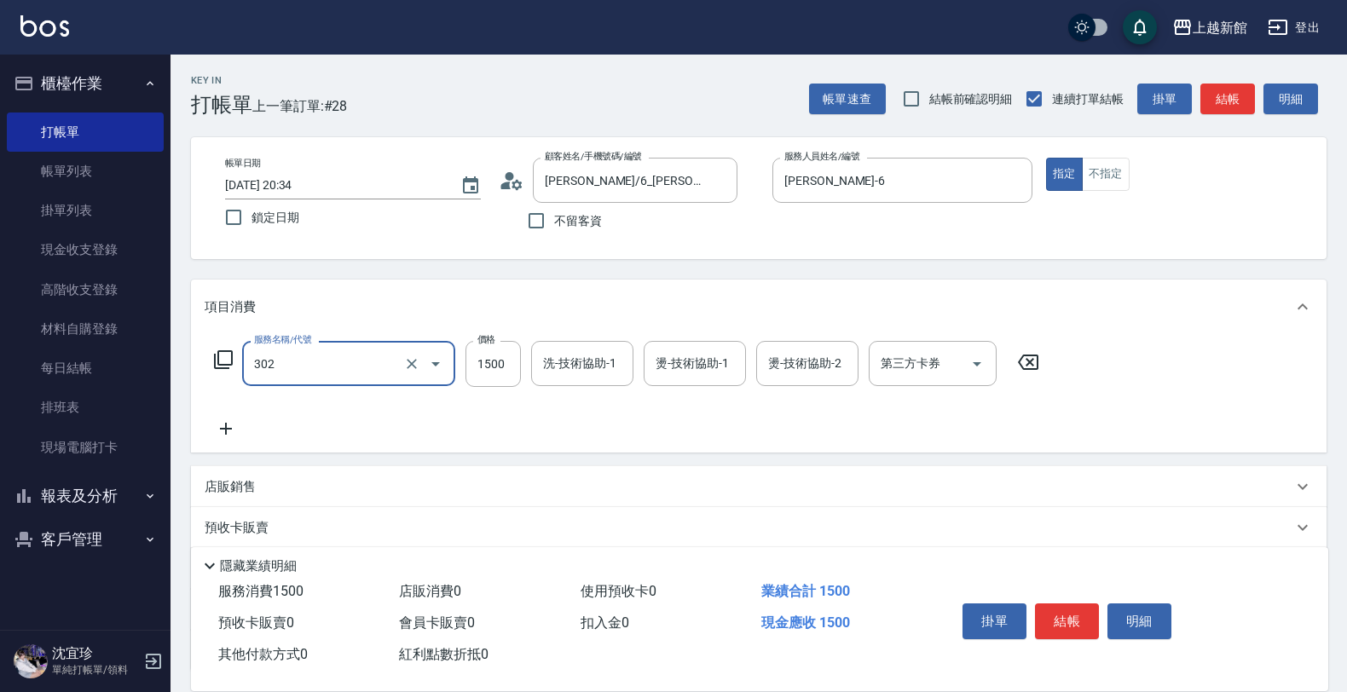
type input "設計燙髮(302)"
type input "2080"
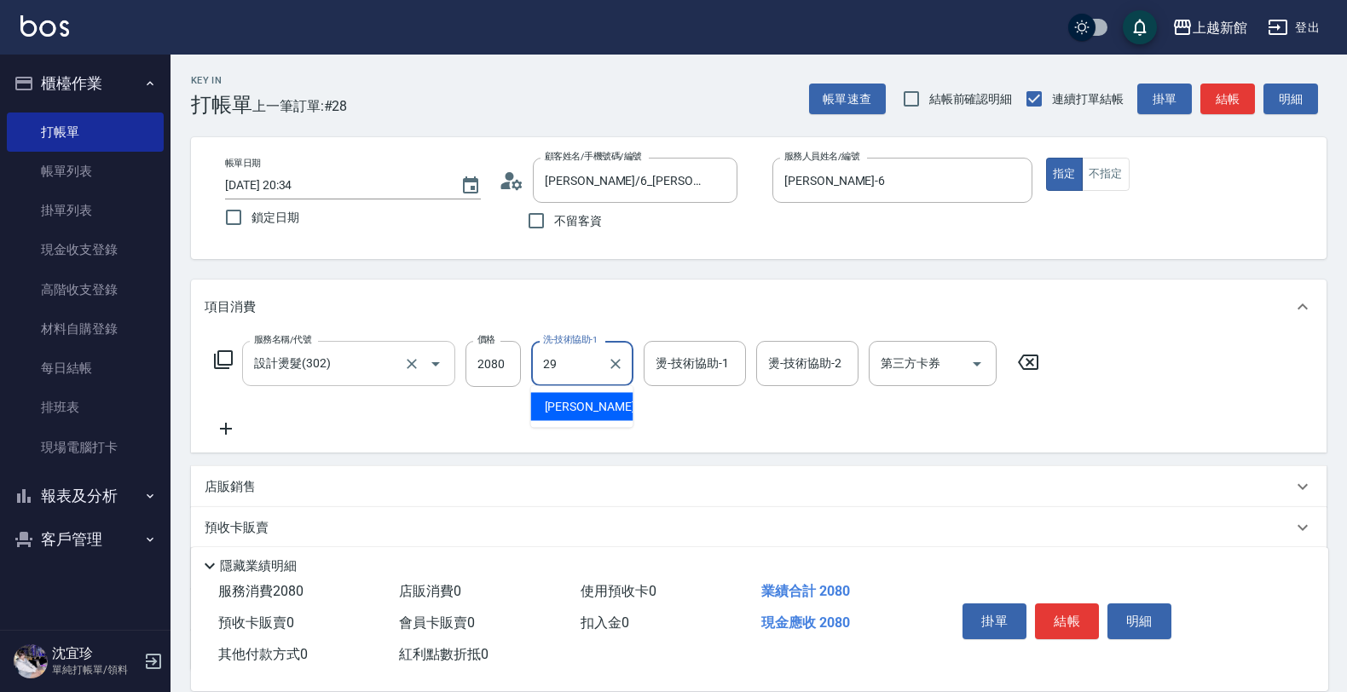
type input "馨妮-29"
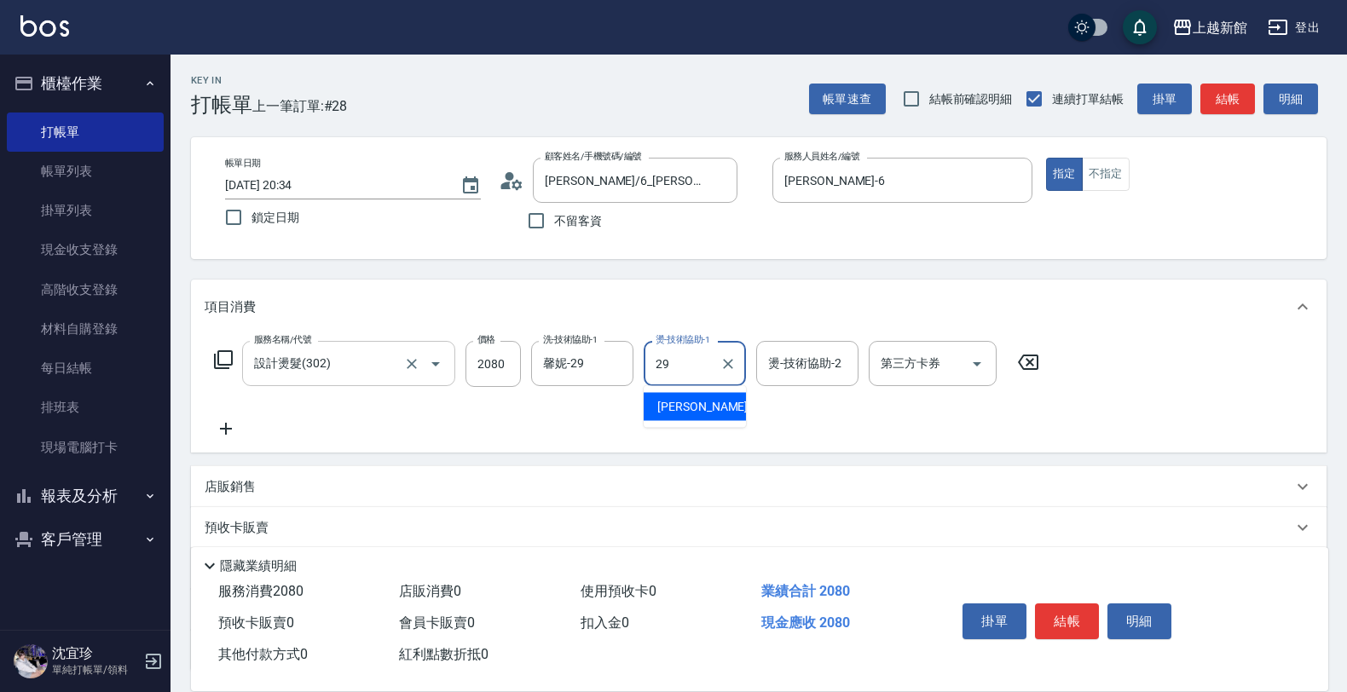
type input "馨妮-29"
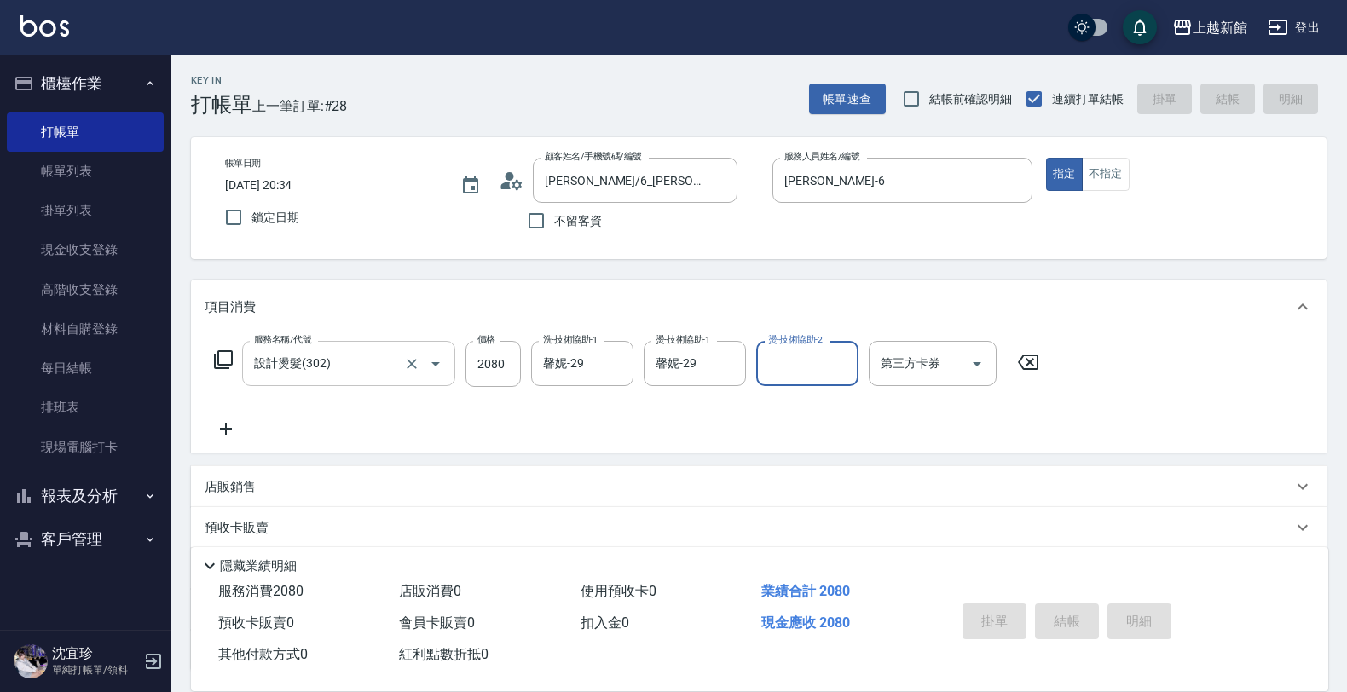
type input "2025/09/11 20:35"
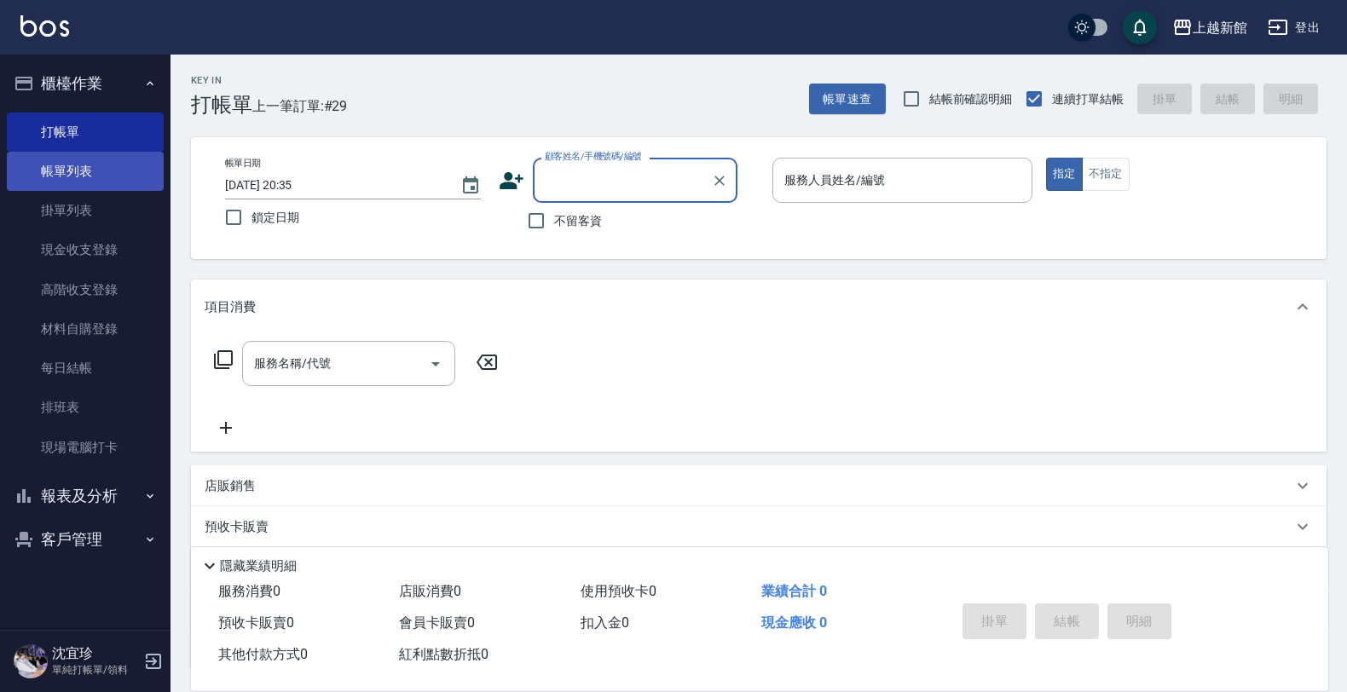
click at [109, 181] on link "帳單列表" at bounding box center [85, 171] width 157 height 39
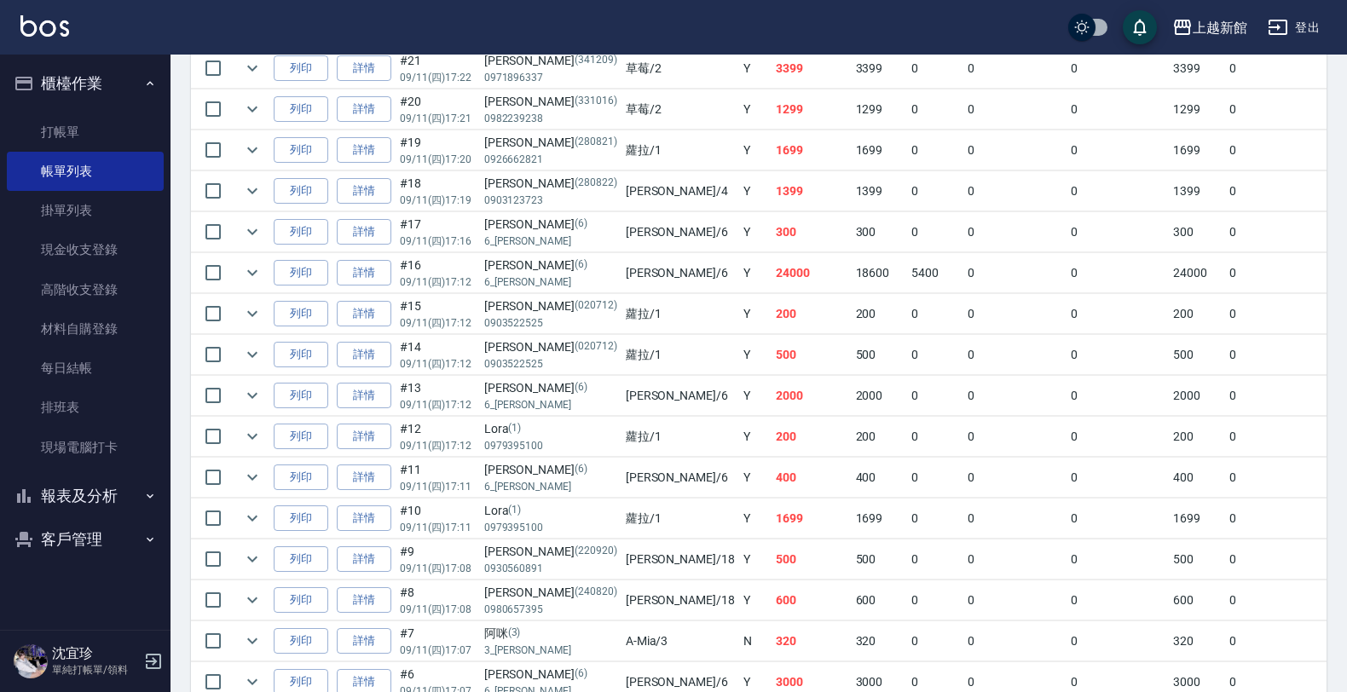
scroll to position [739, 0]
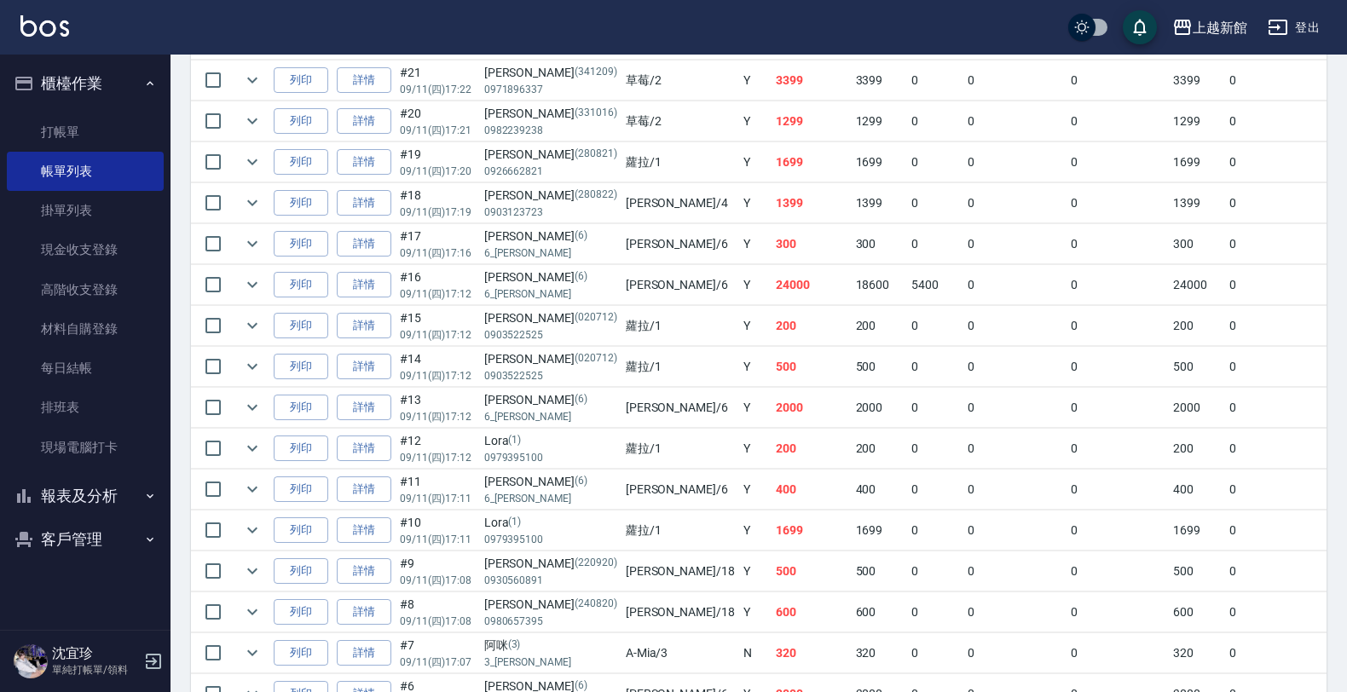
click at [7, 152] on link "帳單列表" at bounding box center [85, 171] width 157 height 39
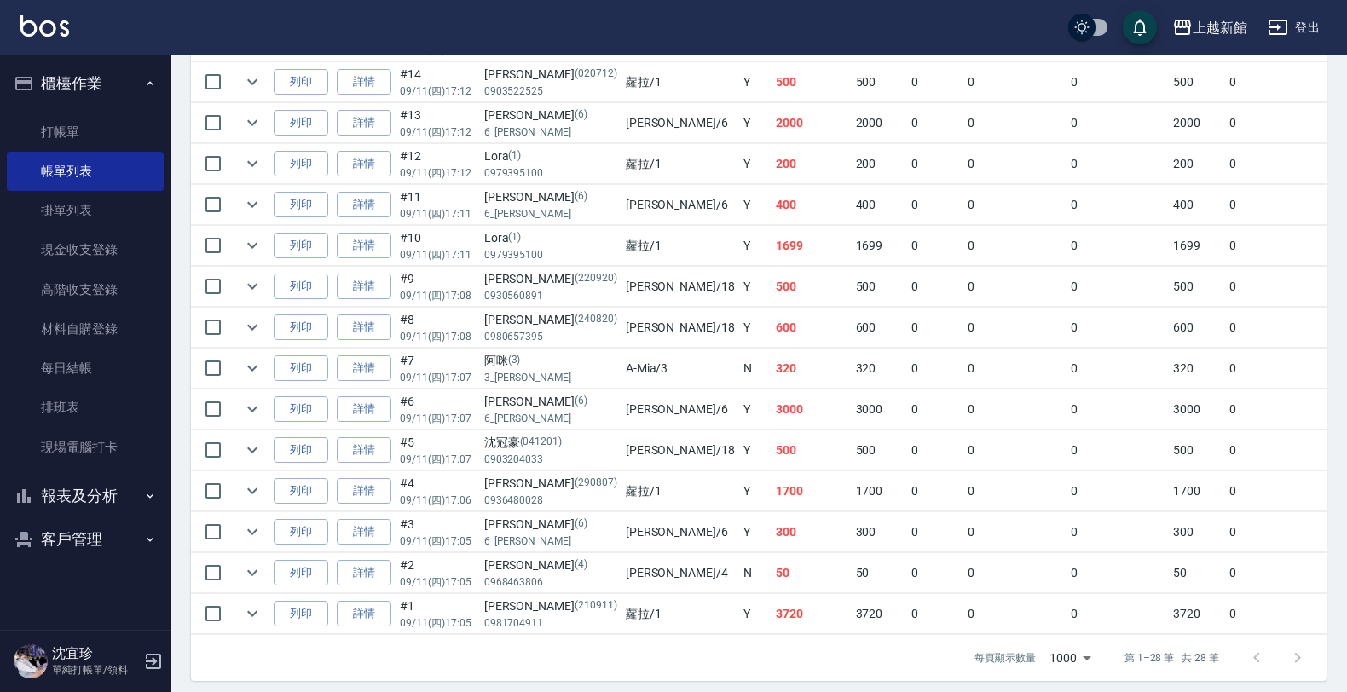
scroll to position [1059, 0]
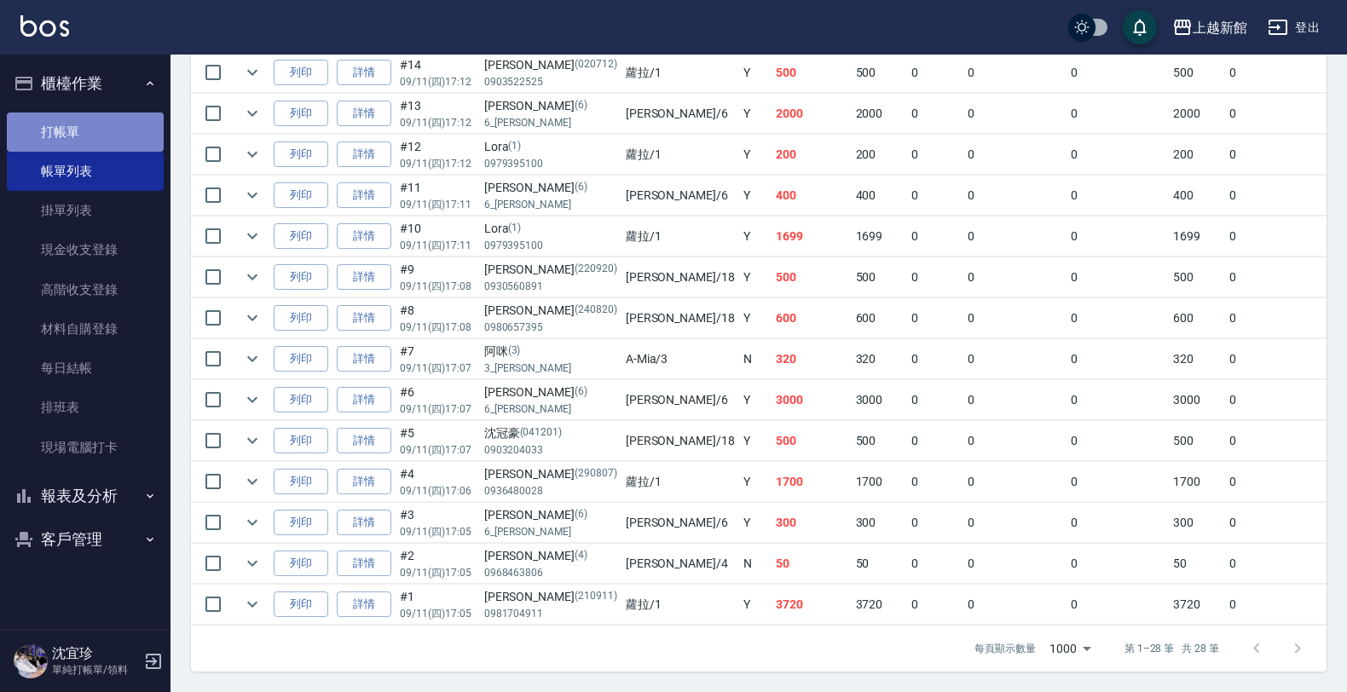
click at [64, 134] on link "打帳單" at bounding box center [85, 132] width 157 height 39
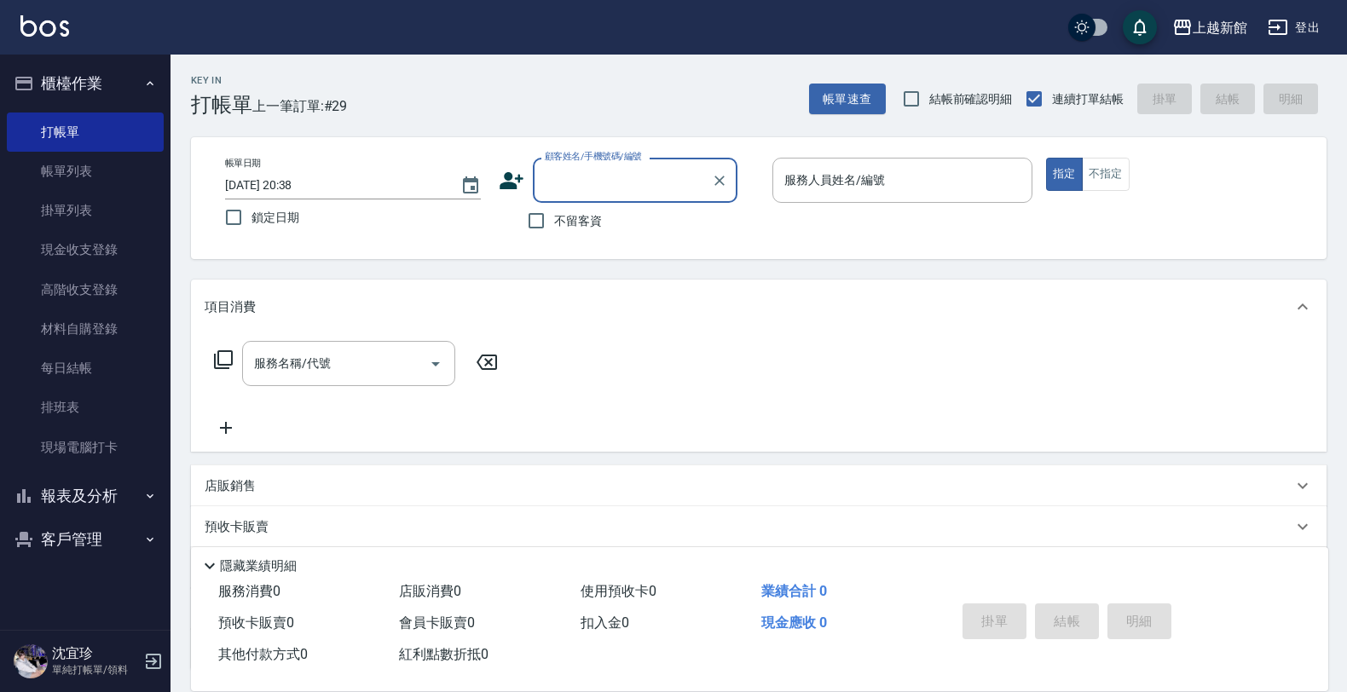
click at [589, 193] on input "顧客姓名/手機號碼/編號" at bounding box center [622, 180] width 164 height 30
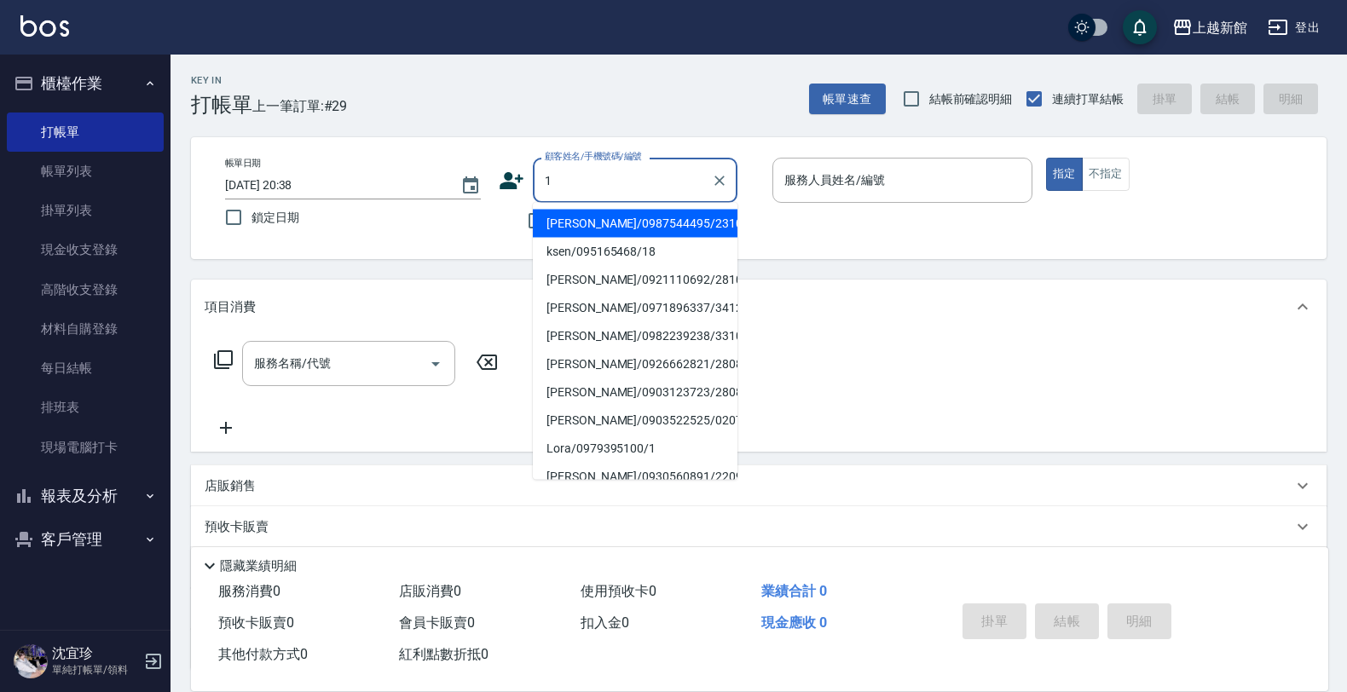
type input "陳竹恩/0987544495/231026"
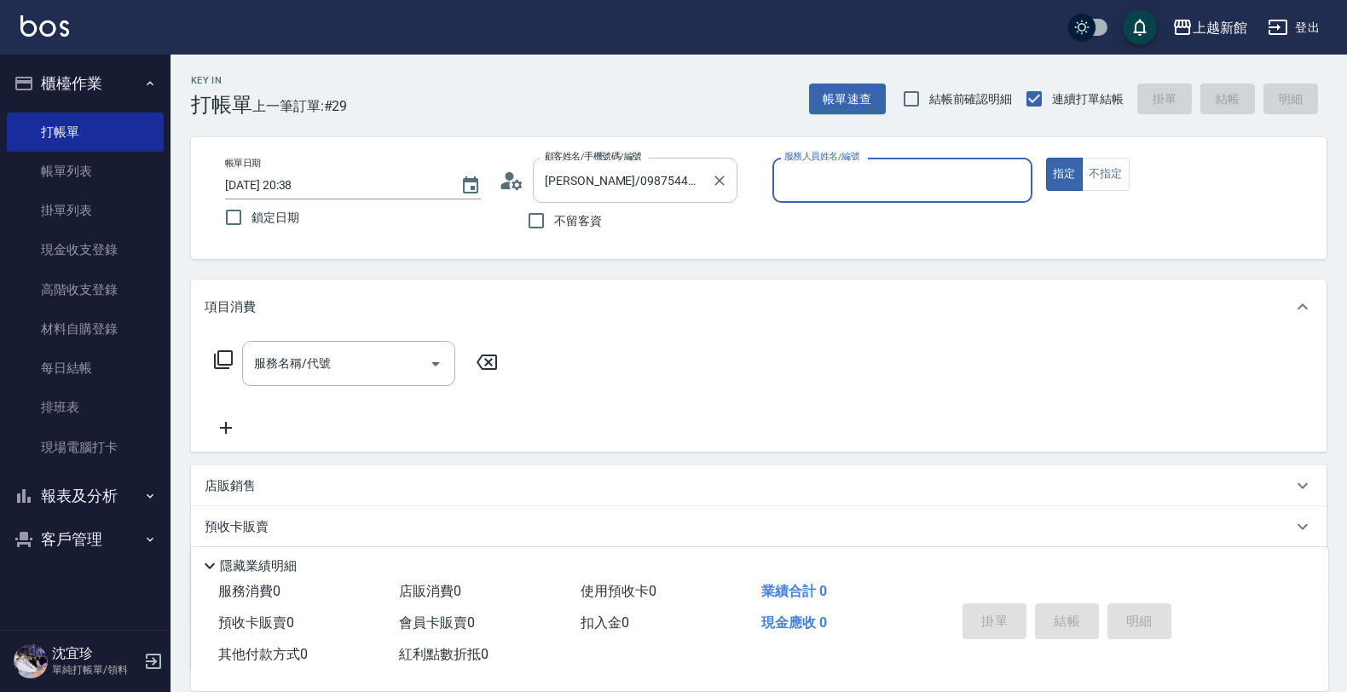
click at [1046, 158] on button "指定" at bounding box center [1064, 174] width 37 height 33
type button "true"
type input "黃柏森-18"
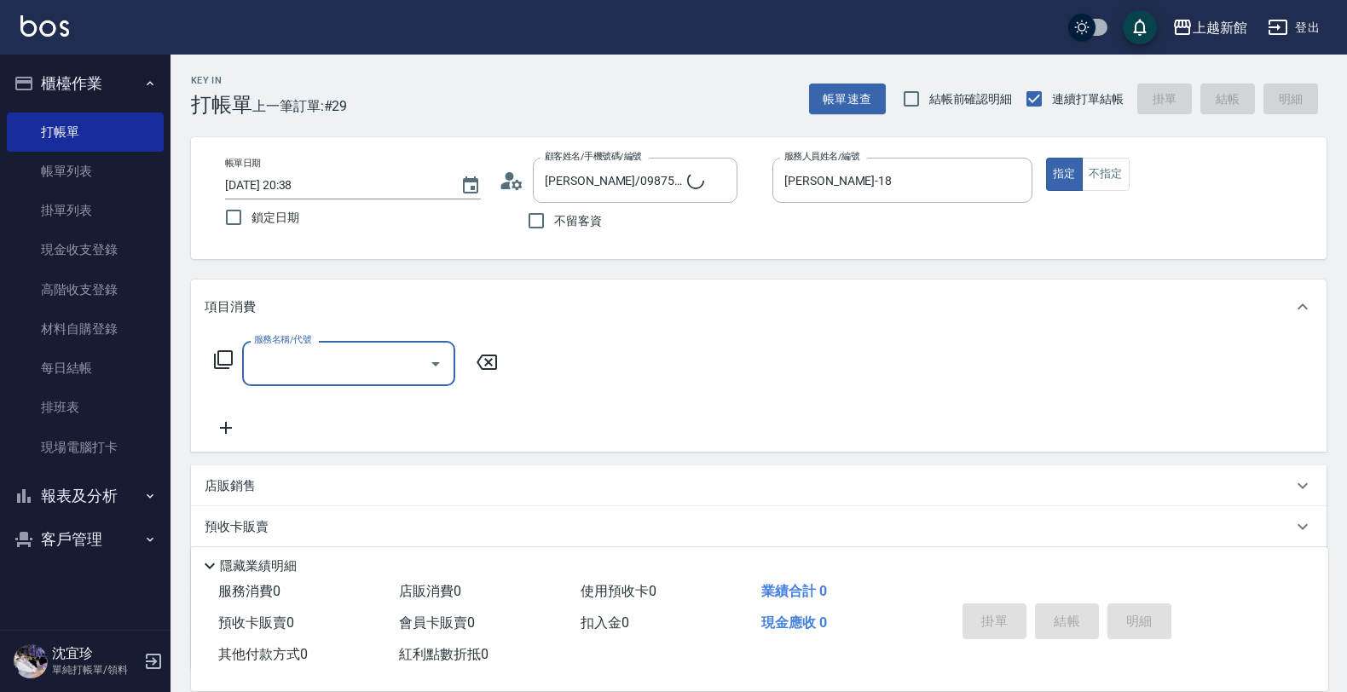
type input "Lora/0979395100/1"
type input "蘿拉-1"
drag, startPoint x: 1115, startPoint y: 181, endPoint x: 640, endPoint y: 286, distance: 486.2
click at [1108, 180] on button "不指定" at bounding box center [1106, 174] width 48 height 33
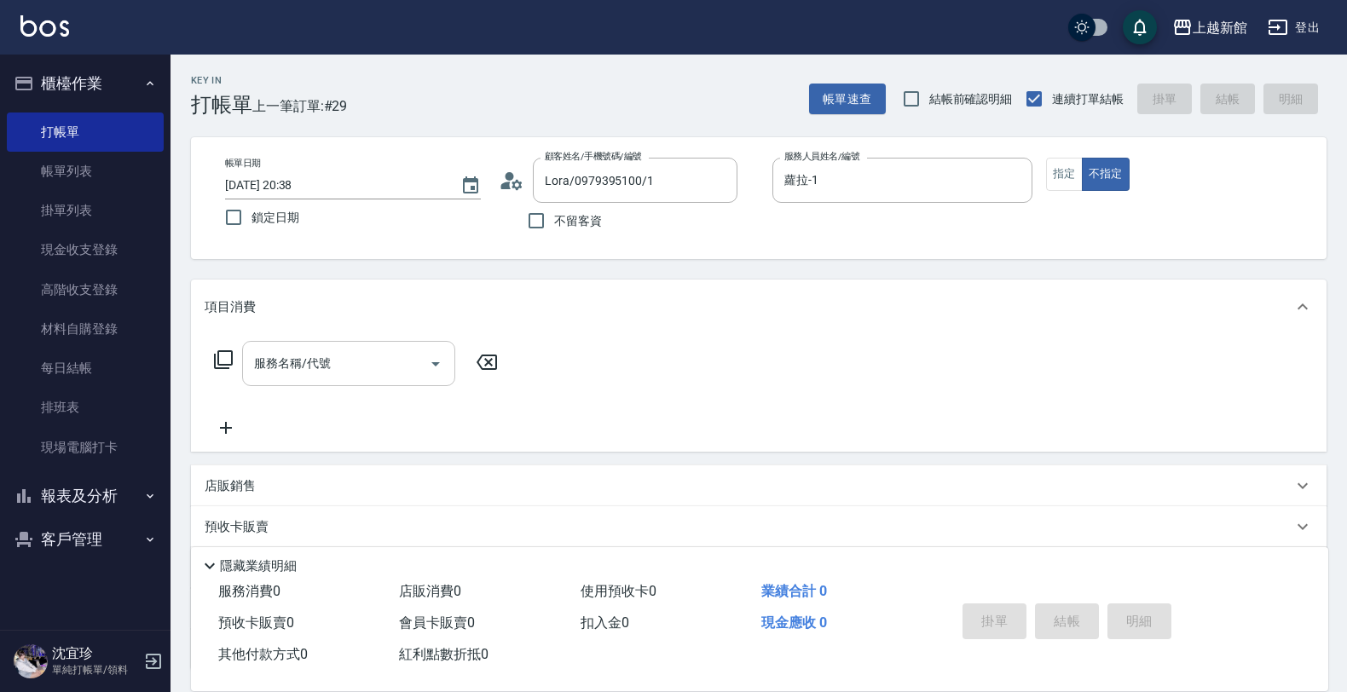
click at [296, 369] on input "服務名稱/代號" at bounding box center [336, 364] width 172 height 30
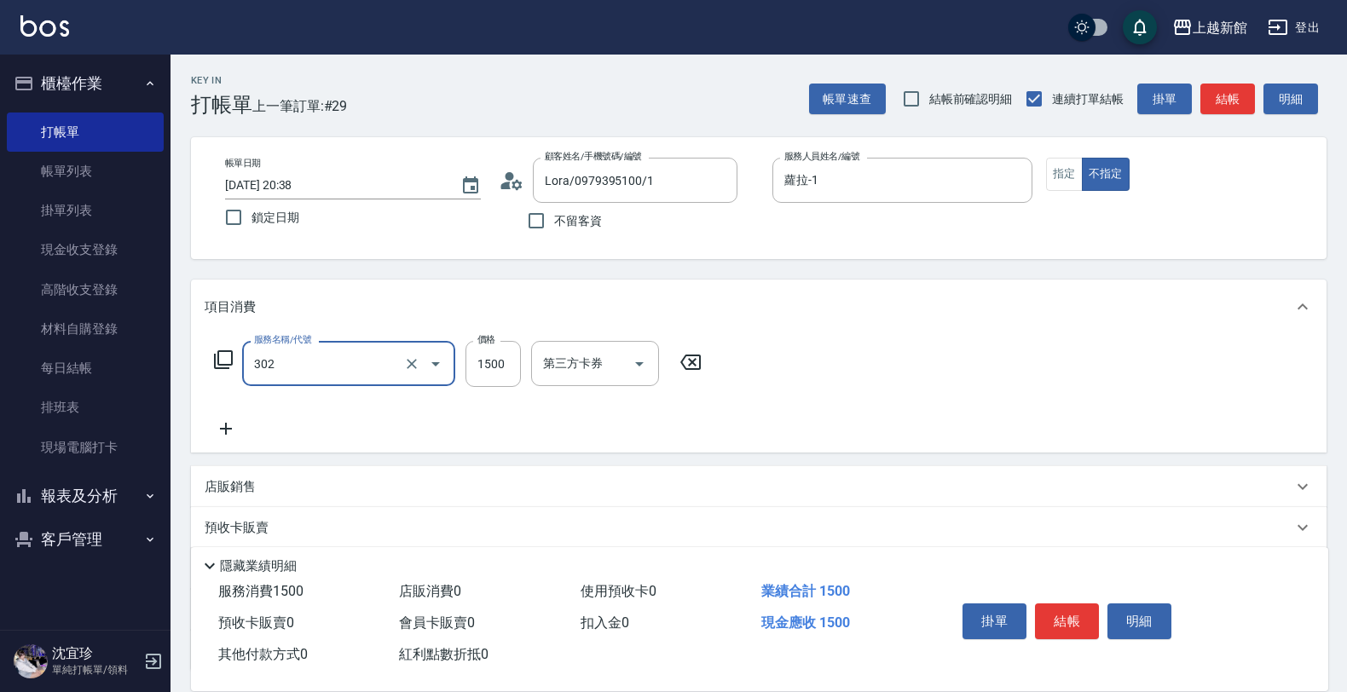
type input "設計燙髮(302)"
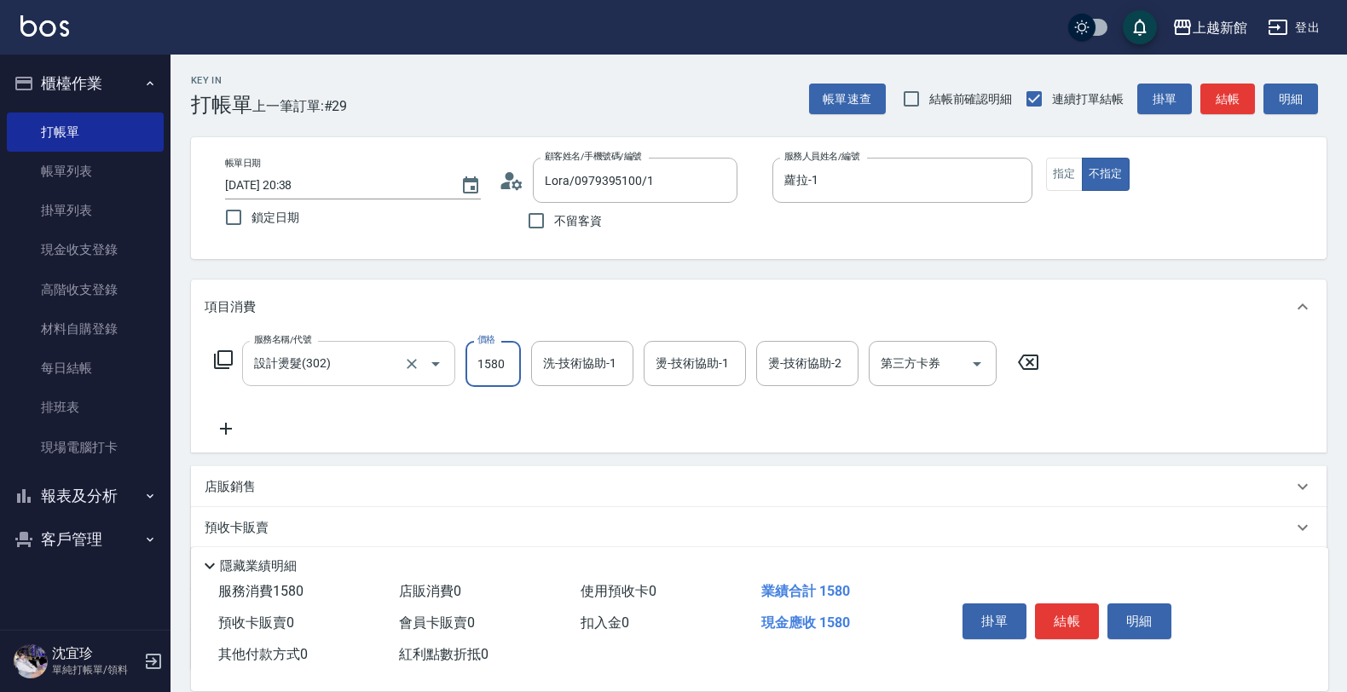
type input "1580"
type input "馨妮-29"
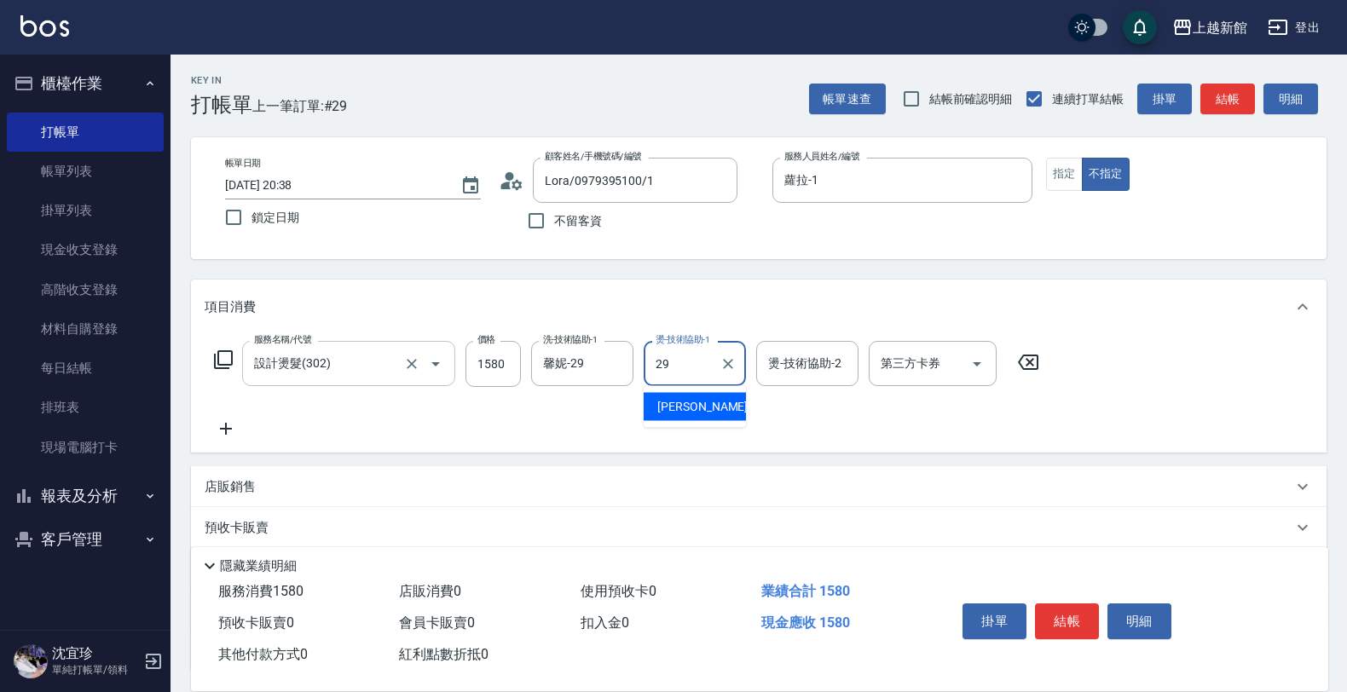
type input "馨妮-29"
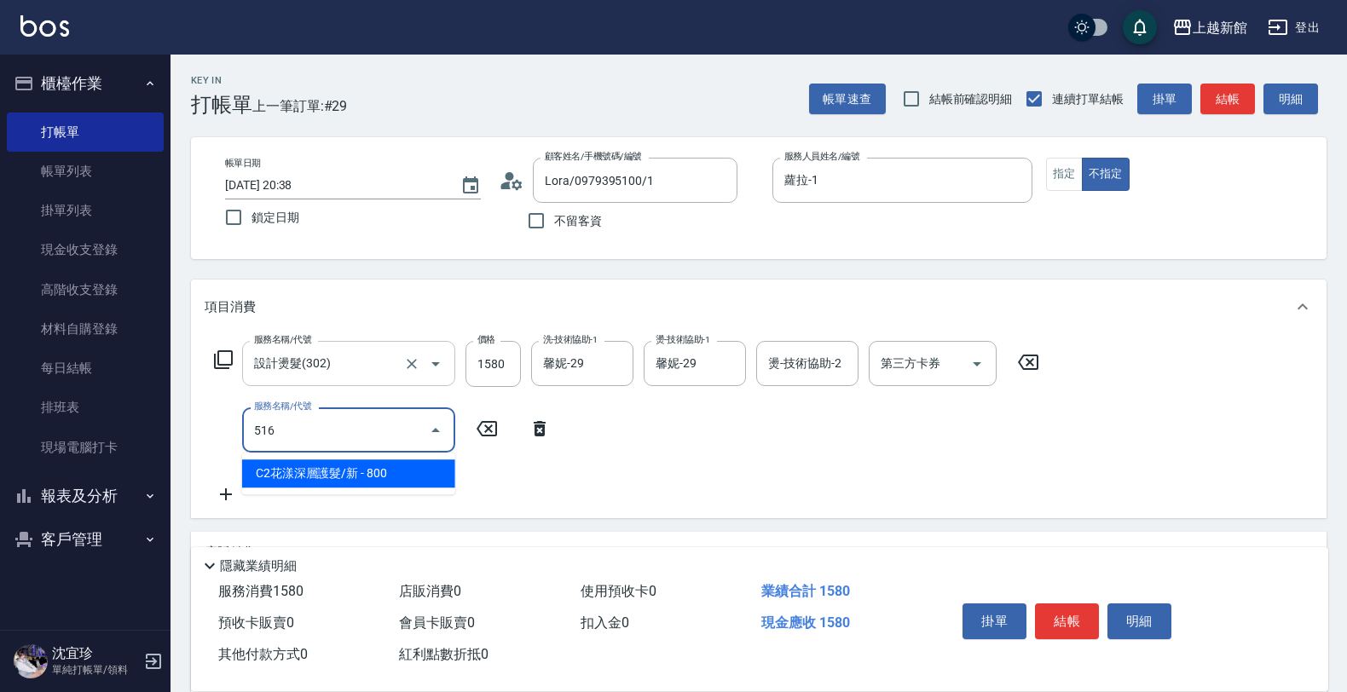
type input "C2花漾深層護髮/新(516)"
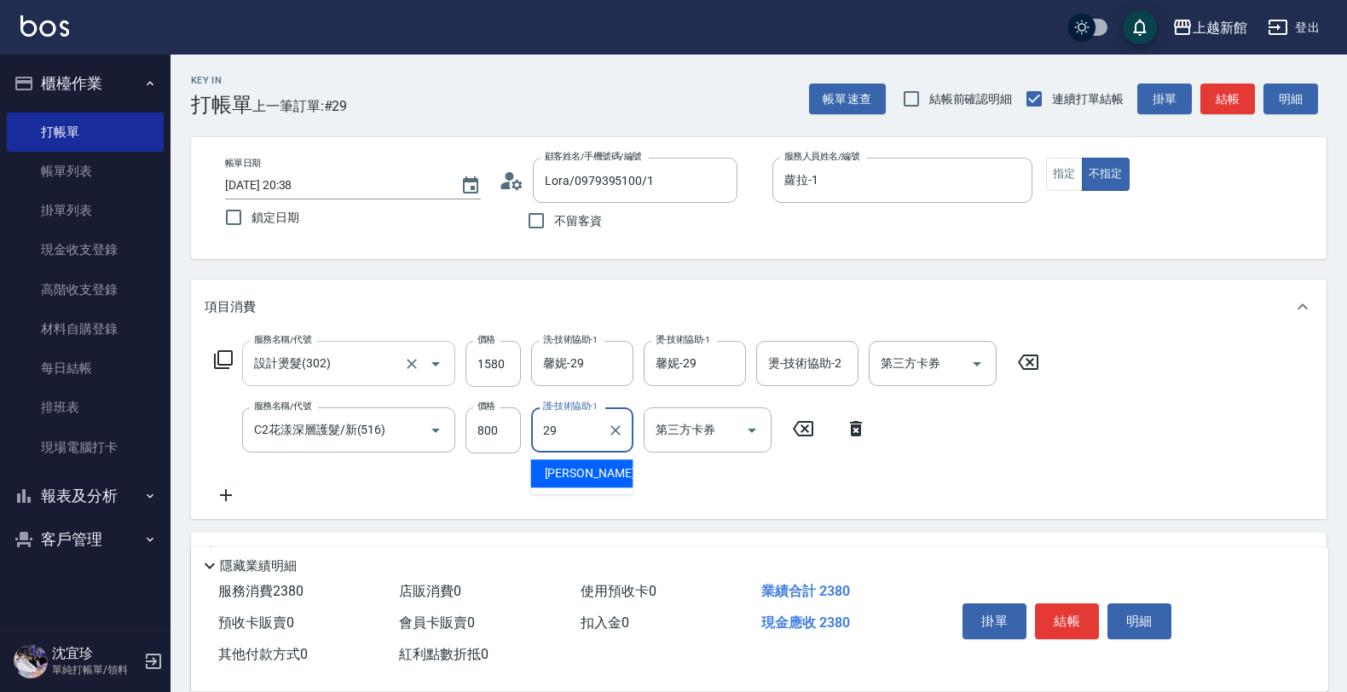
type input "馨妮-29"
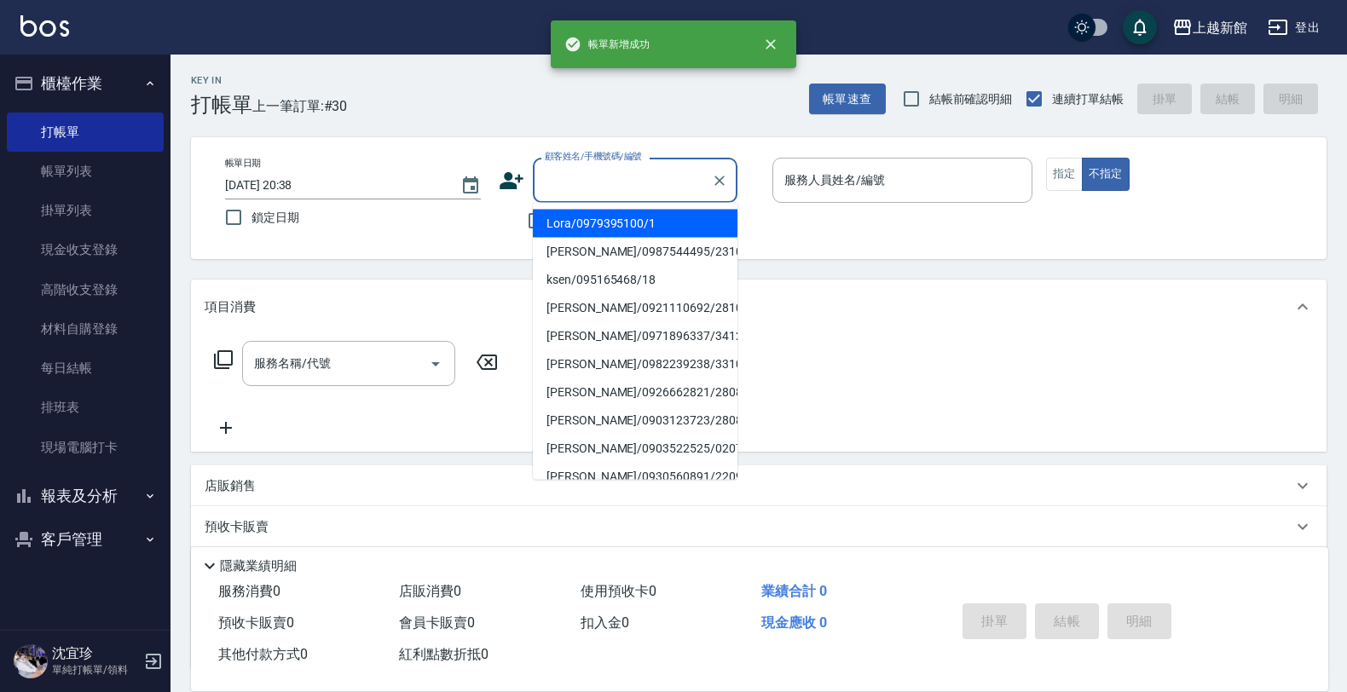
click at [582, 193] on input "顧客姓名/手機號碼/編號" at bounding box center [622, 180] width 164 height 30
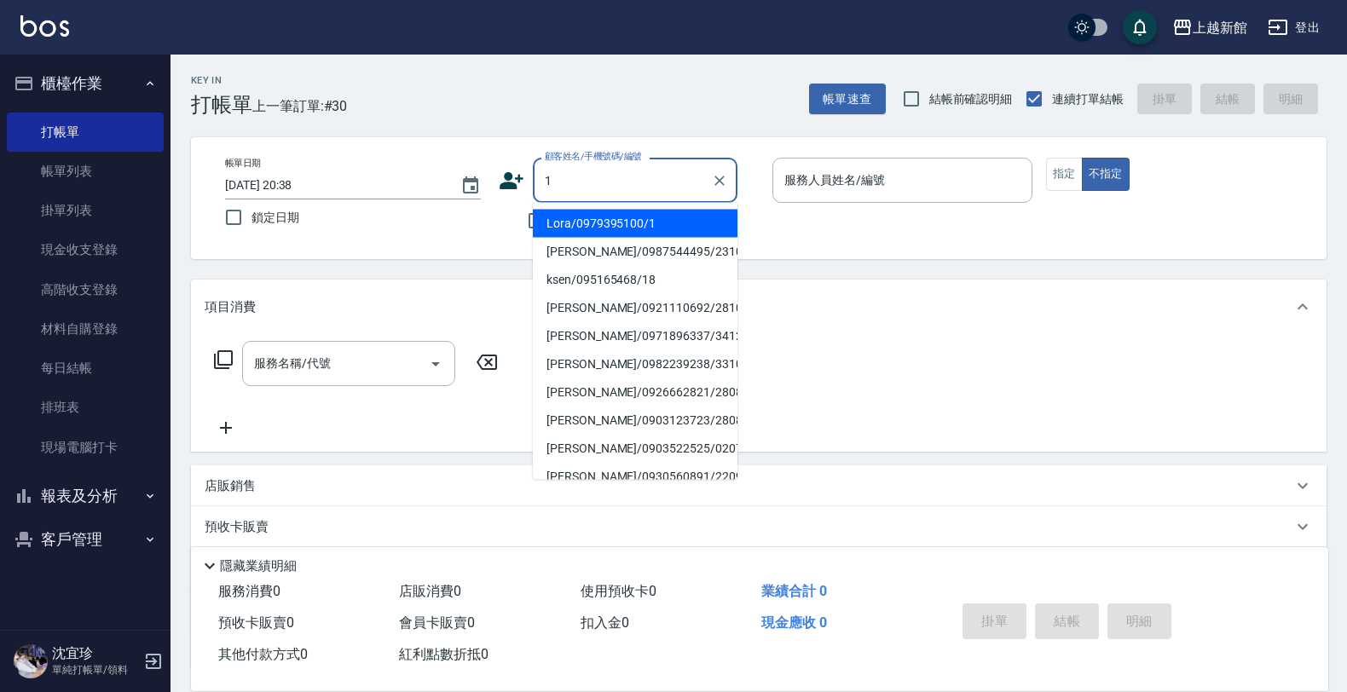
type input "Lora/0979395100/1"
click at [1082, 158] on button "不指定" at bounding box center [1106, 174] width 48 height 33
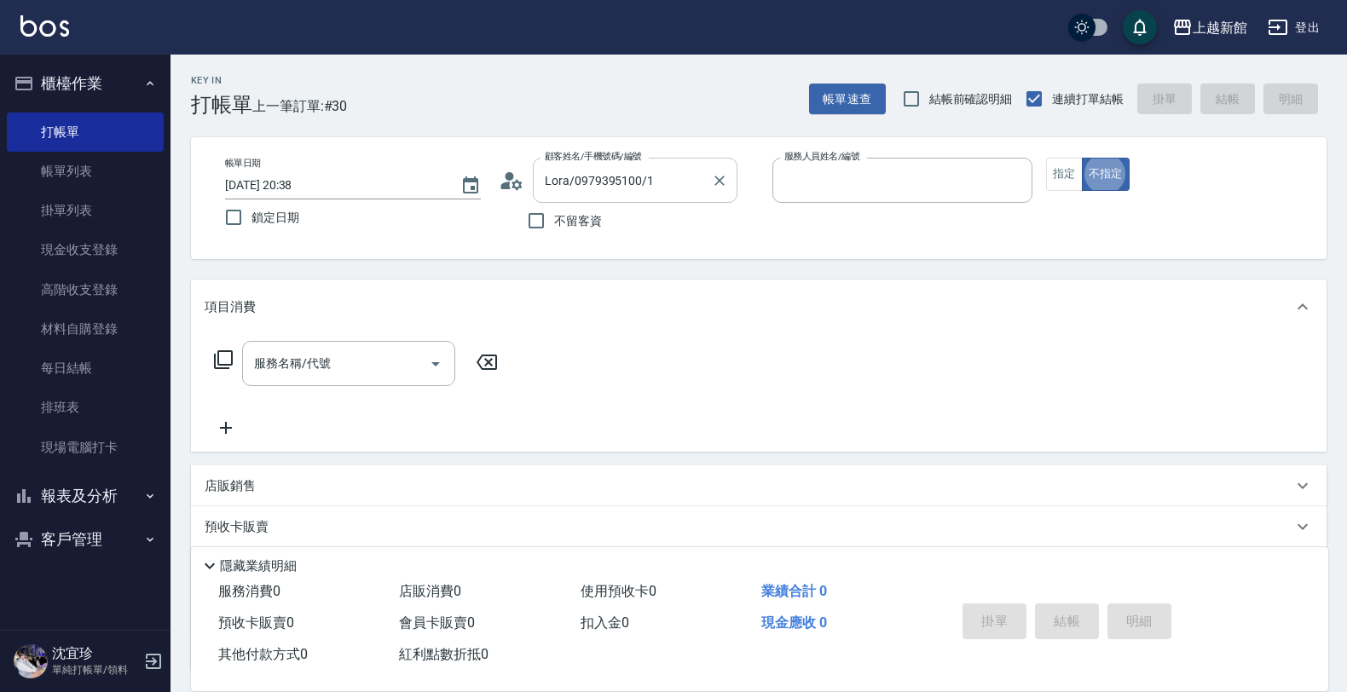
type input "蘿拉-1"
type button "false"
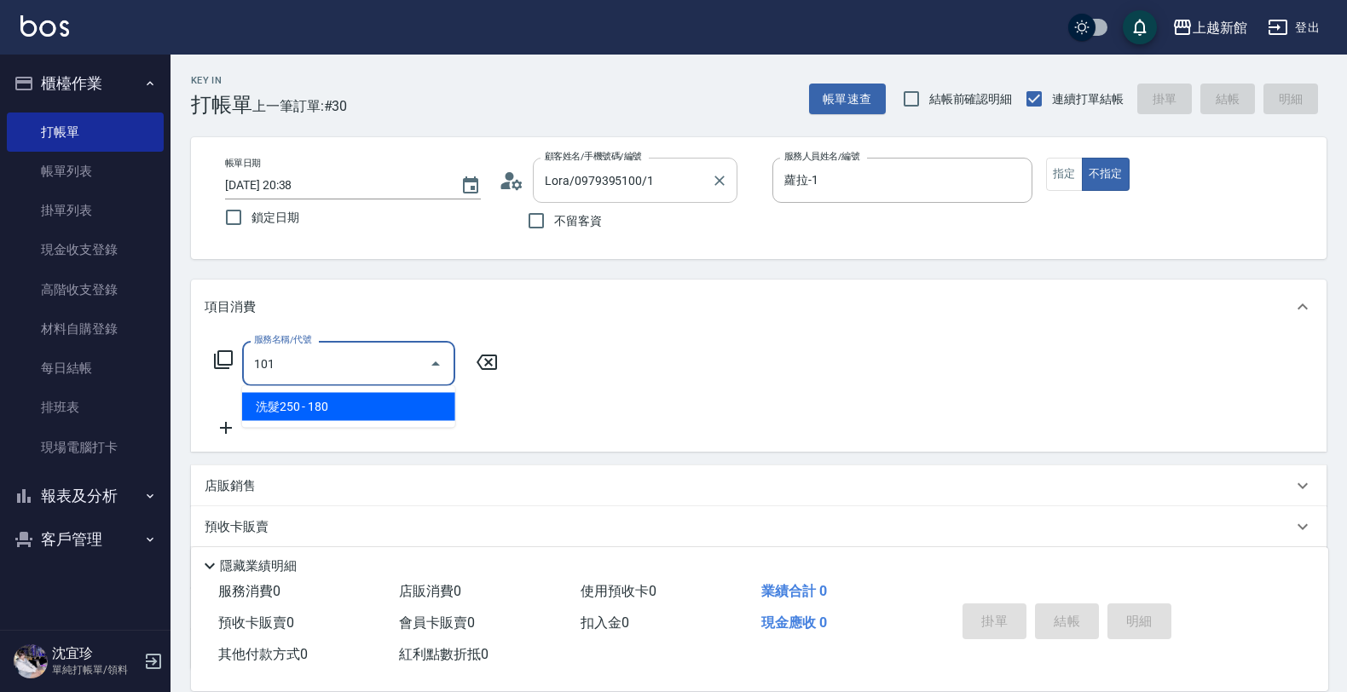
type input "洗髮250(101)"
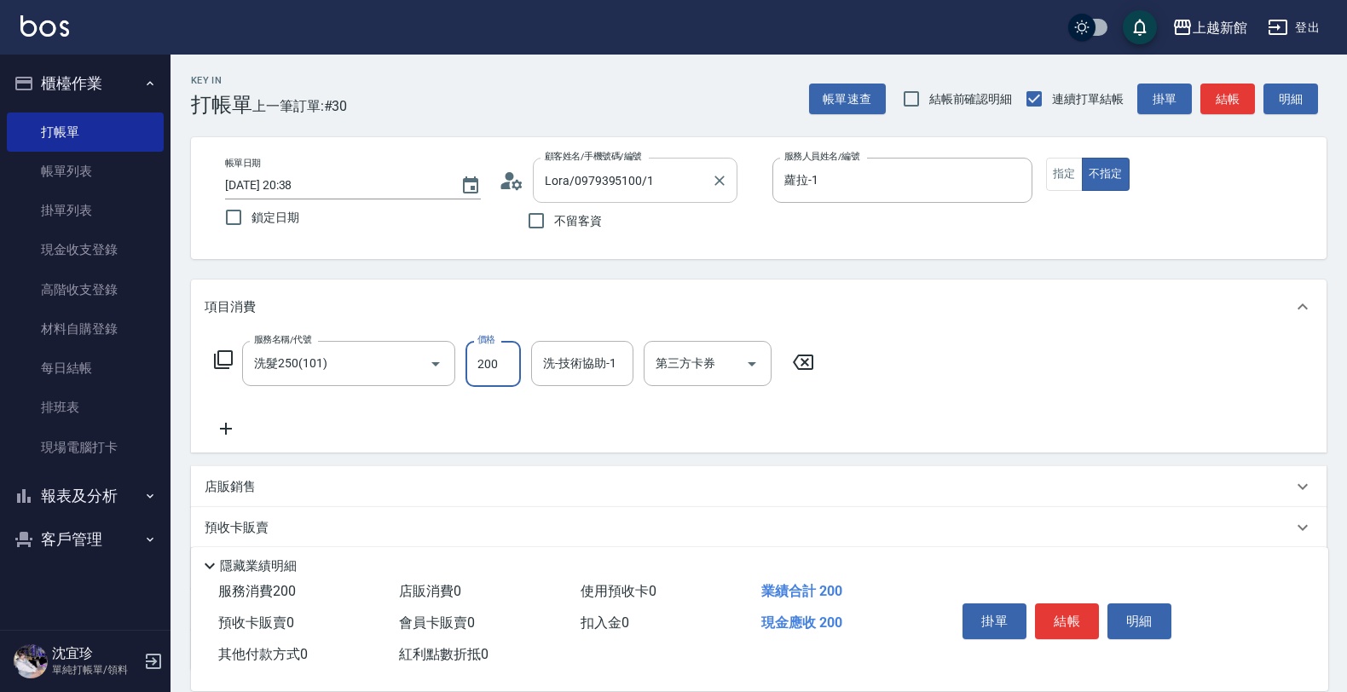
type input "200"
type input "小邱-25"
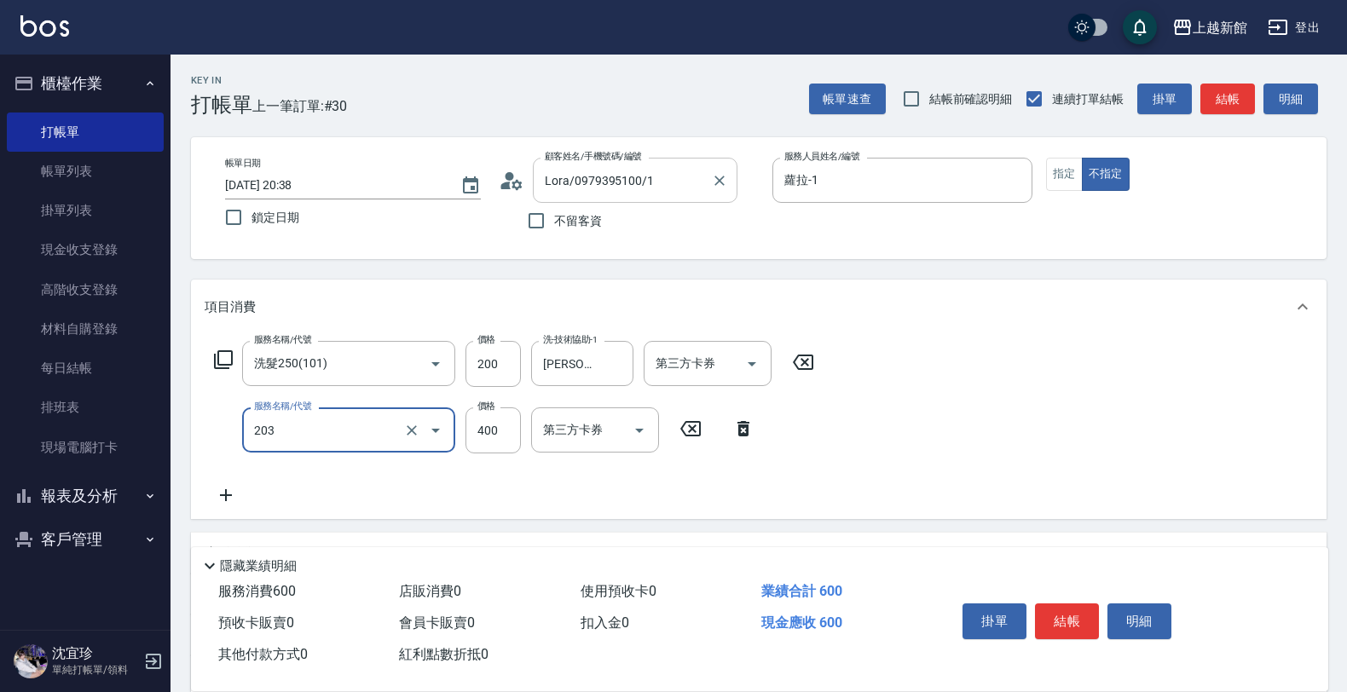
type input "指定單剪(203)"
type input "199"
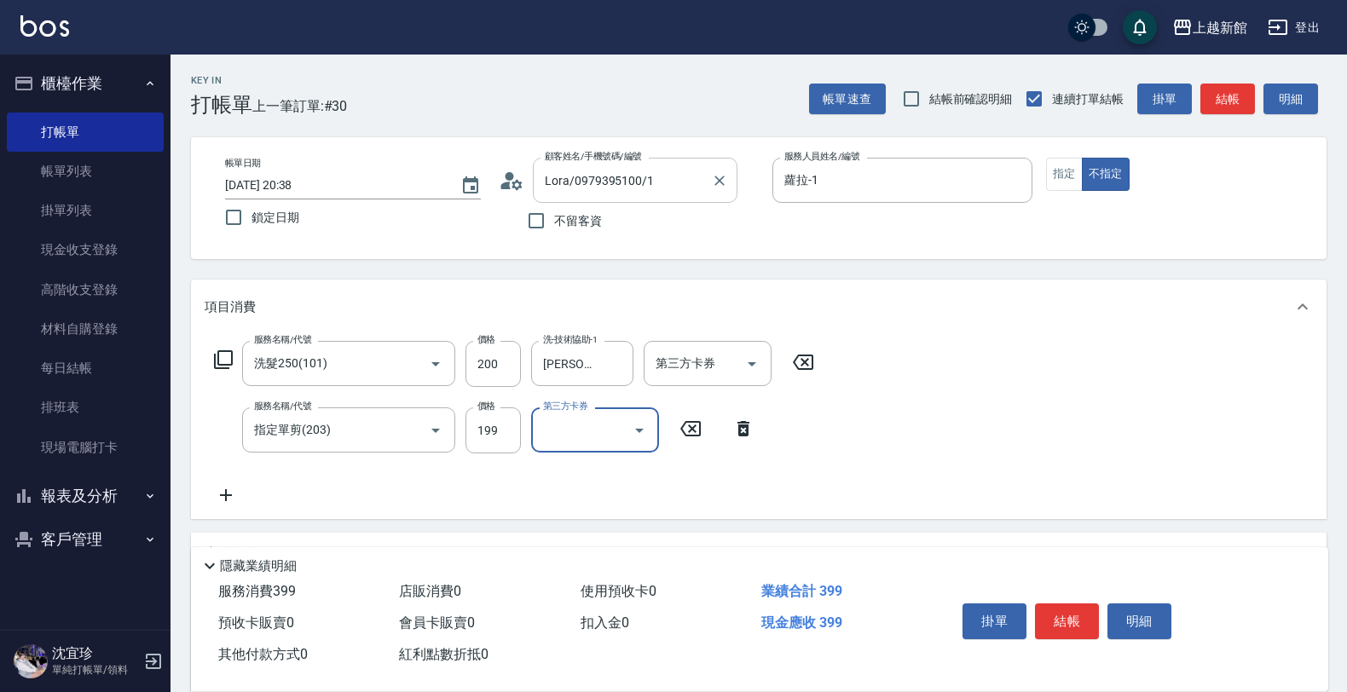
click at [713, 190] on div at bounding box center [718, 180] width 22 height 45
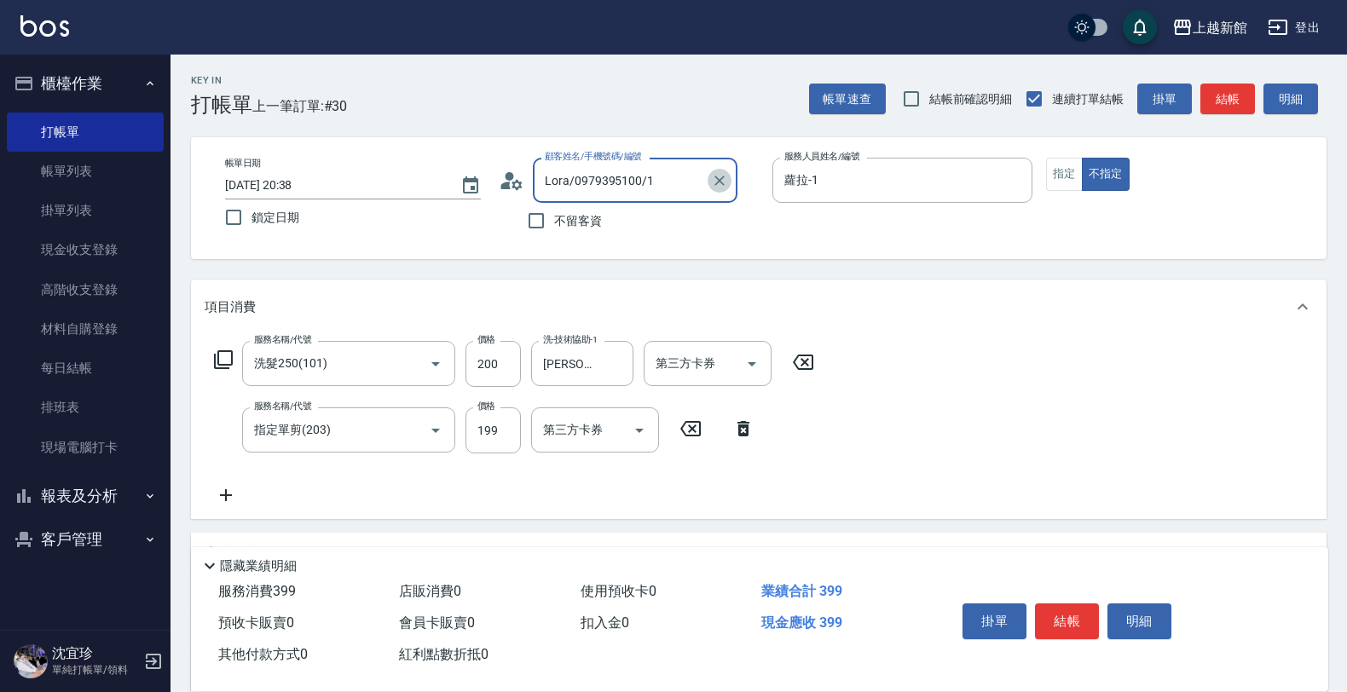
drag, startPoint x: 717, startPoint y: 185, endPoint x: 661, endPoint y: 182, distance: 55.5
click at [708, 183] on button "Clear" at bounding box center [719, 181] width 24 height 24
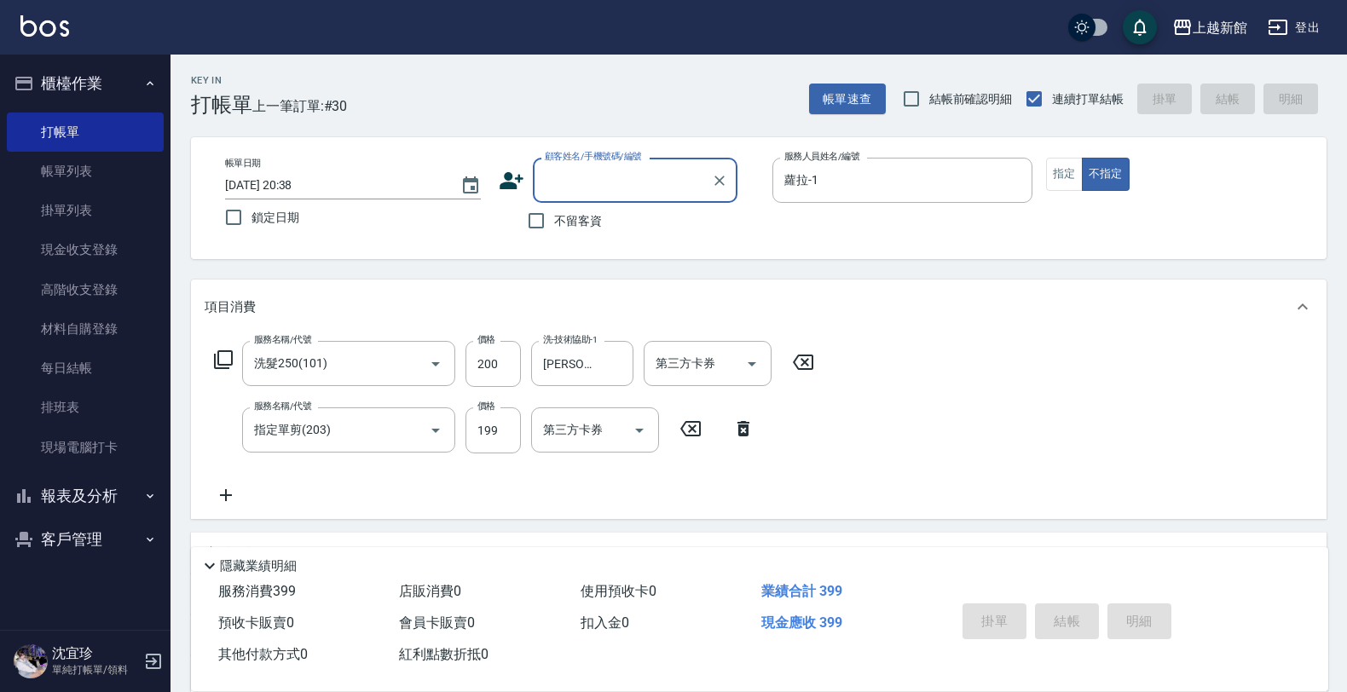
click at [639, 183] on input "顧客姓名/手機號碼/編號" at bounding box center [622, 180] width 164 height 30
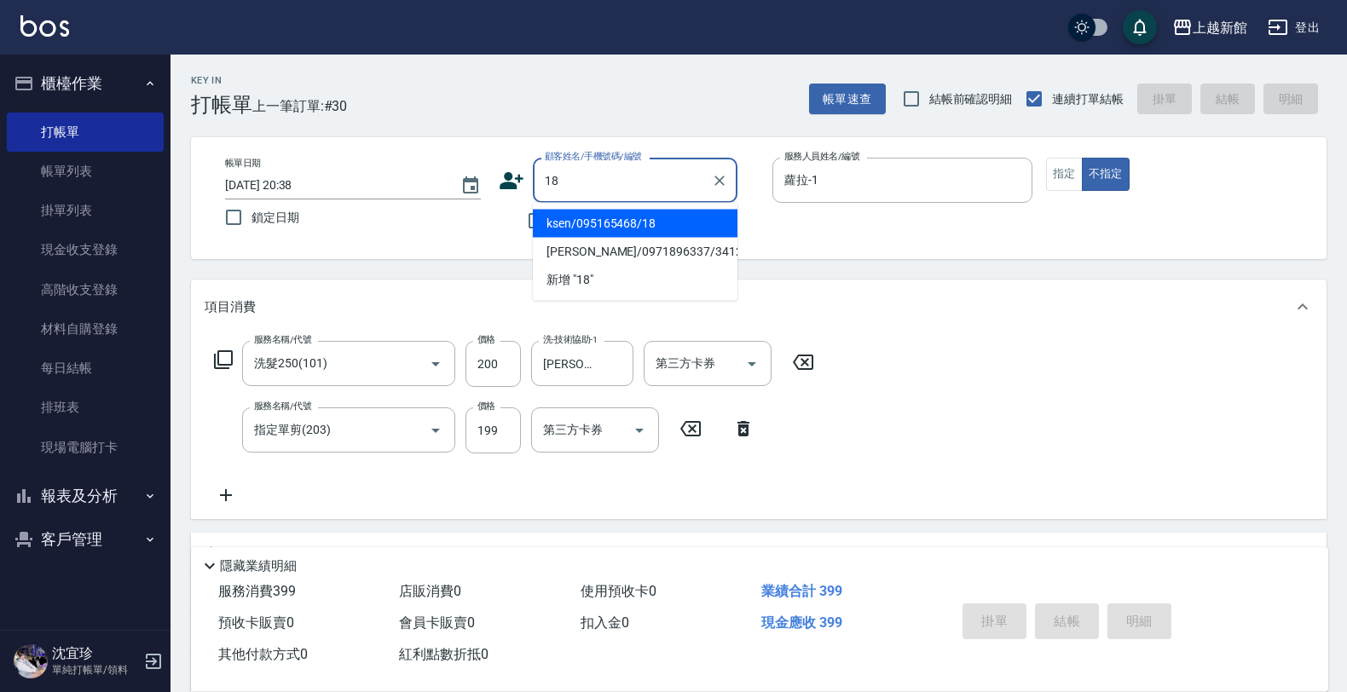
type input "ksen/095165468/18"
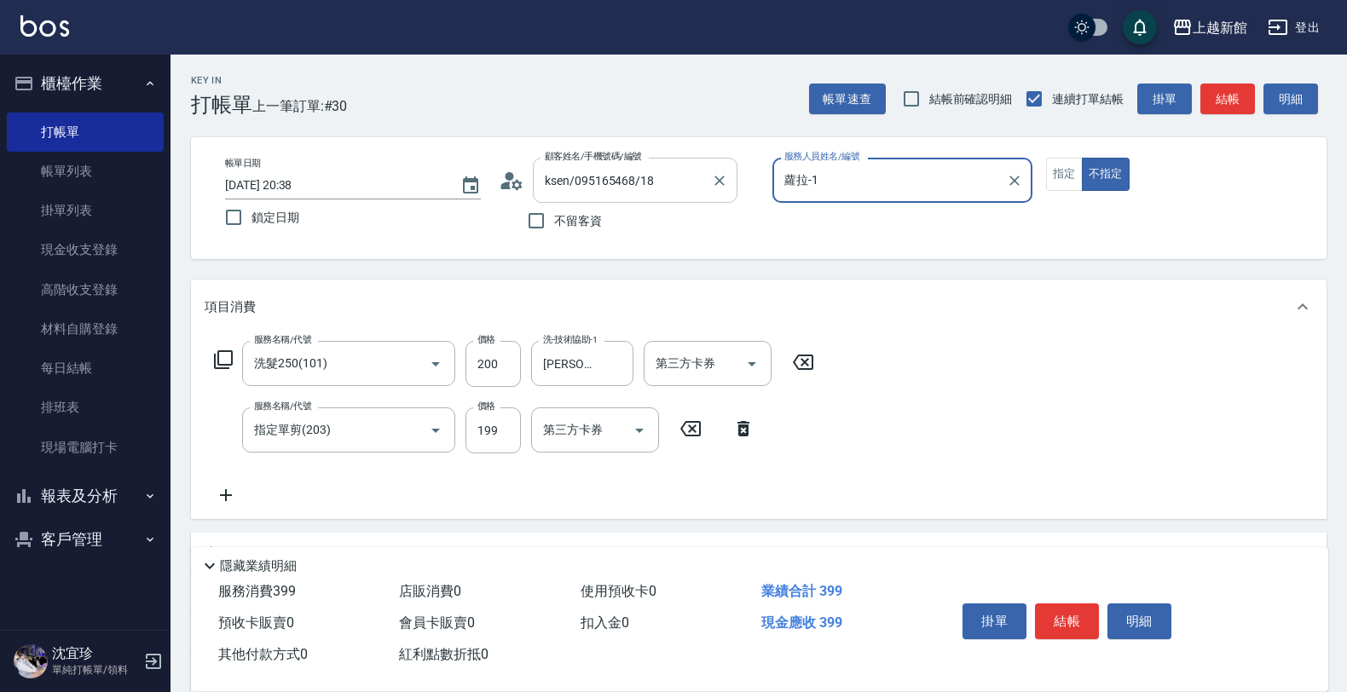
type input "黃柏森-18"
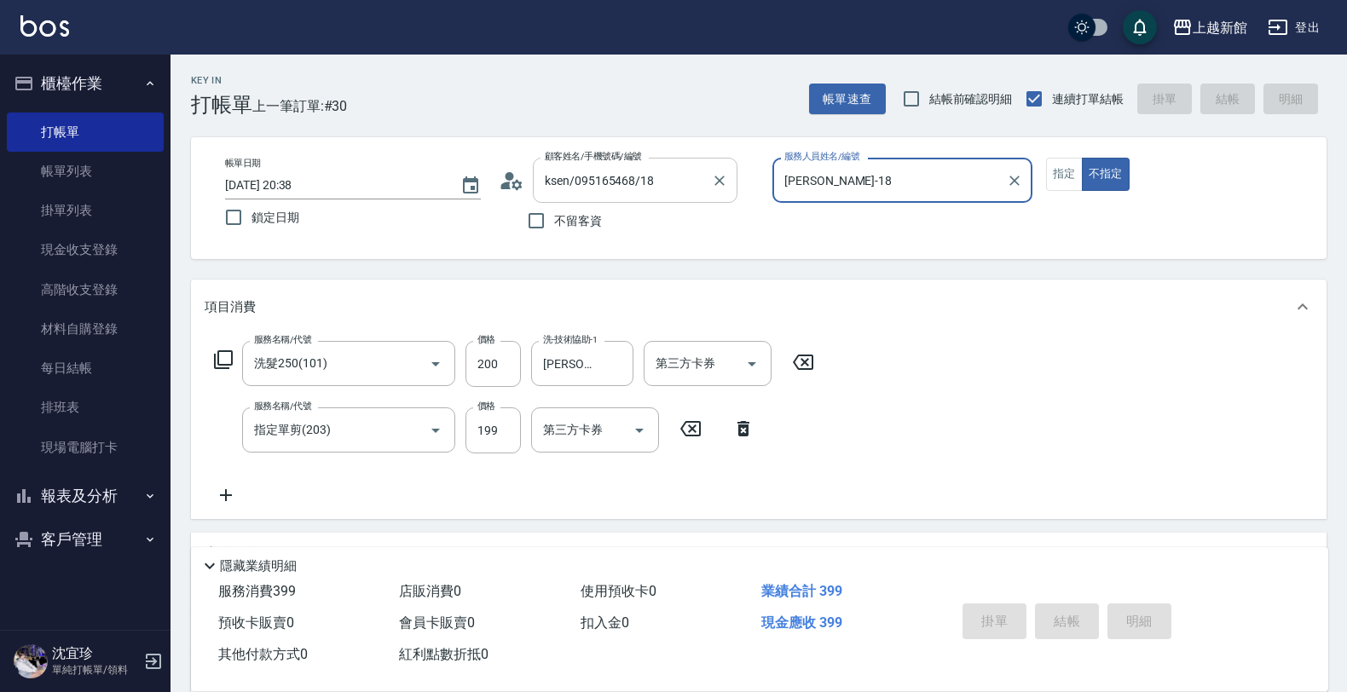
type input "2025/09/11 20:39"
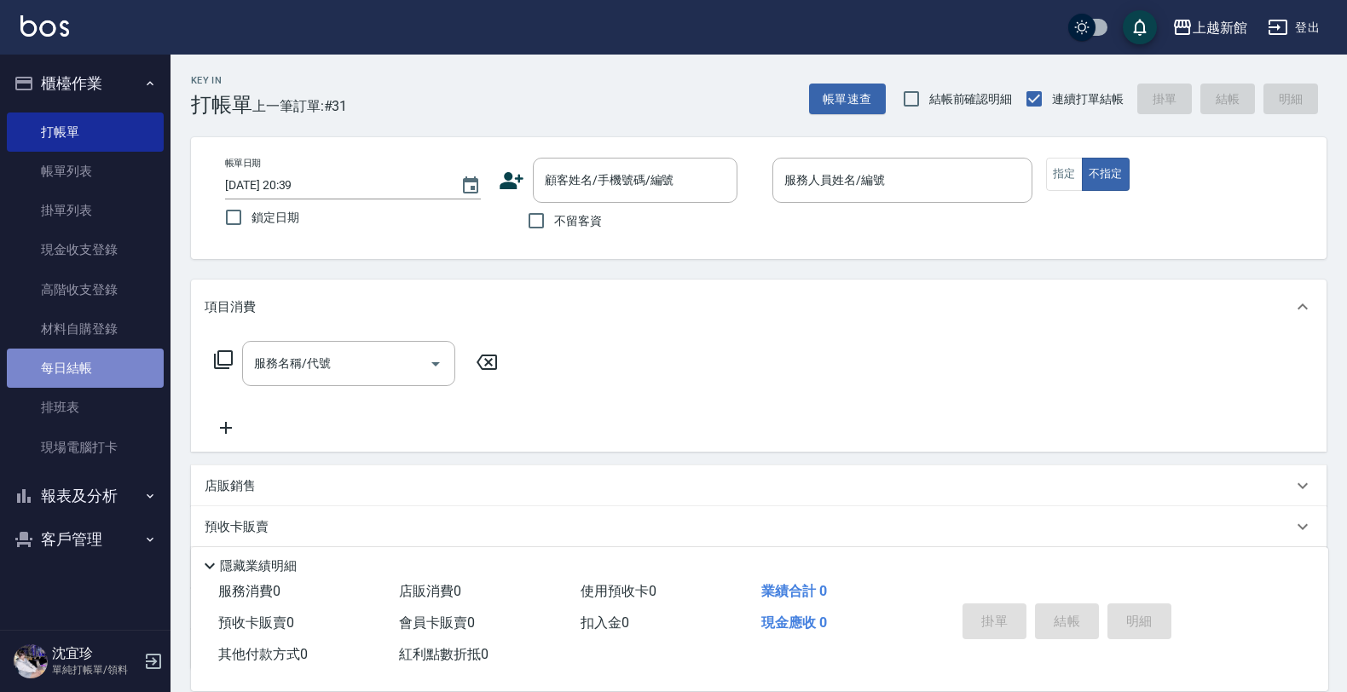
click at [130, 375] on link "每日結帳" at bounding box center [85, 368] width 157 height 39
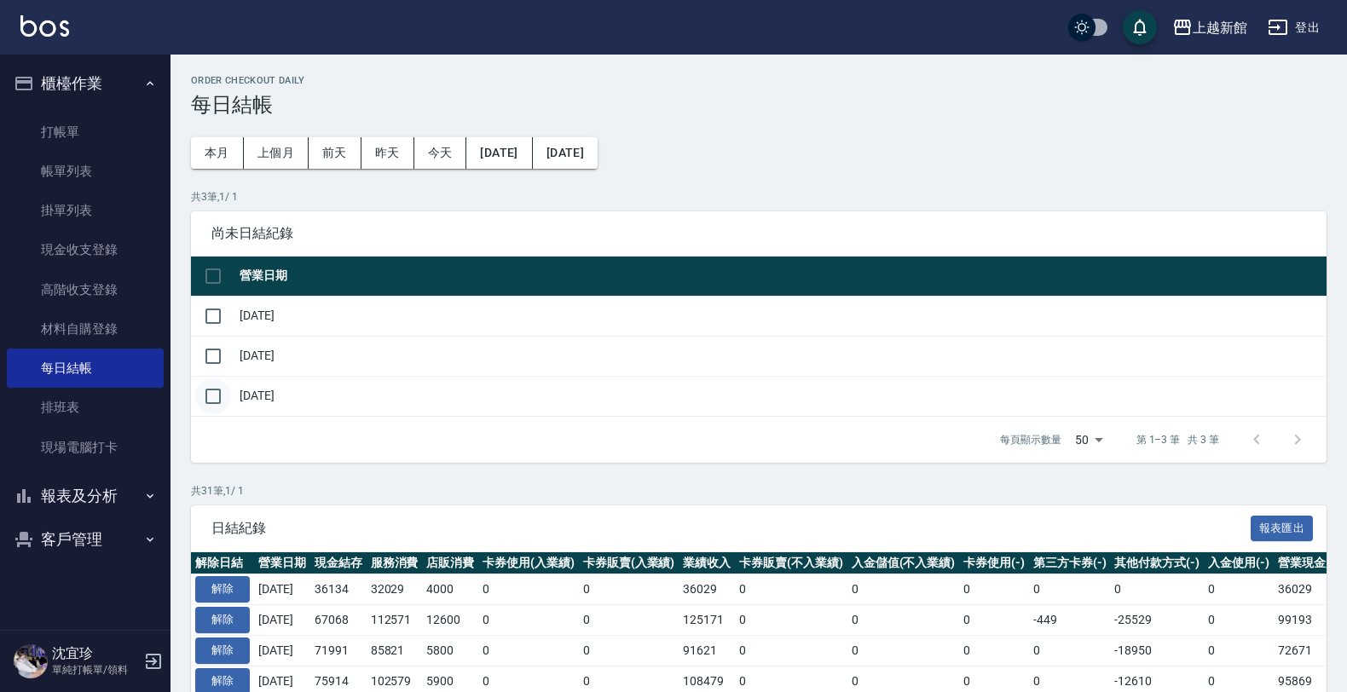
click at [206, 395] on input "checkbox" at bounding box center [213, 396] width 36 height 36
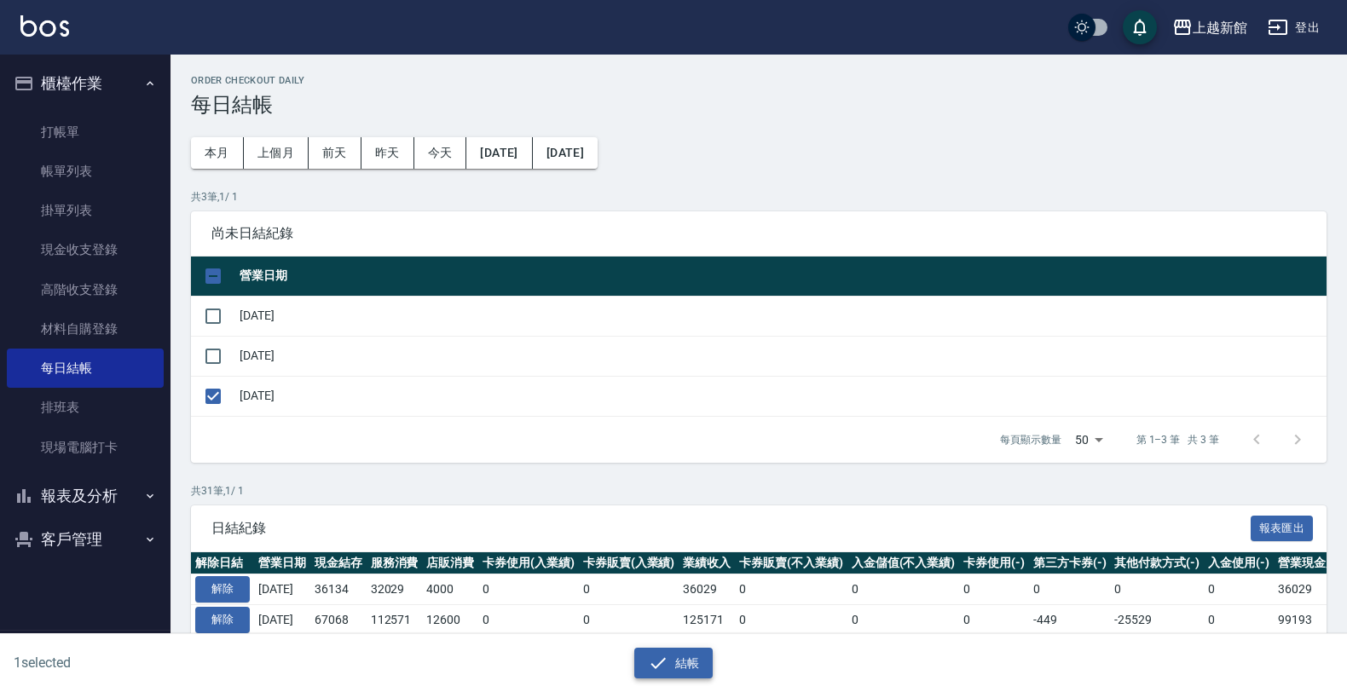
click at [695, 663] on button "結帳" at bounding box center [673, 664] width 79 height 32
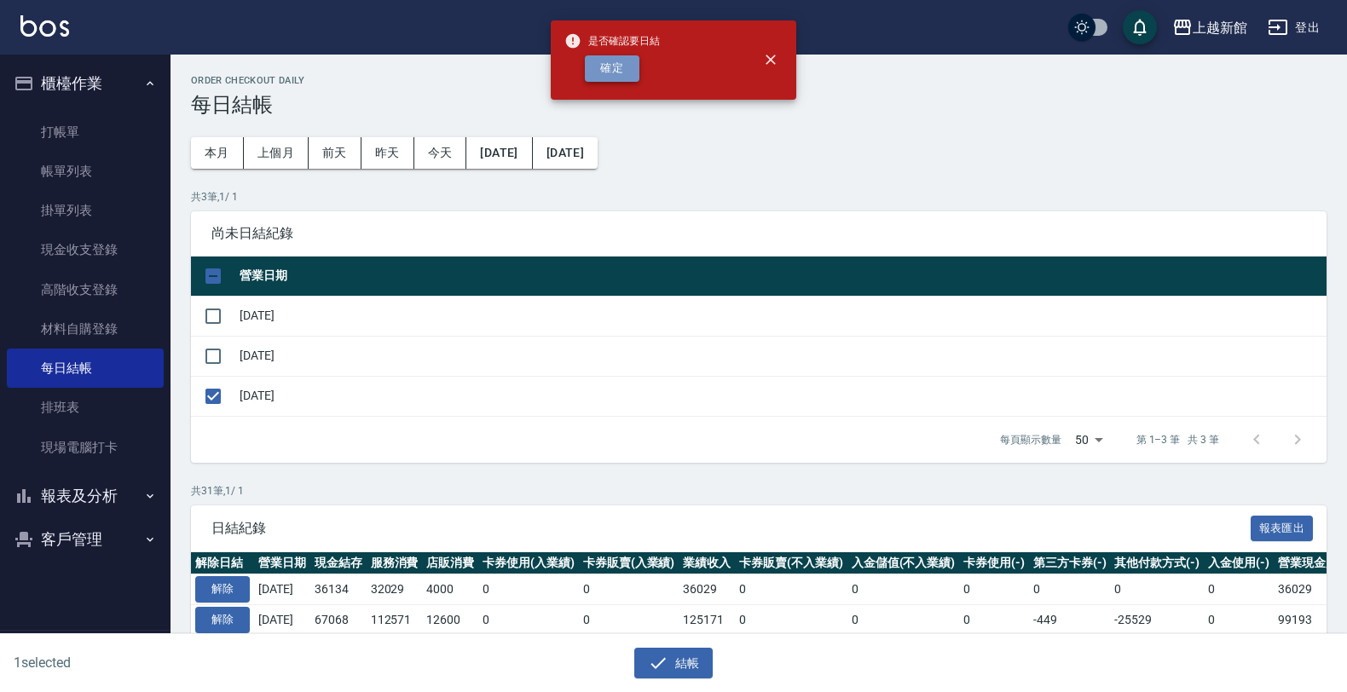
click at [598, 78] on button "確定" at bounding box center [612, 68] width 55 height 26
checkbox input "false"
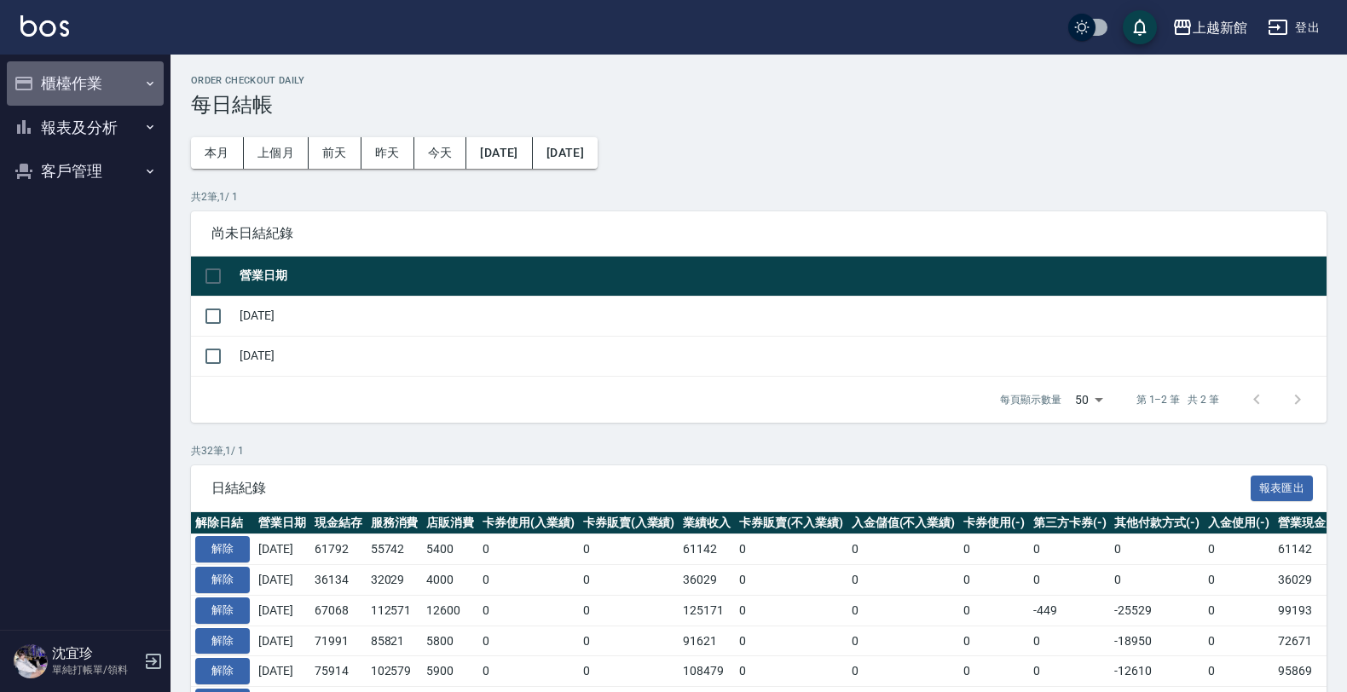
drag, startPoint x: 82, startPoint y: 79, endPoint x: 44, endPoint y: 177, distance: 104.9
click at [79, 81] on button "櫃檯作業" at bounding box center [85, 83] width 157 height 44
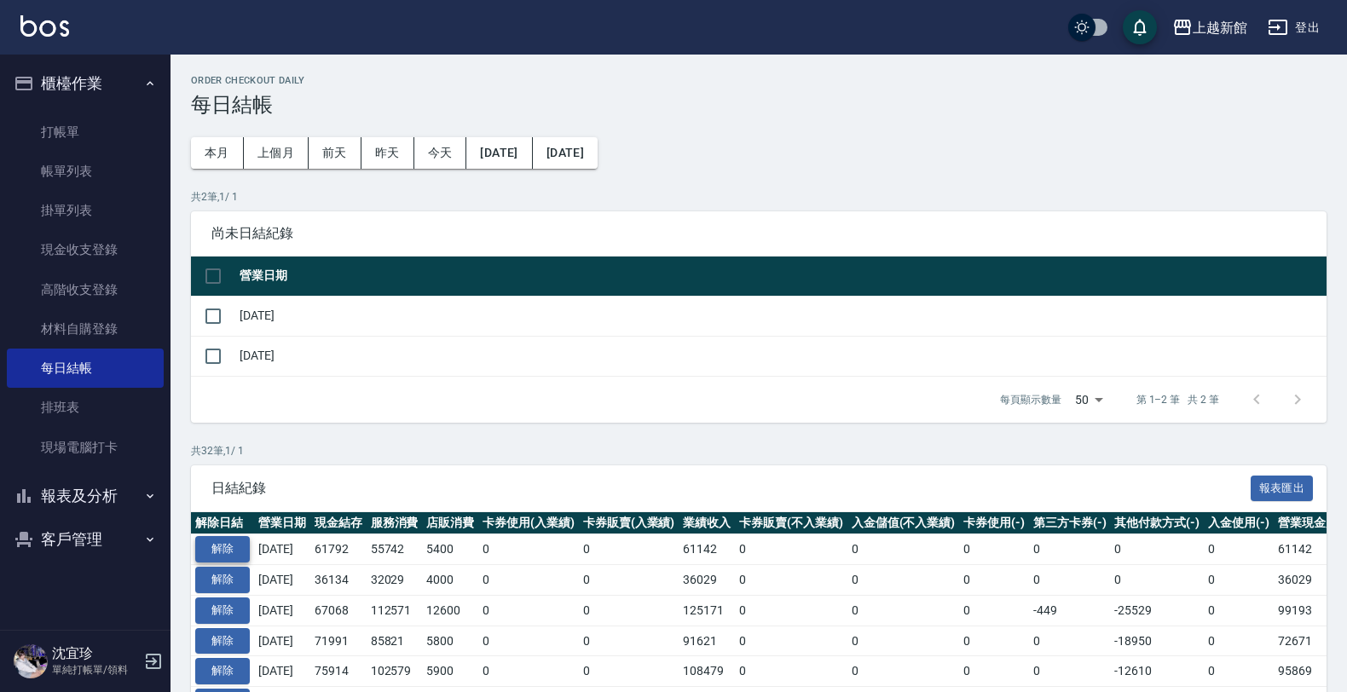
click at [228, 547] on button "解除" at bounding box center [222, 549] width 55 height 26
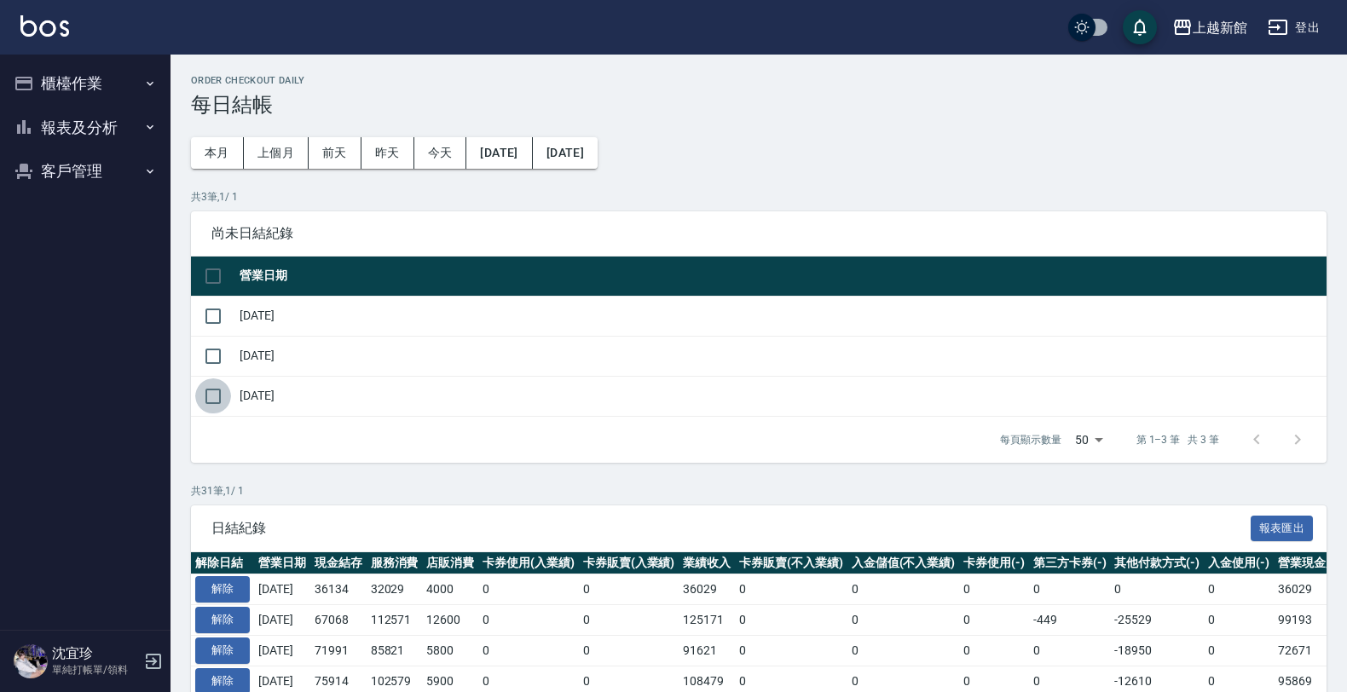
click at [203, 403] on input "checkbox" at bounding box center [213, 396] width 36 height 36
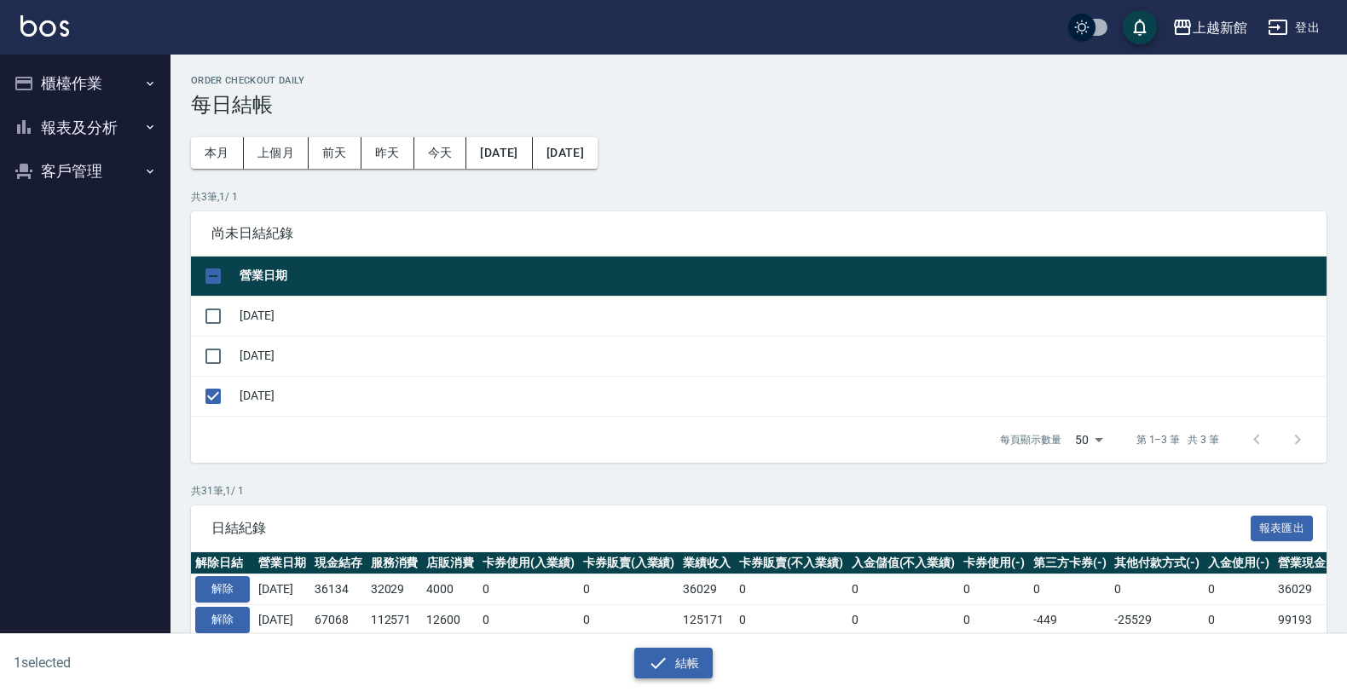
click at [670, 670] on button "結帳" at bounding box center [673, 664] width 79 height 32
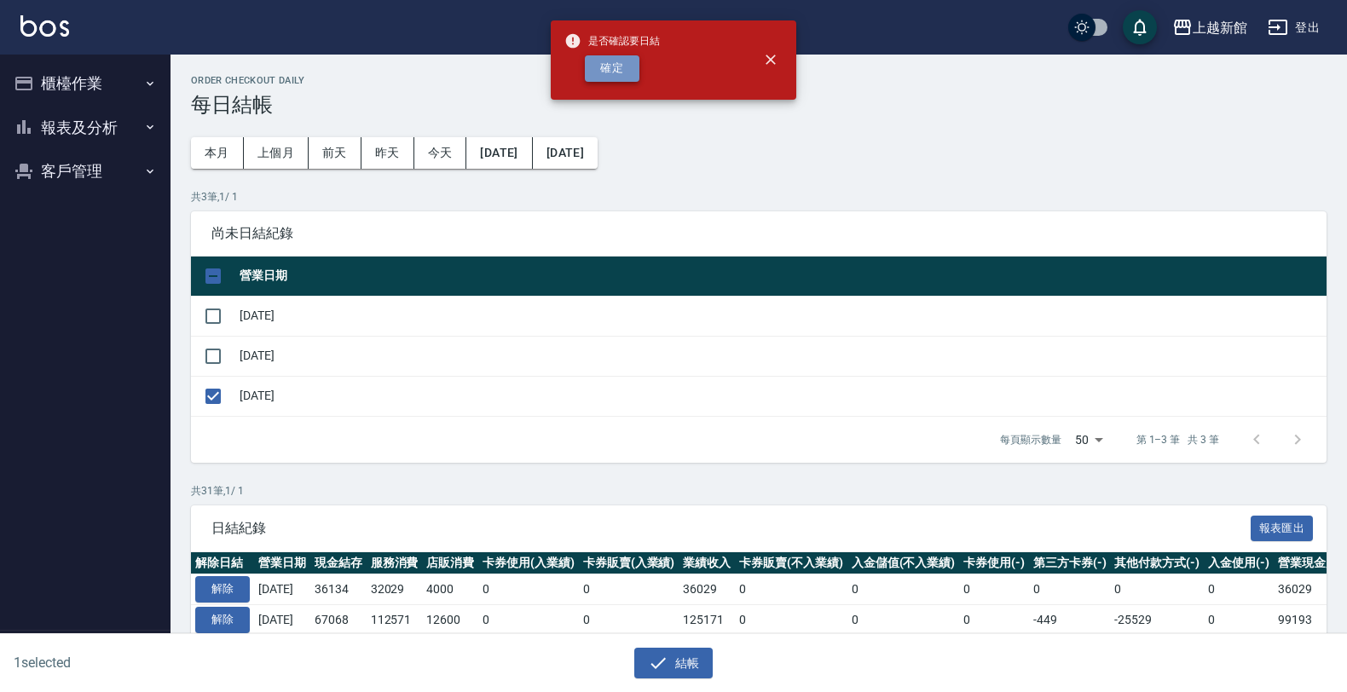
click at [624, 61] on button "確定" at bounding box center [612, 68] width 55 height 26
checkbox input "false"
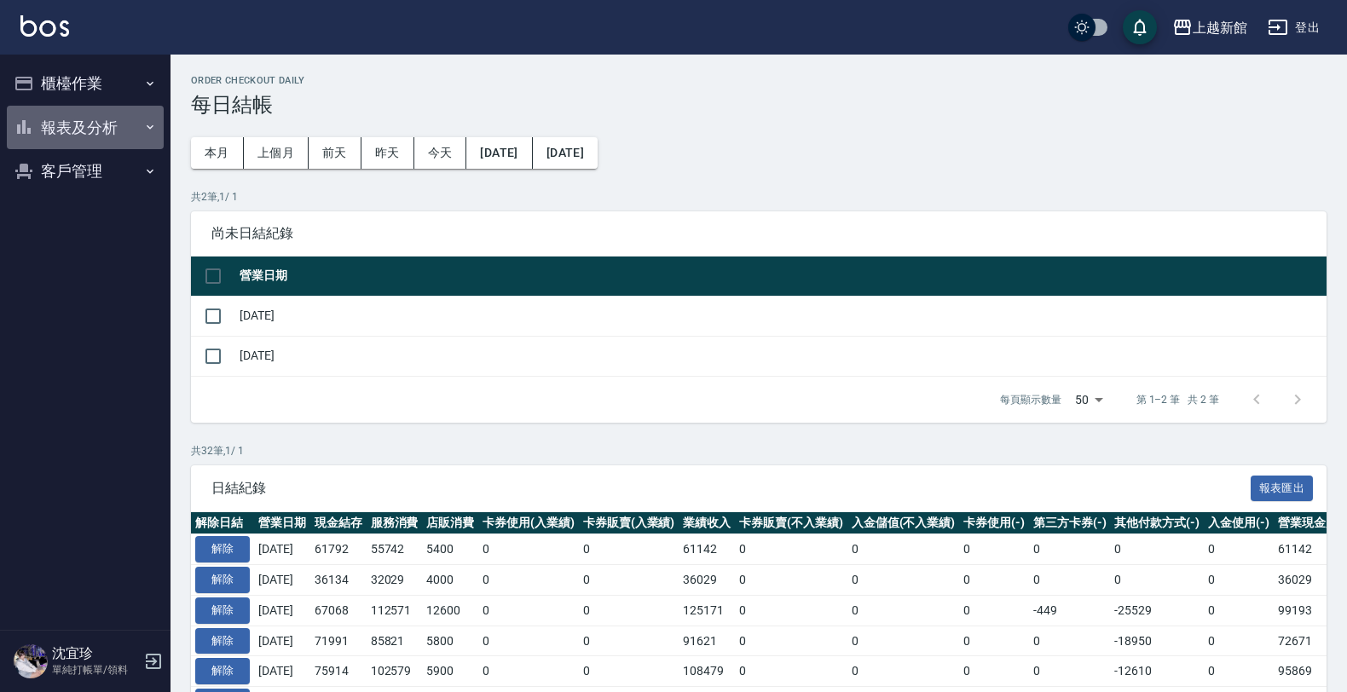
drag, startPoint x: 70, startPoint y: 135, endPoint x: 66, endPoint y: 158, distance: 23.4
click at [70, 136] on button "報表及分析" at bounding box center [85, 128] width 157 height 44
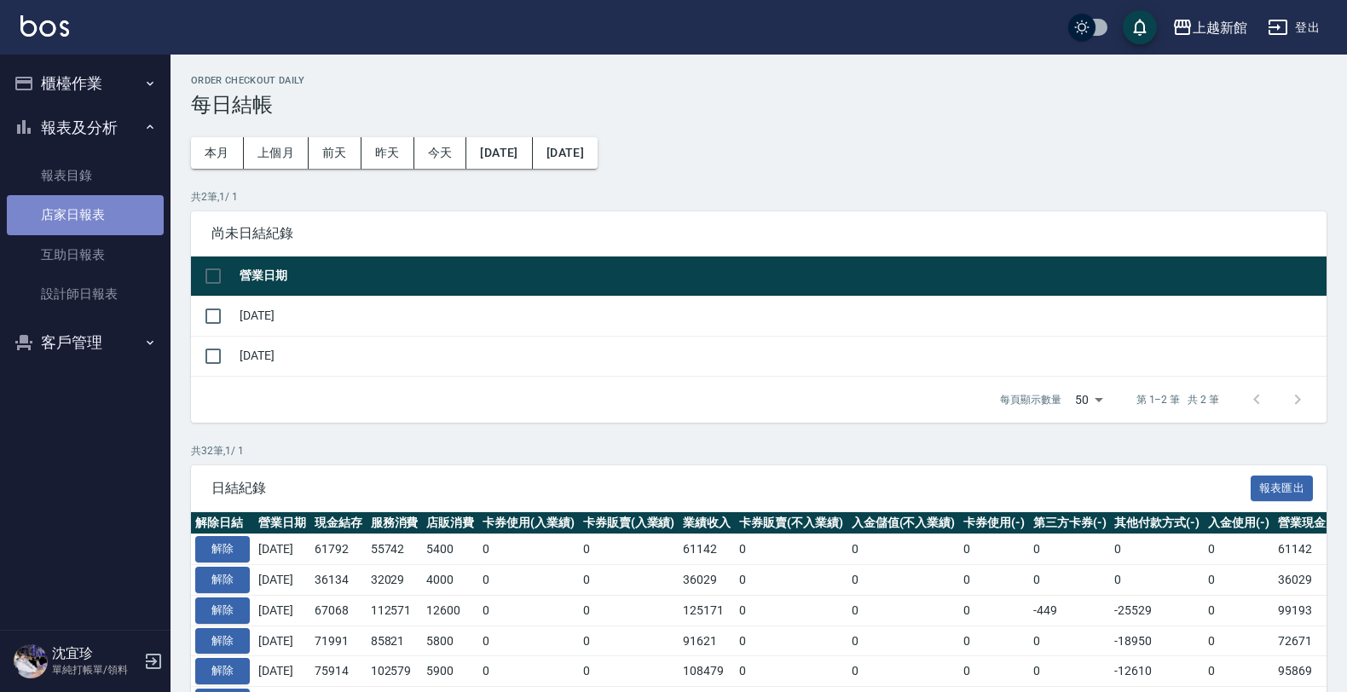
click at [99, 209] on link "店家日報表" at bounding box center [85, 214] width 157 height 39
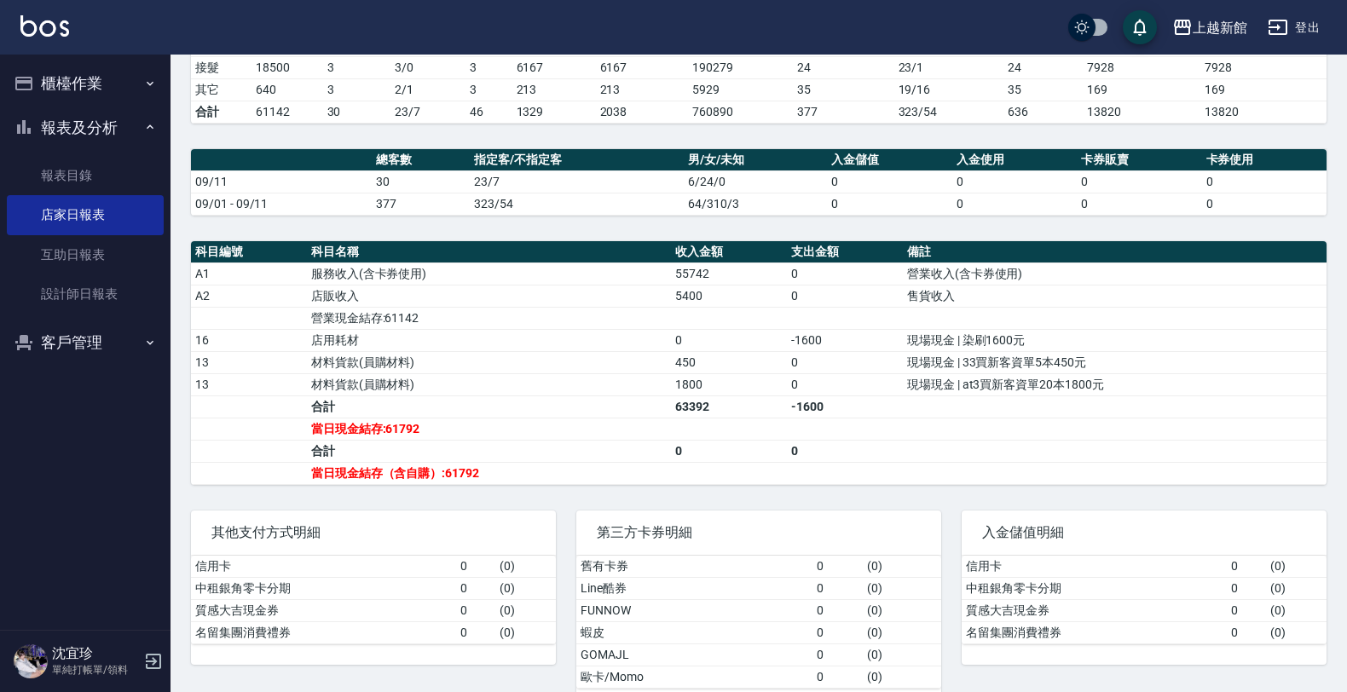
scroll to position [426, 0]
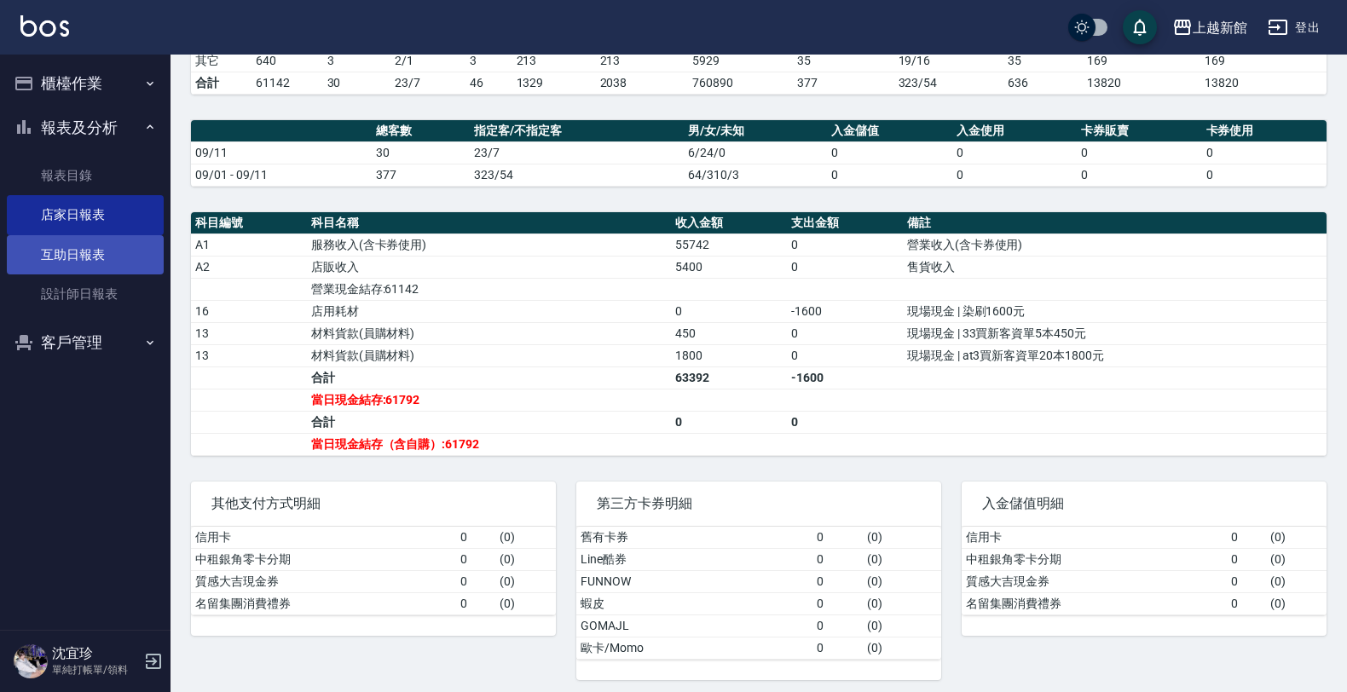
click at [113, 256] on link "互助日報表" at bounding box center [85, 254] width 157 height 39
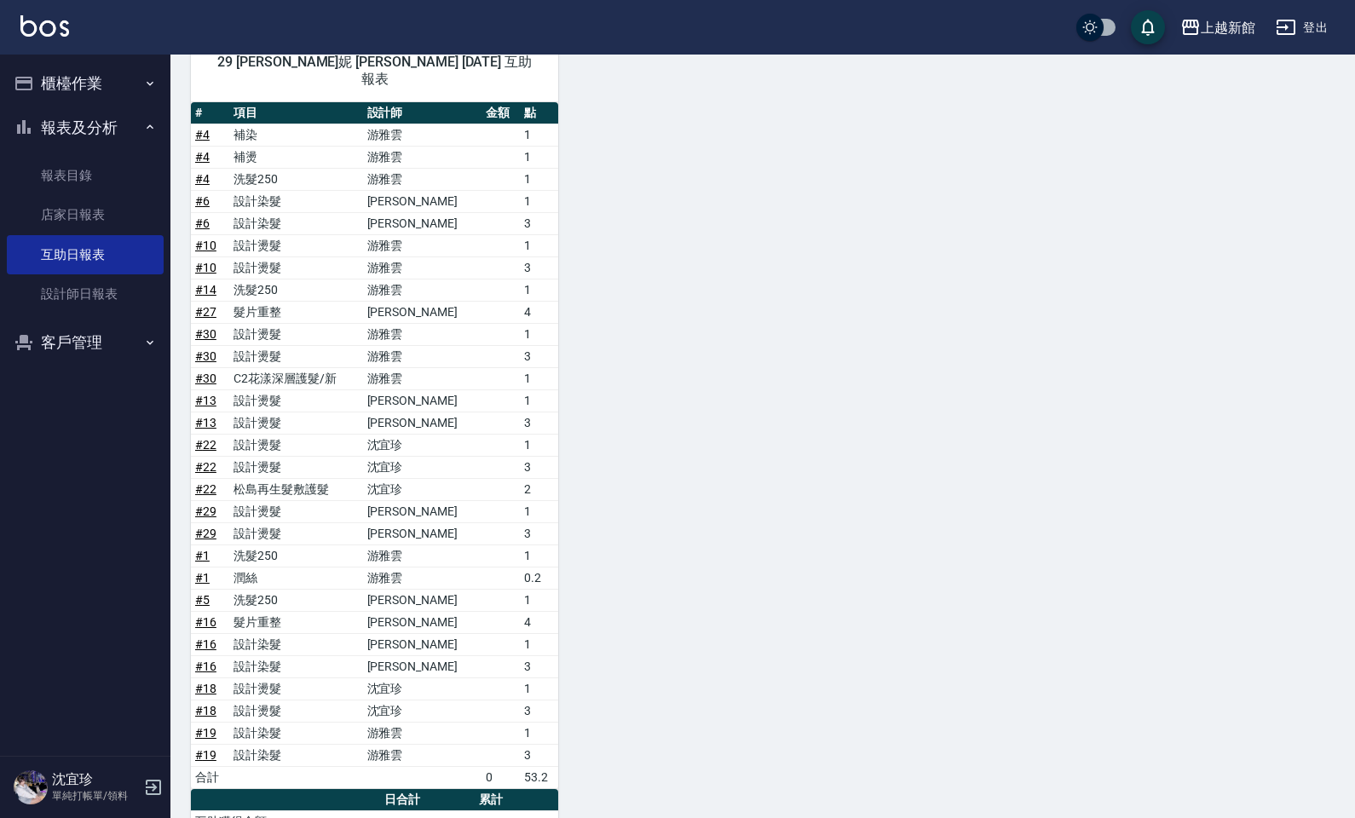
scroll to position [892, 0]
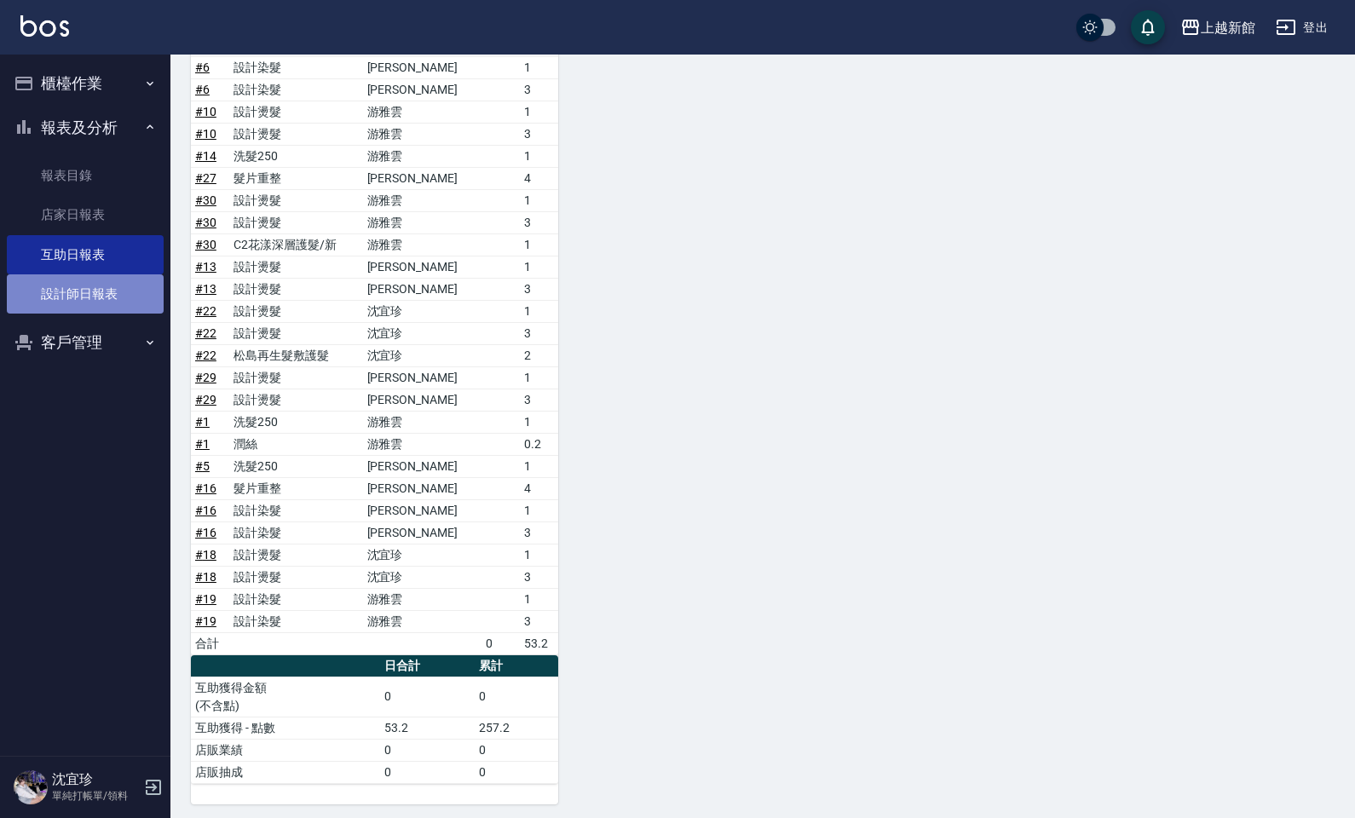
click at [119, 288] on link "設計師日報表" at bounding box center [85, 293] width 157 height 39
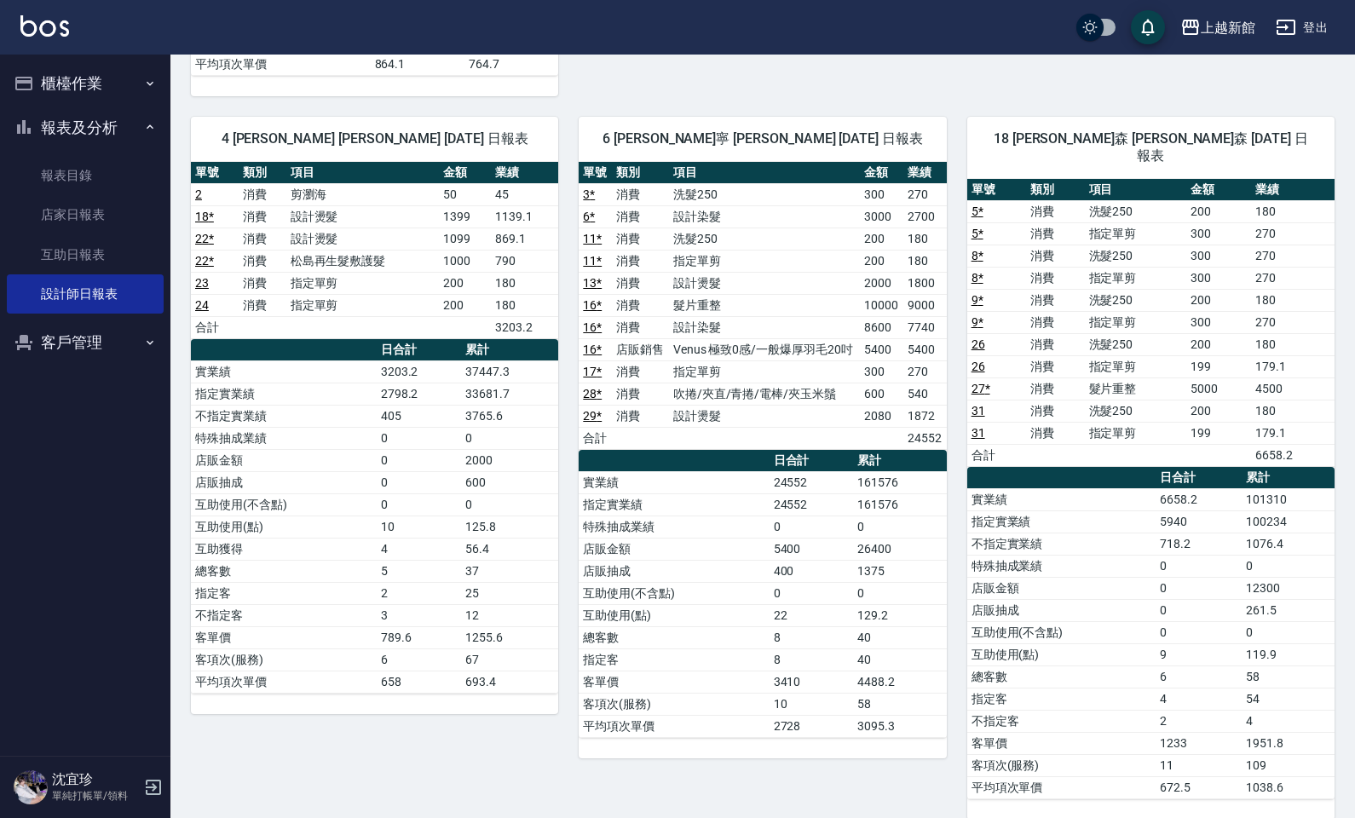
scroll to position [884, 0]
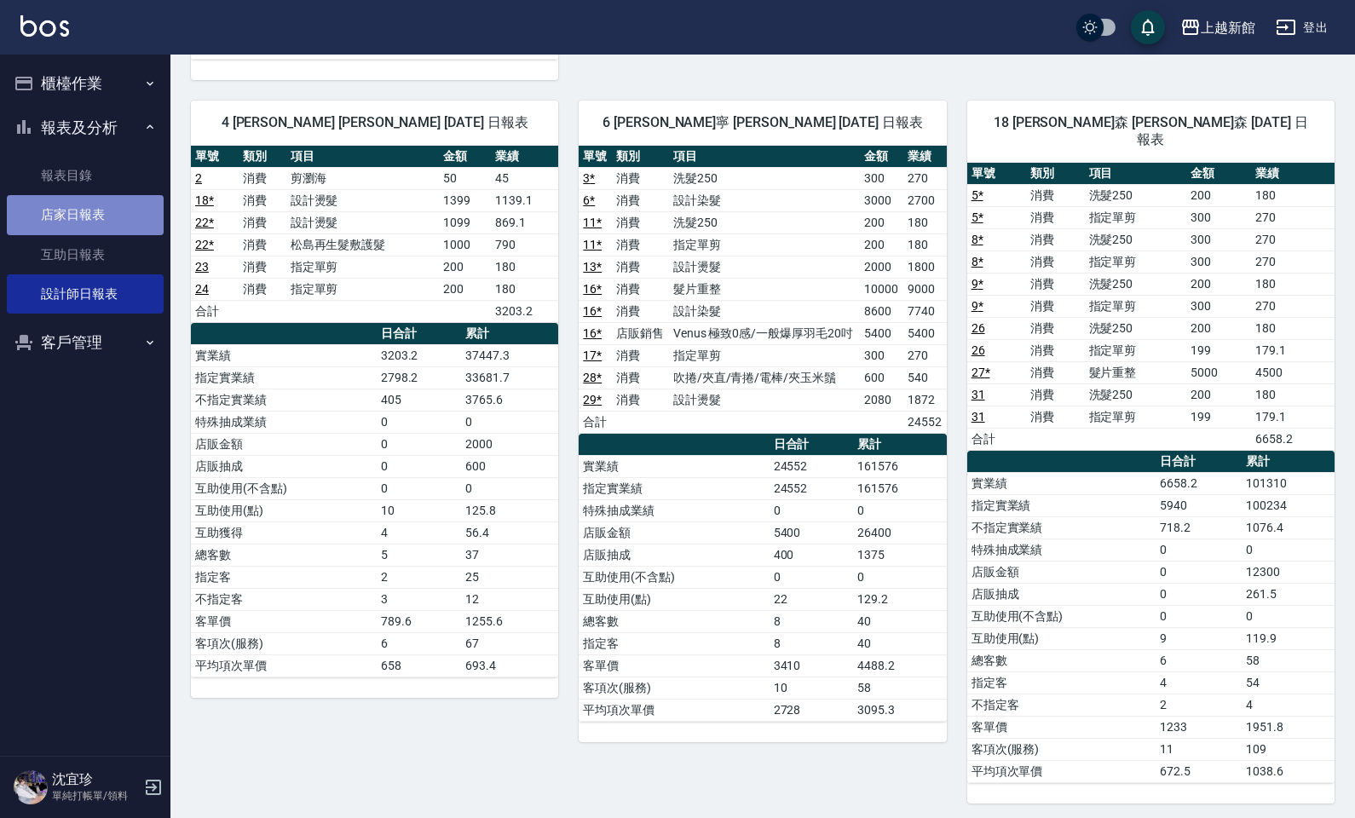
click at [85, 222] on link "店家日報表" at bounding box center [85, 214] width 157 height 39
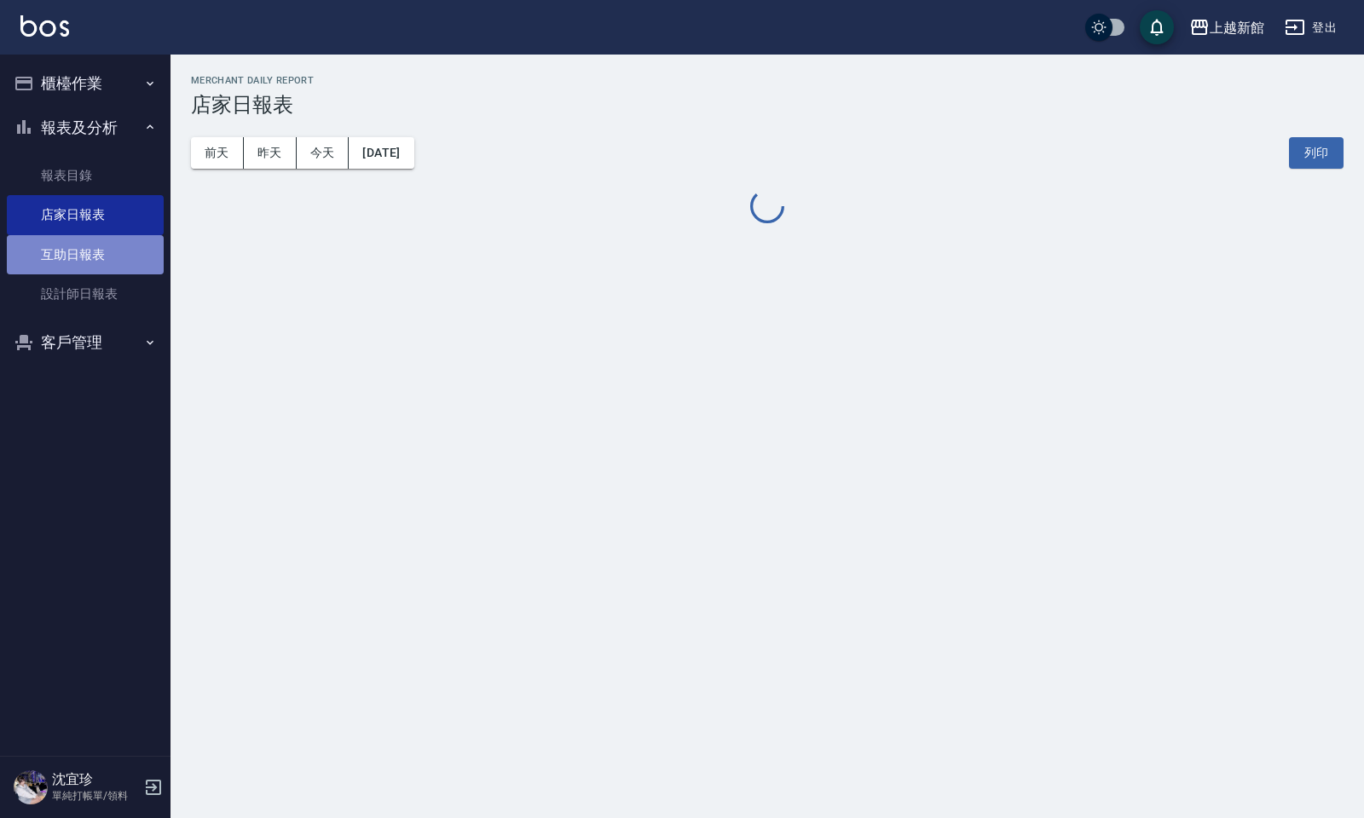
click at [98, 250] on link "互助日報表" at bounding box center [85, 254] width 157 height 39
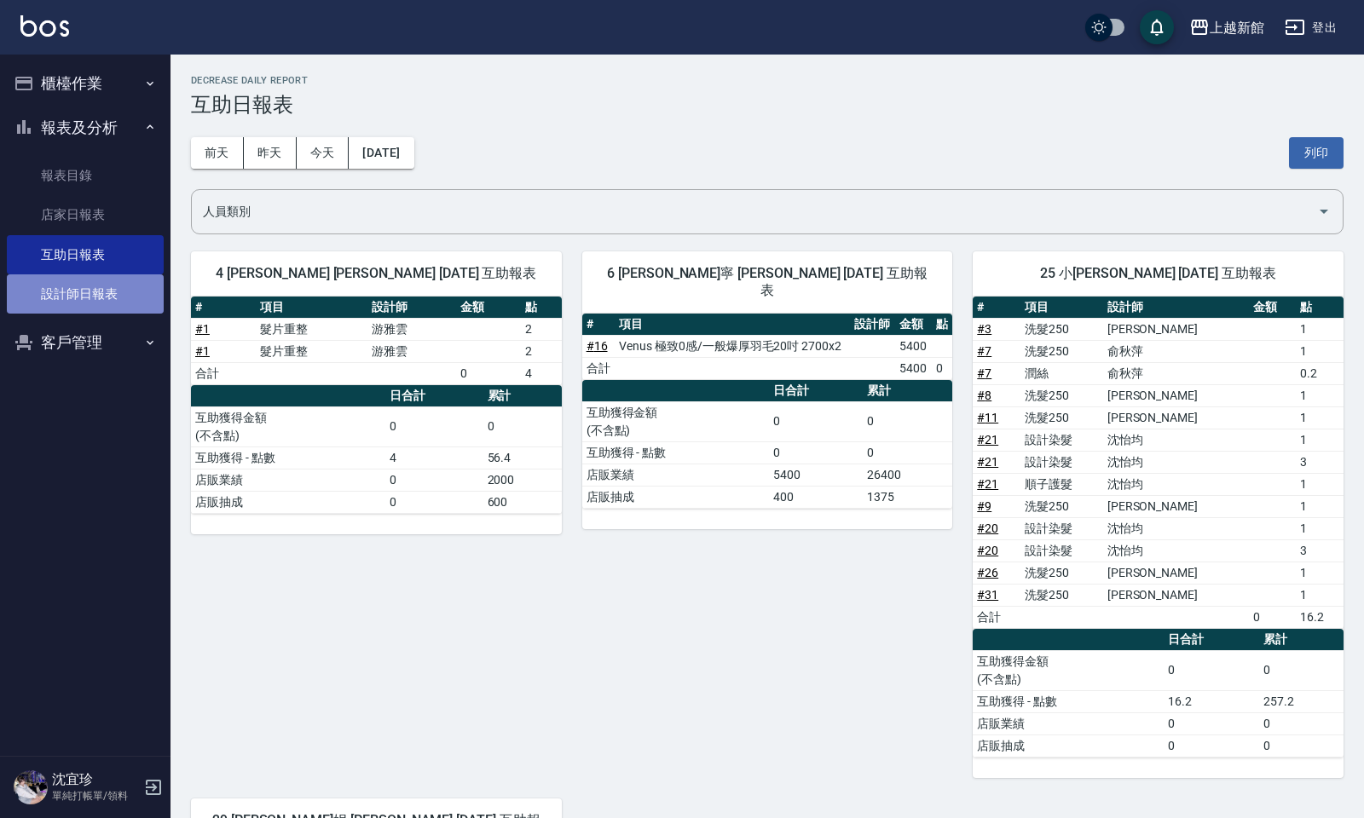
click at [95, 282] on link "設計師日報表" at bounding box center [85, 293] width 157 height 39
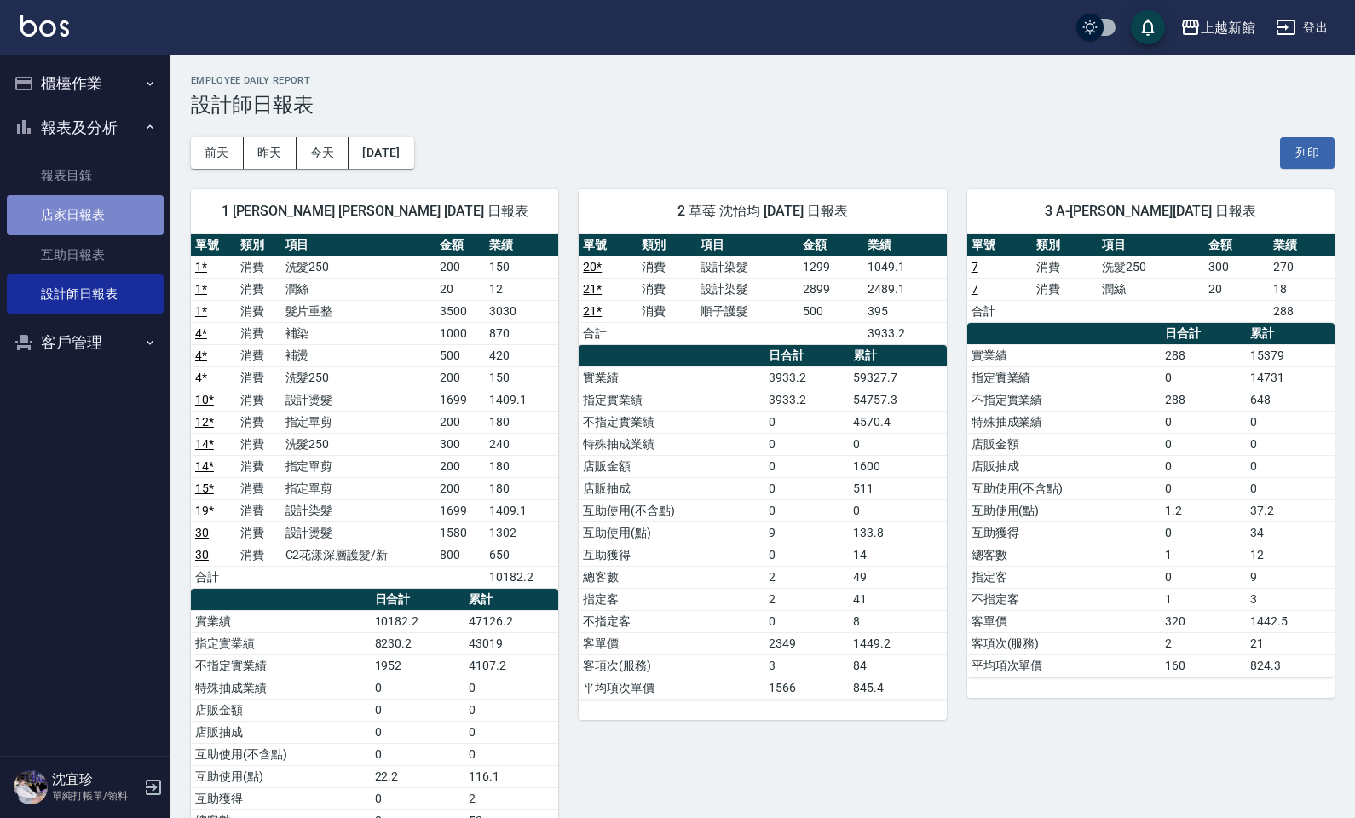
click at [79, 213] on link "店家日報表" at bounding box center [85, 214] width 157 height 39
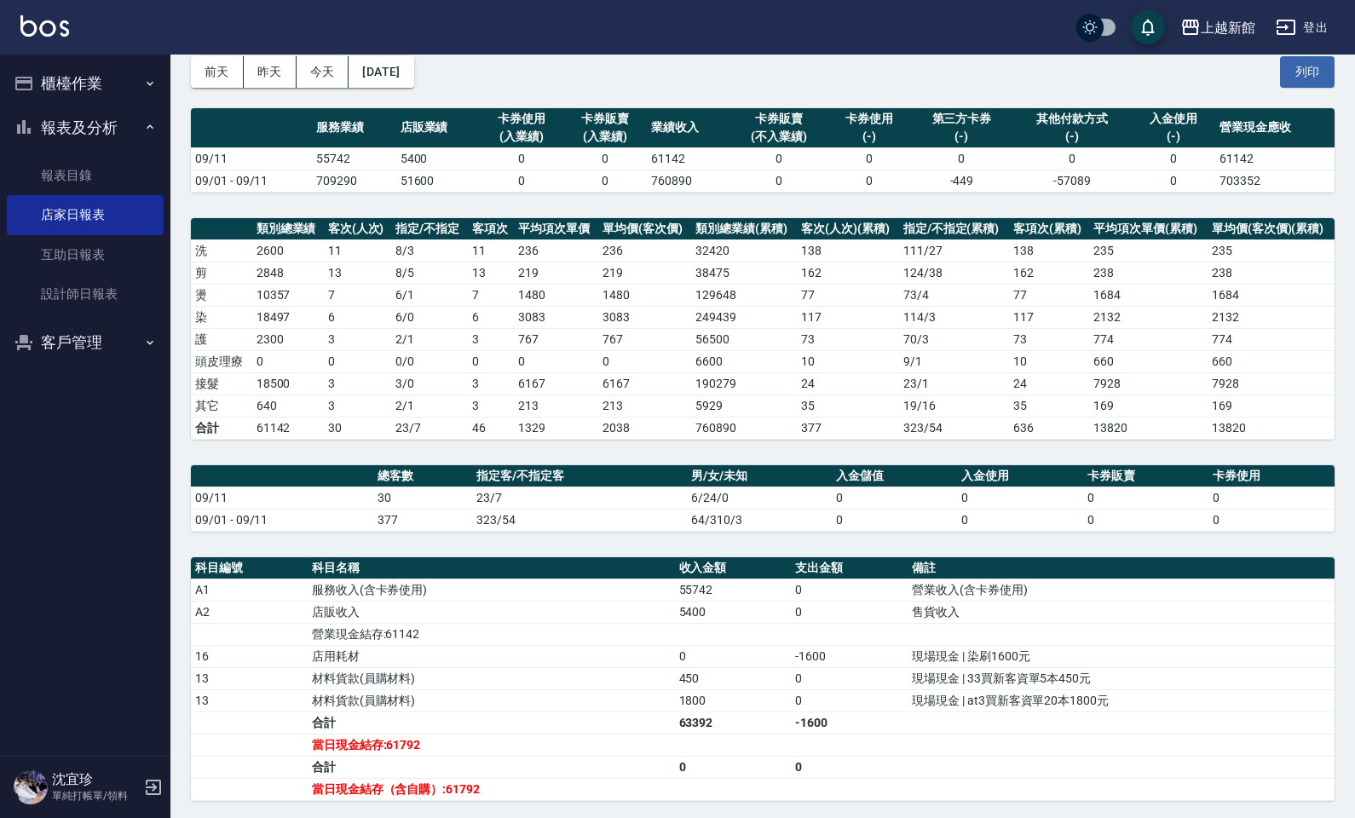
scroll to position [83, 0]
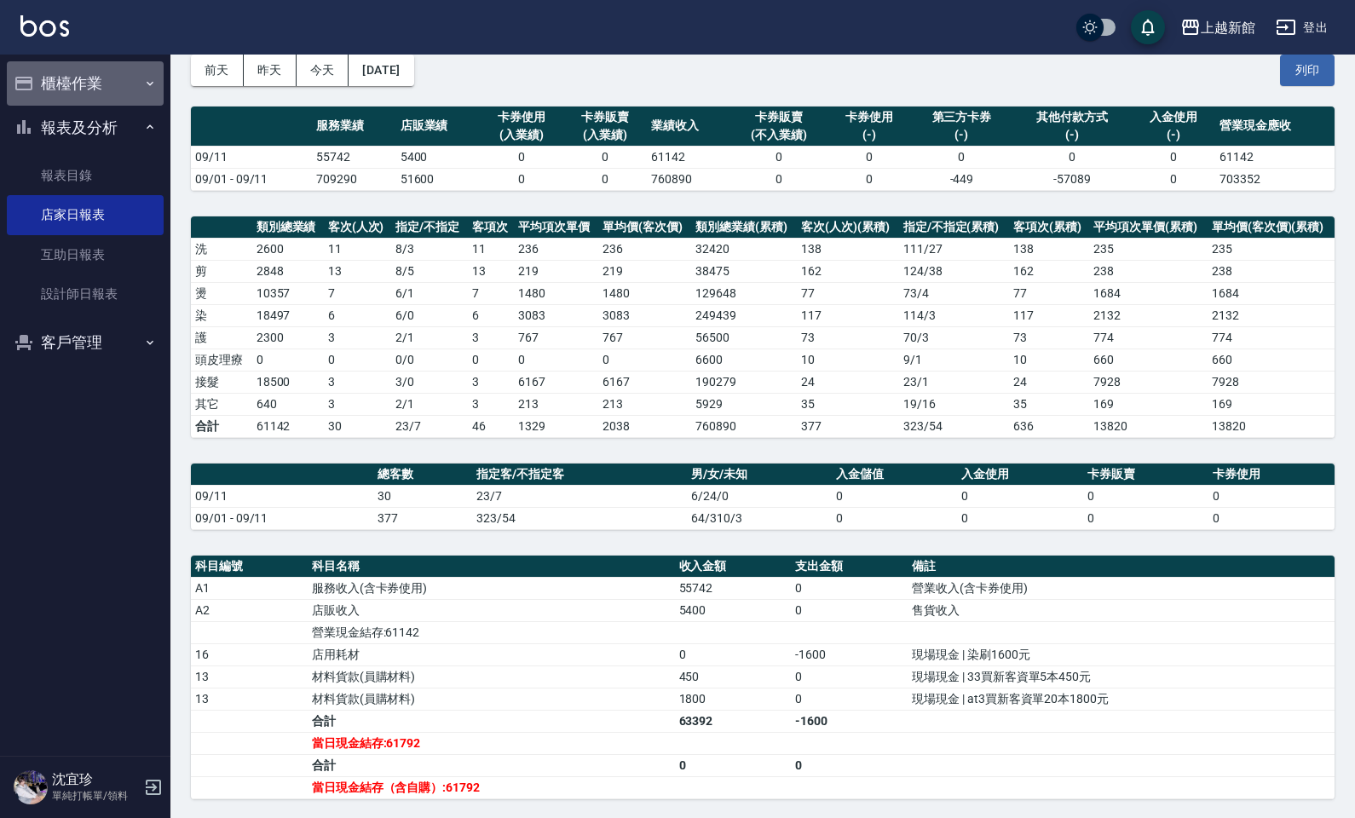
click at [98, 88] on button "櫃檯作業" at bounding box center [85, 83] width 157 height 44
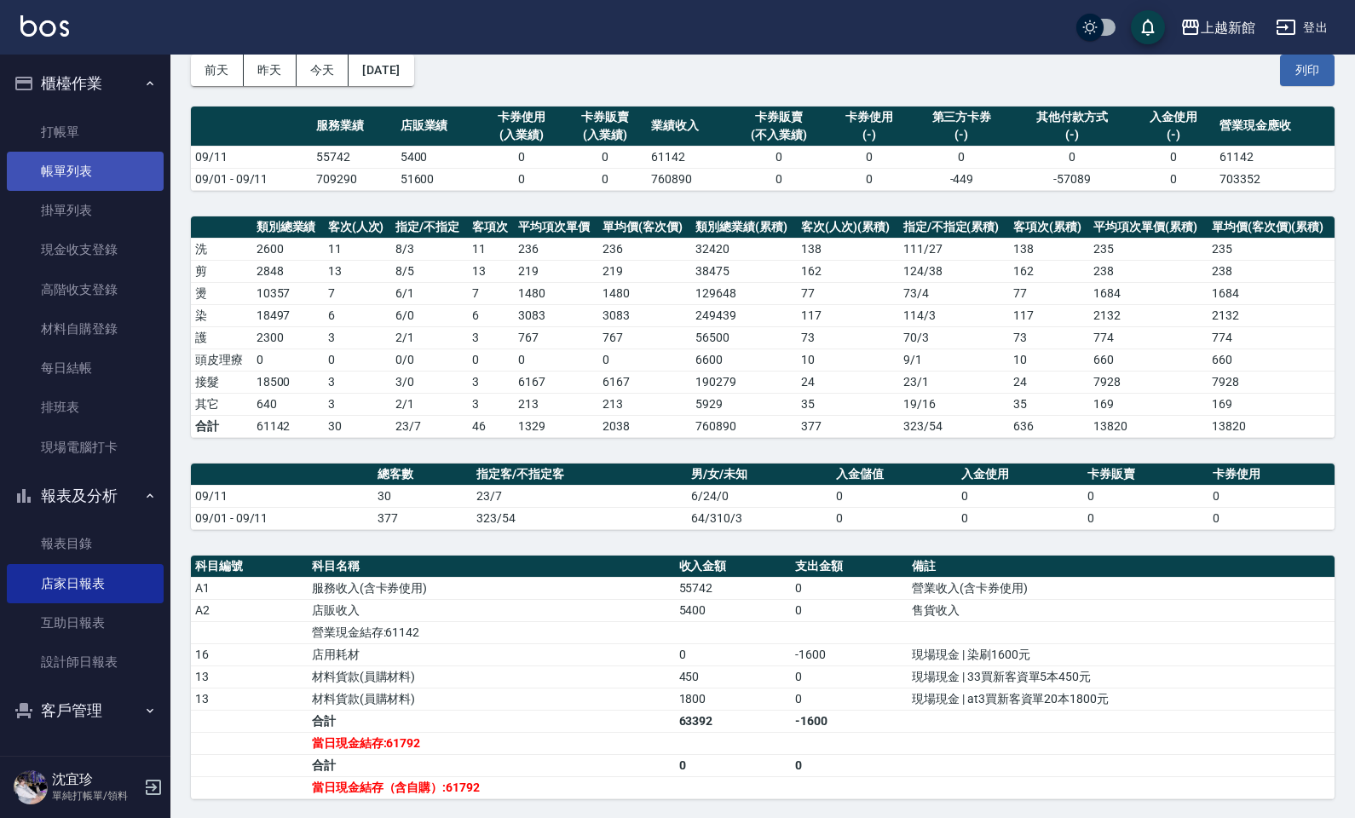
click at [102, 176] on link "帳單列表" at bounding box center [85, 171] width 157 height 39
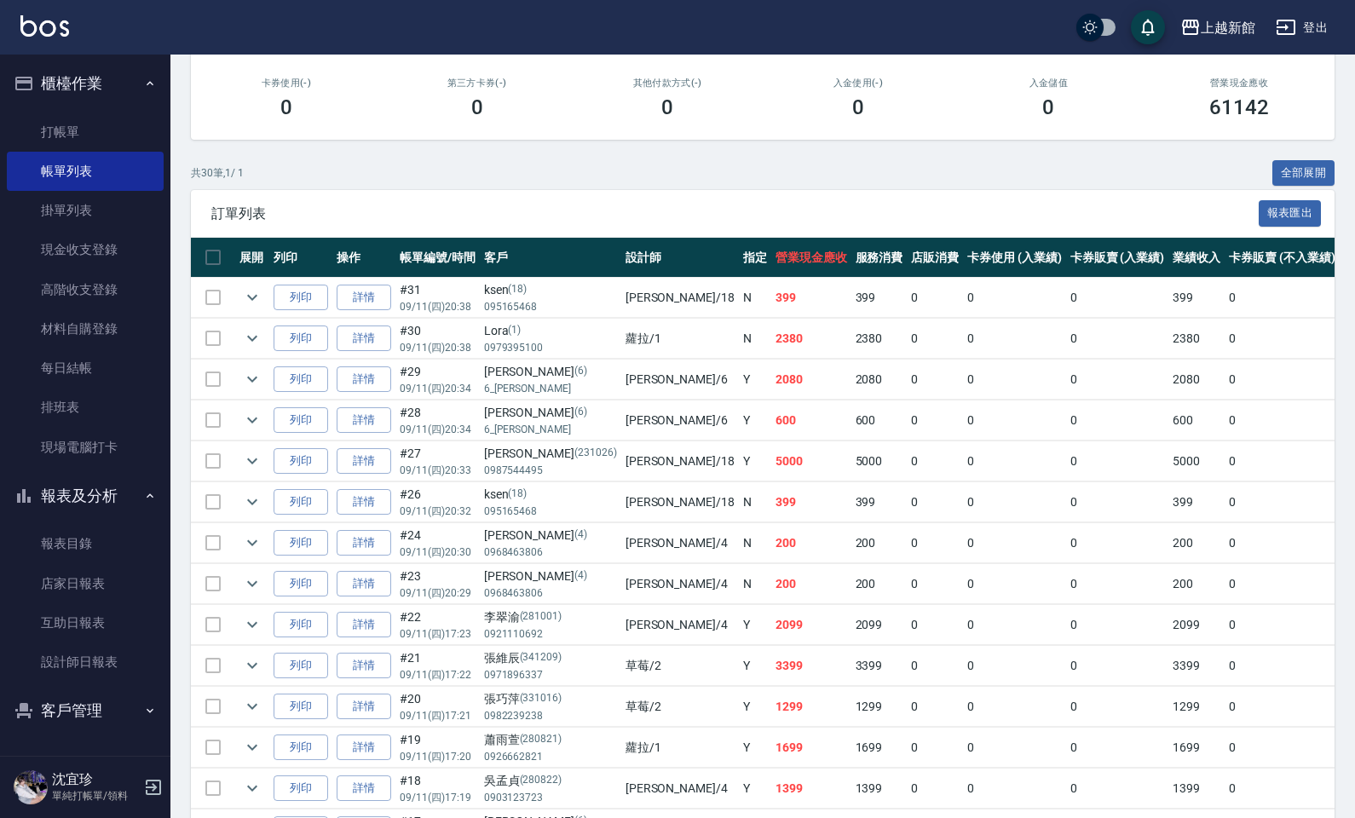
scroll to position [270, 0]
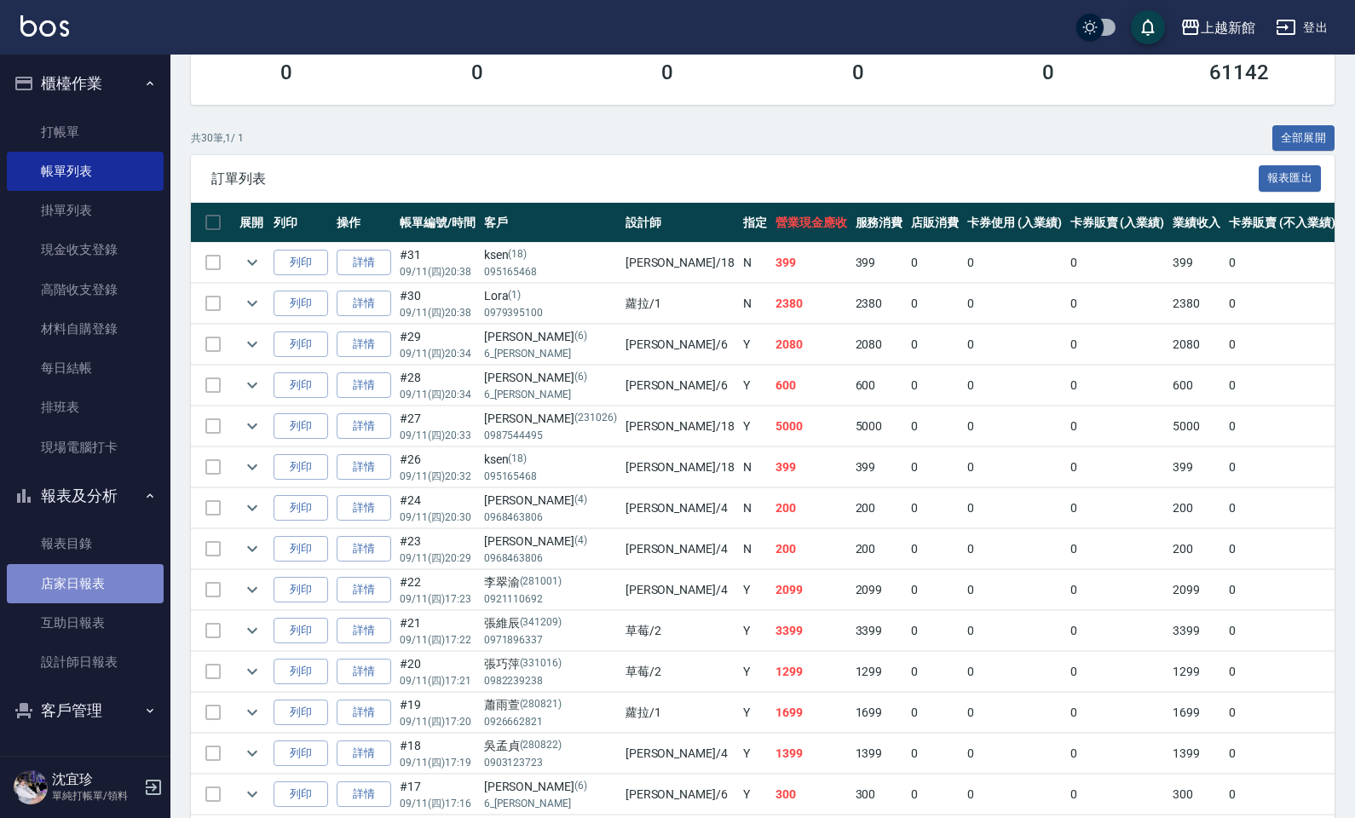
click at [94, 586] on link "店家日報表" at bounding box center [85, 583] width 157 height 39
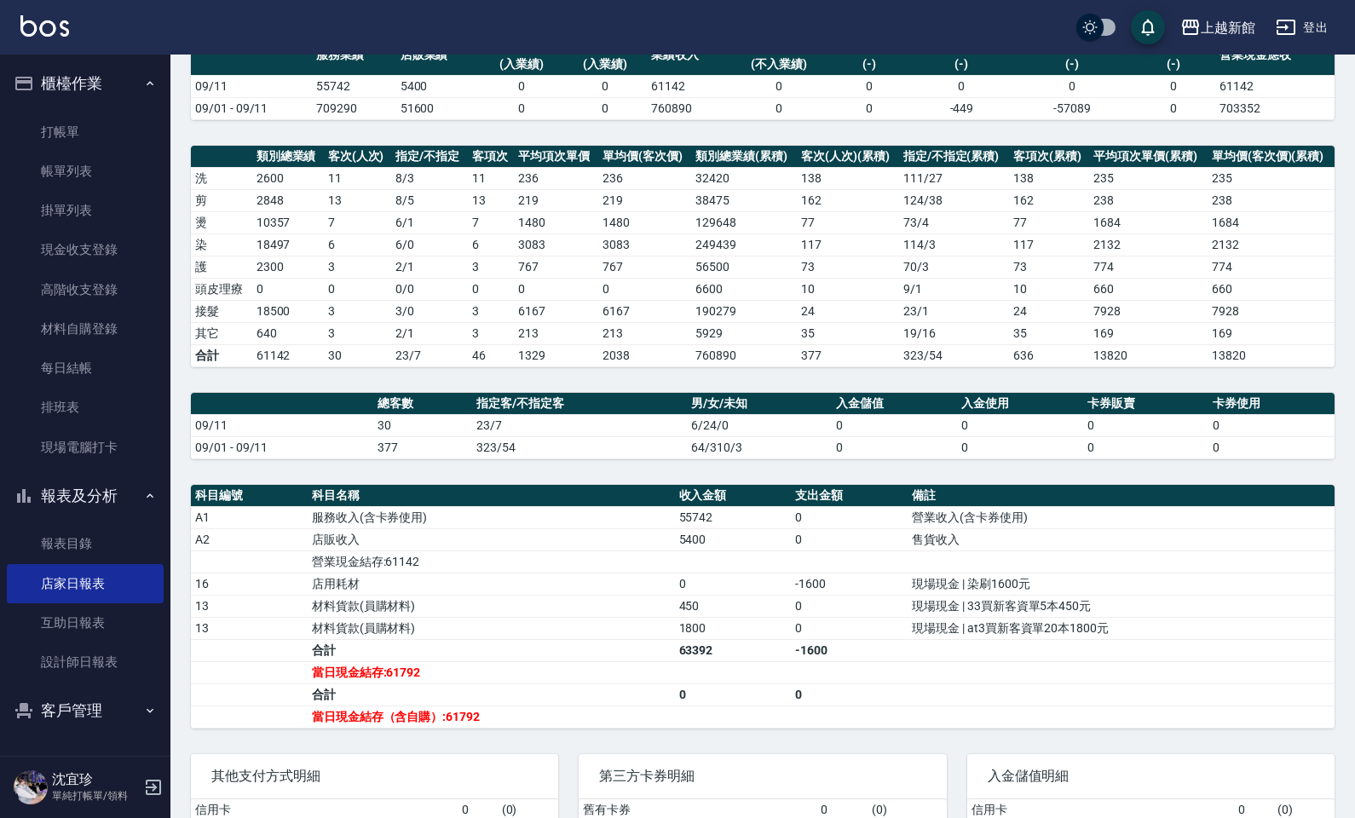
scroll to position [314, 0]
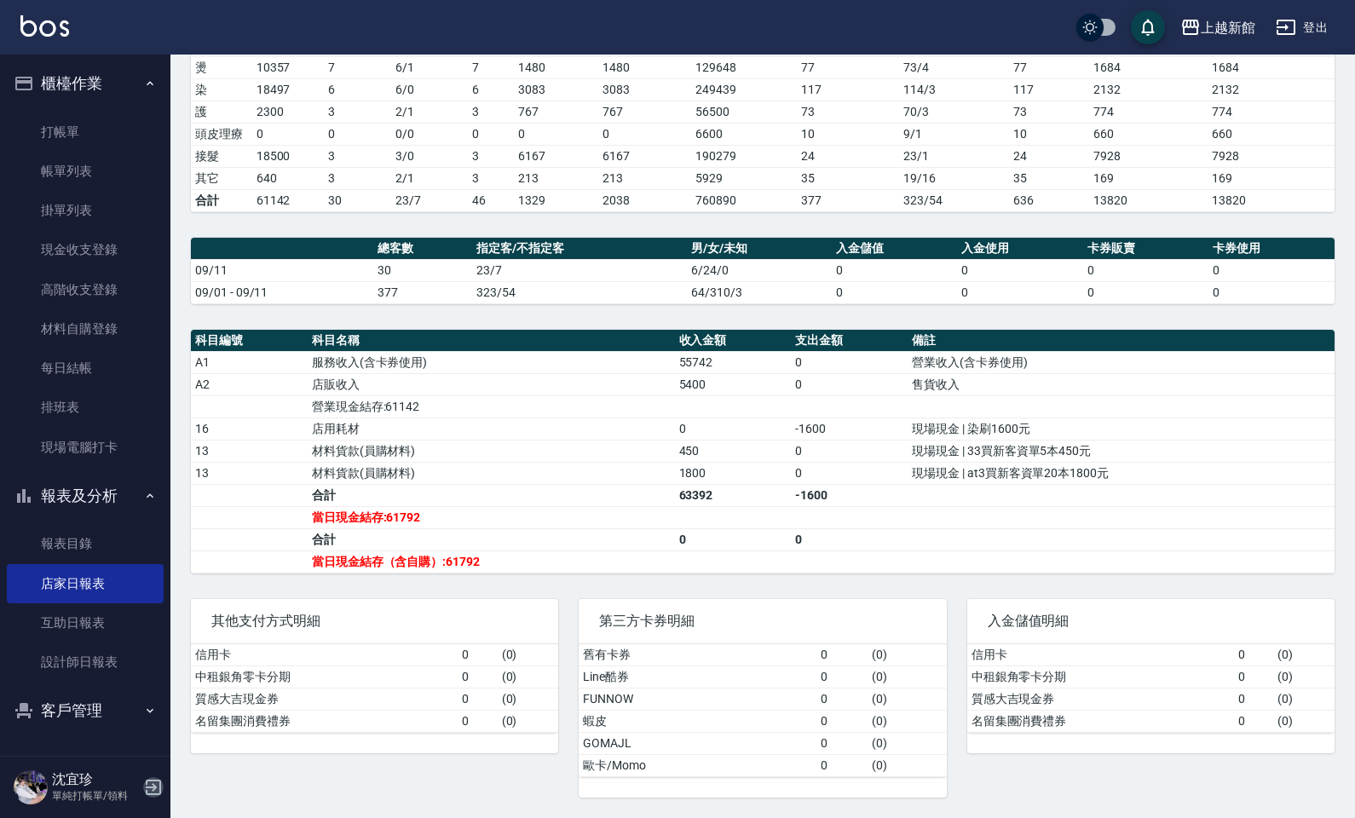
click at [146, 691] on icon "button" at bounding box center [153, 787] width 20 height 20
